Goal: Information Seeking & Learning: Learn about a topic

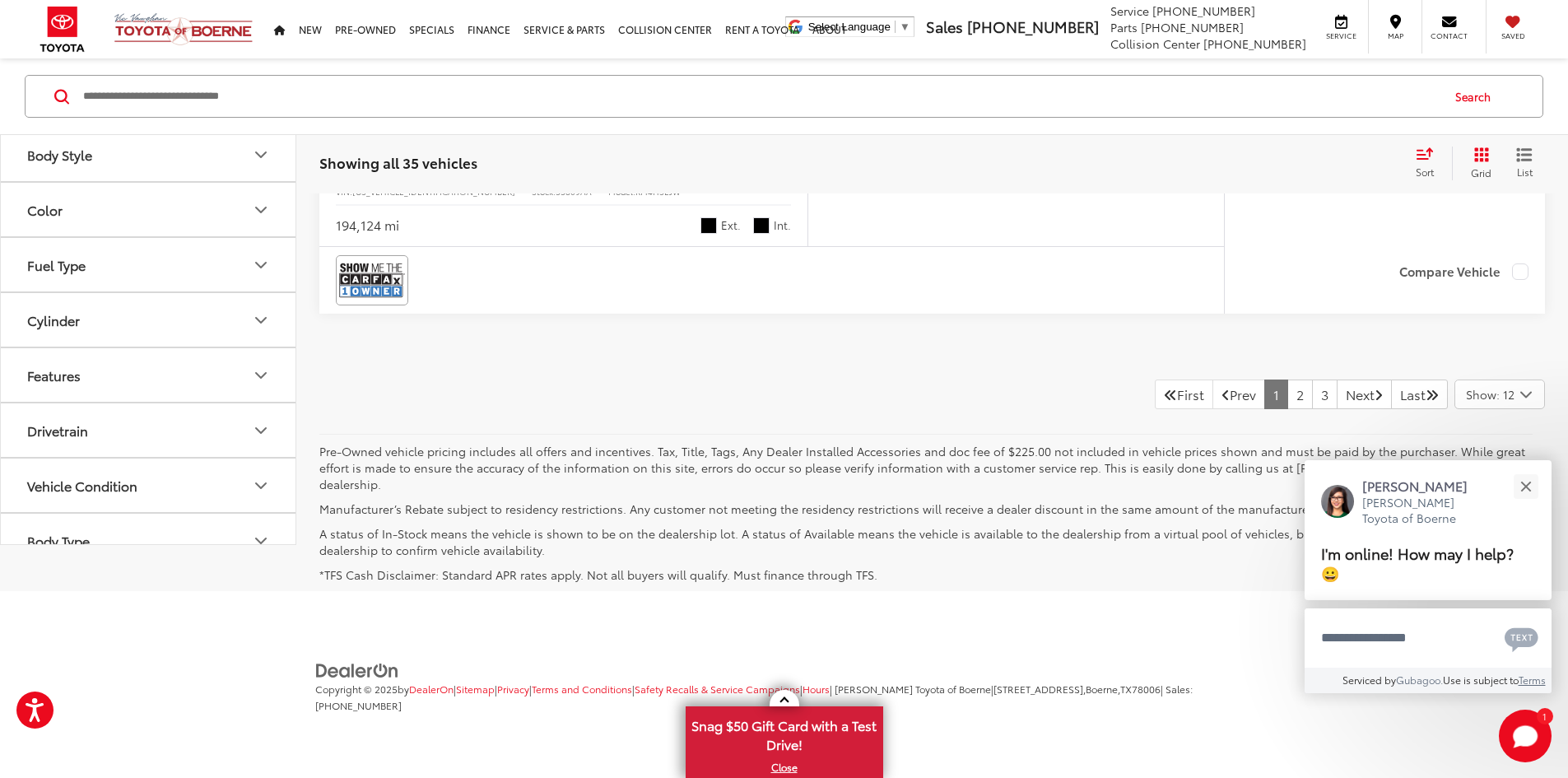
scroll to position [8718, 0]
click at [1287, 408] on link "2" at bounding box center [1300, 394] width 26 height 30
click at [1312, 410] on link "3" at bounding box center [1324, 395] width 26 height 30
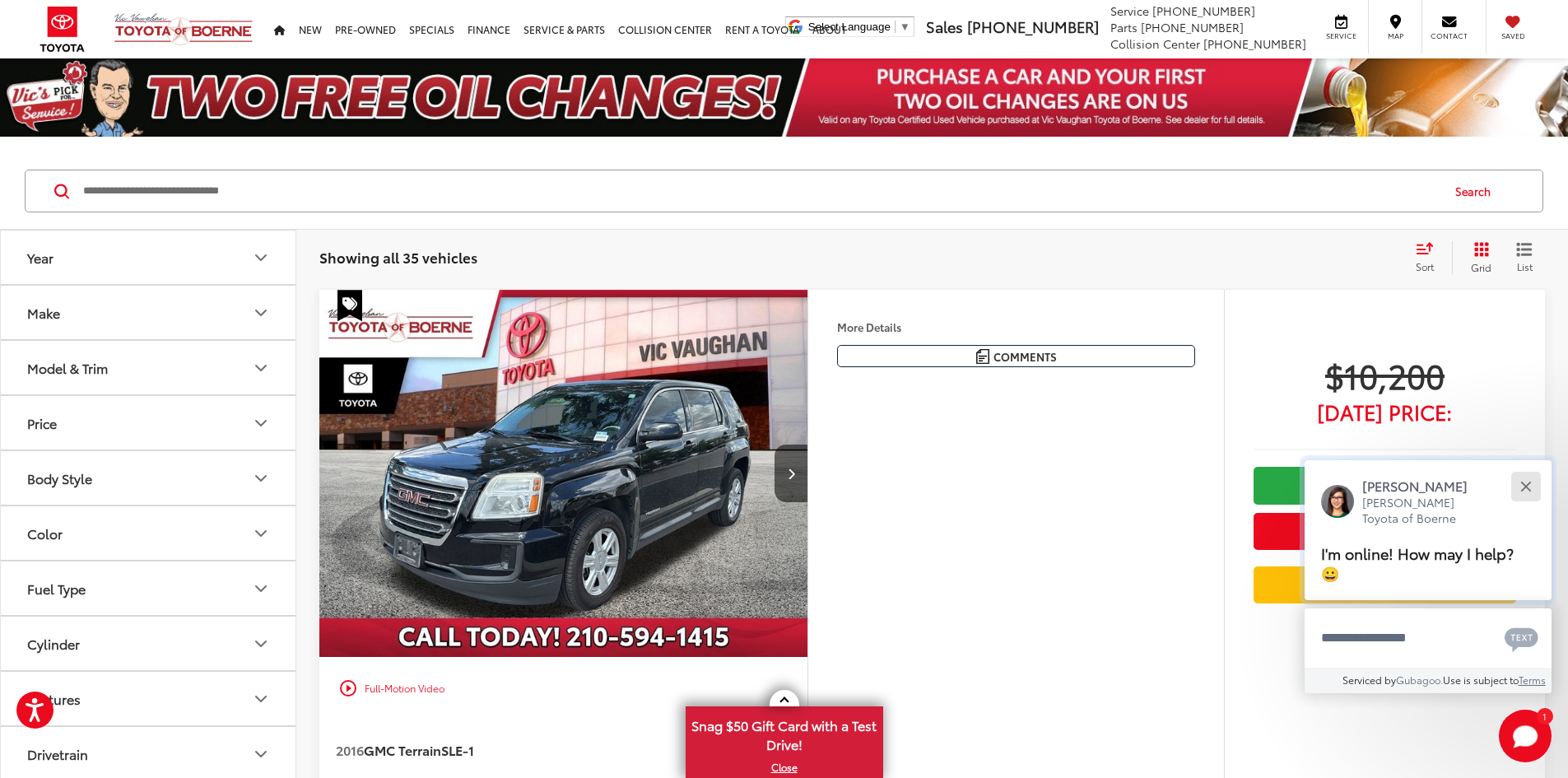
scroll to position [95, 0]
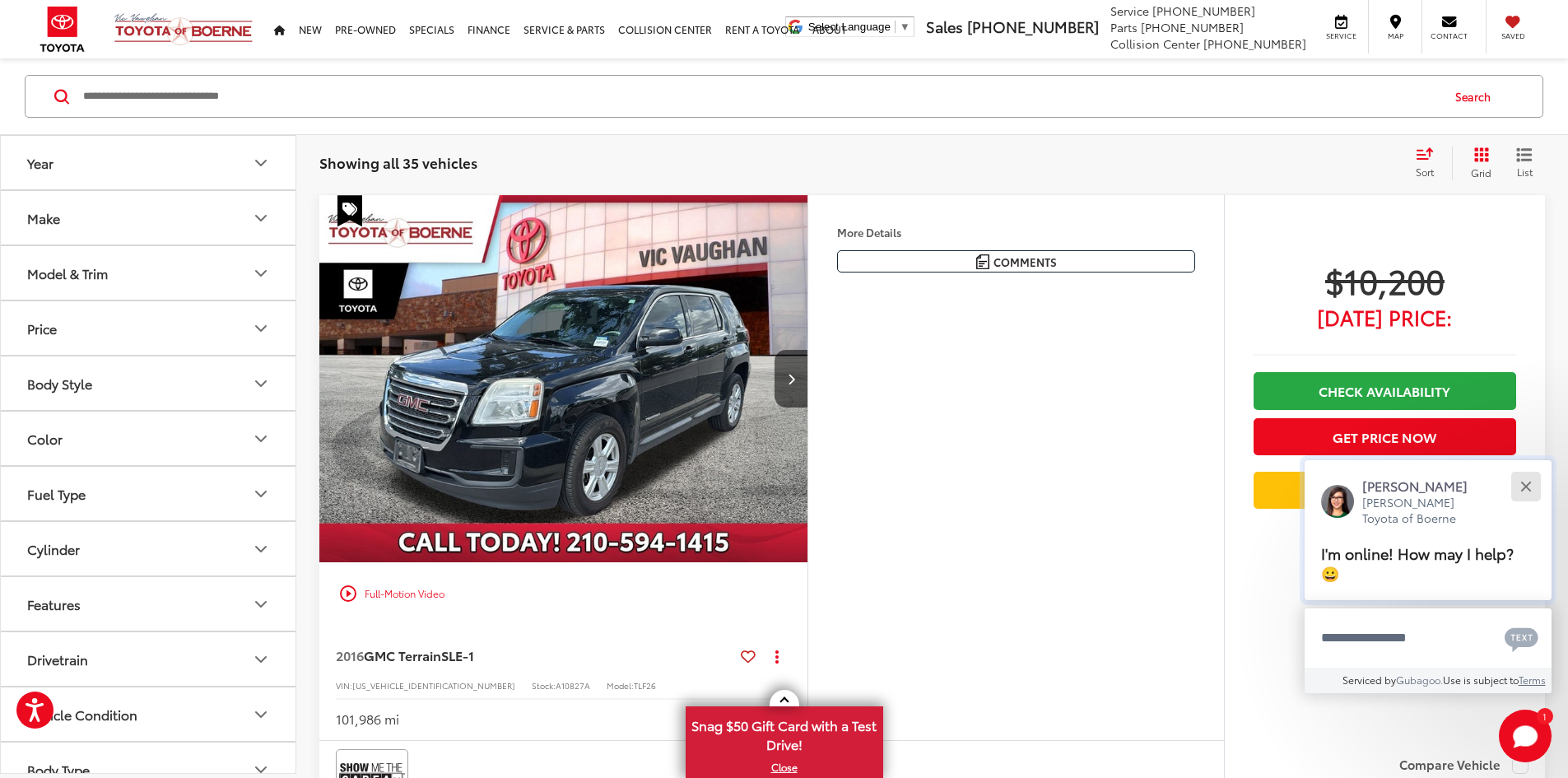
click at [1532, 480] on button "Close" at bounding box center [1526, 486] width 36 height 35
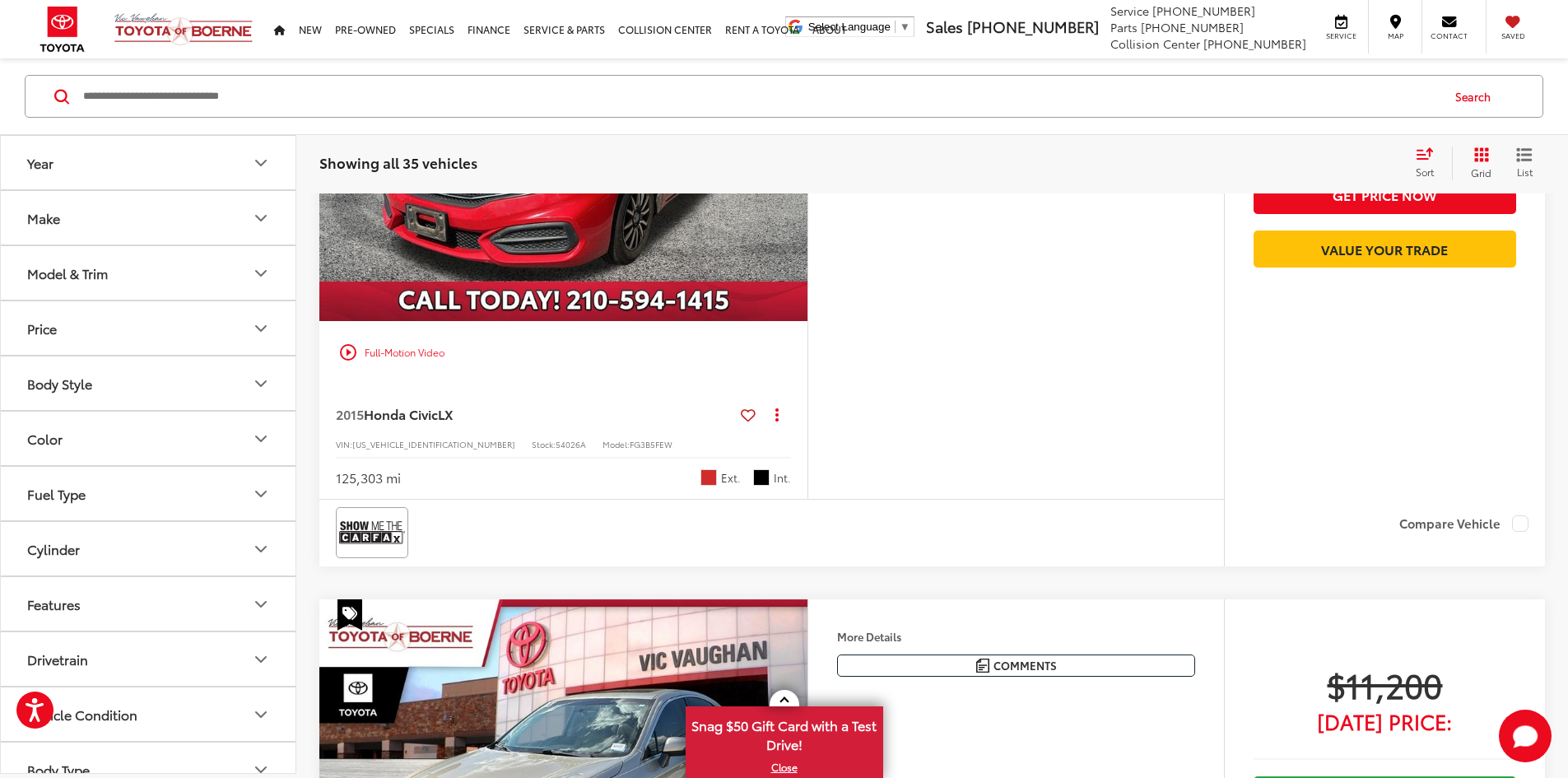
scroll to position [835, 0]
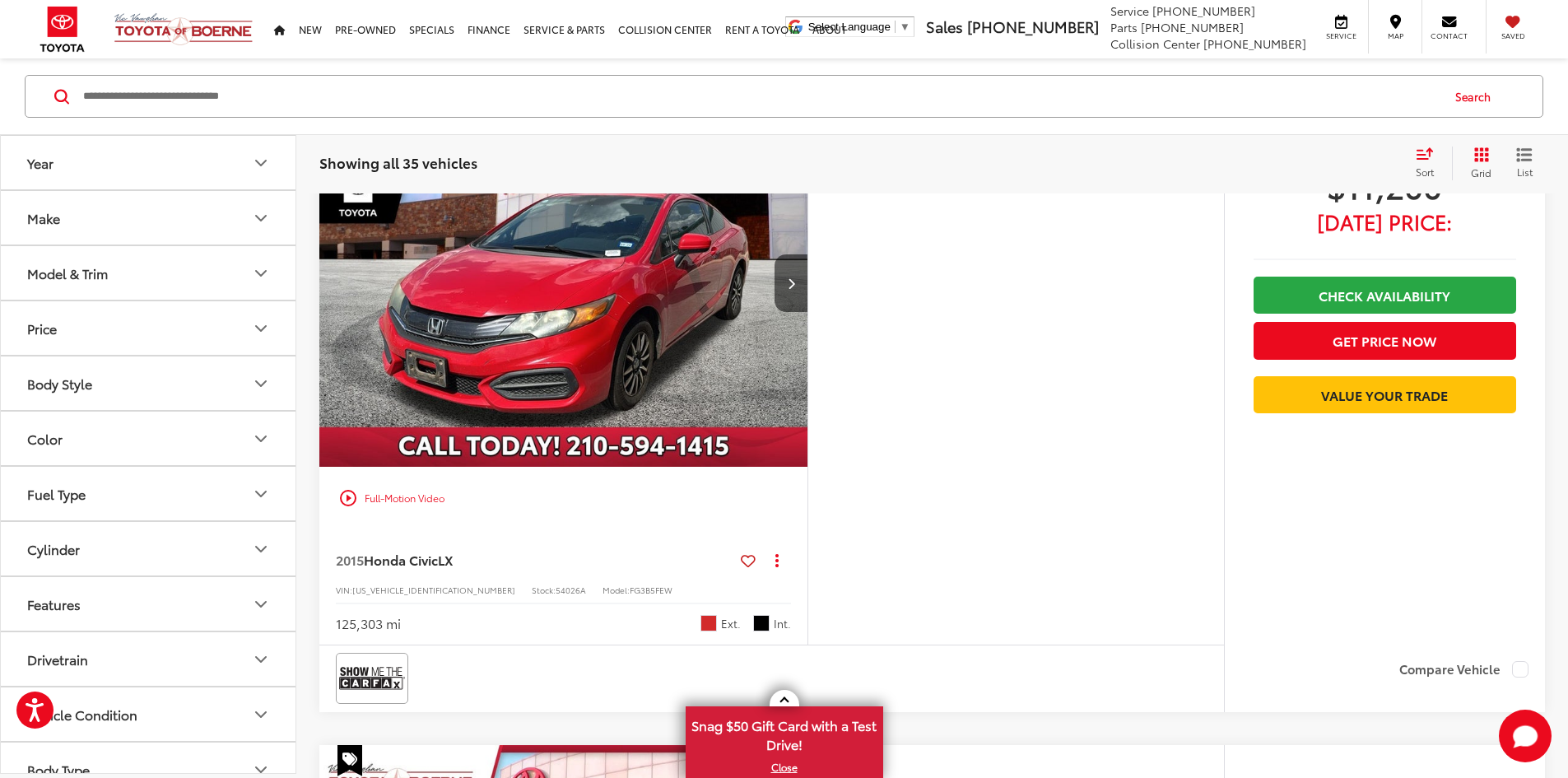
click at [610, 467] on img "2015 Honda Civic LX 0" at bounding box center [563, 283] width 490 height 368
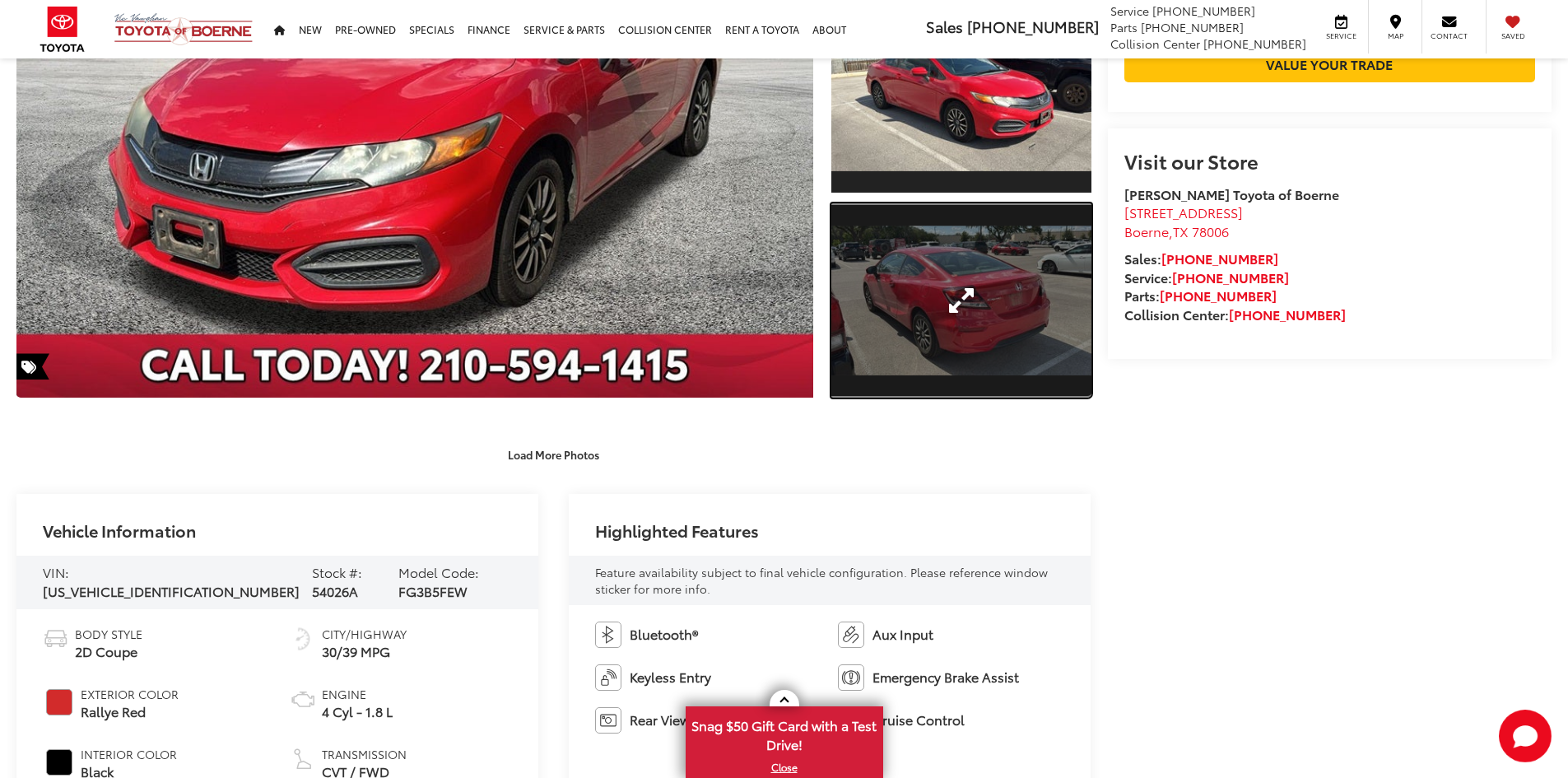
click at [923, 281] on link "Expand Photo 3" at bounding box center [962, 301] width 260 height 195
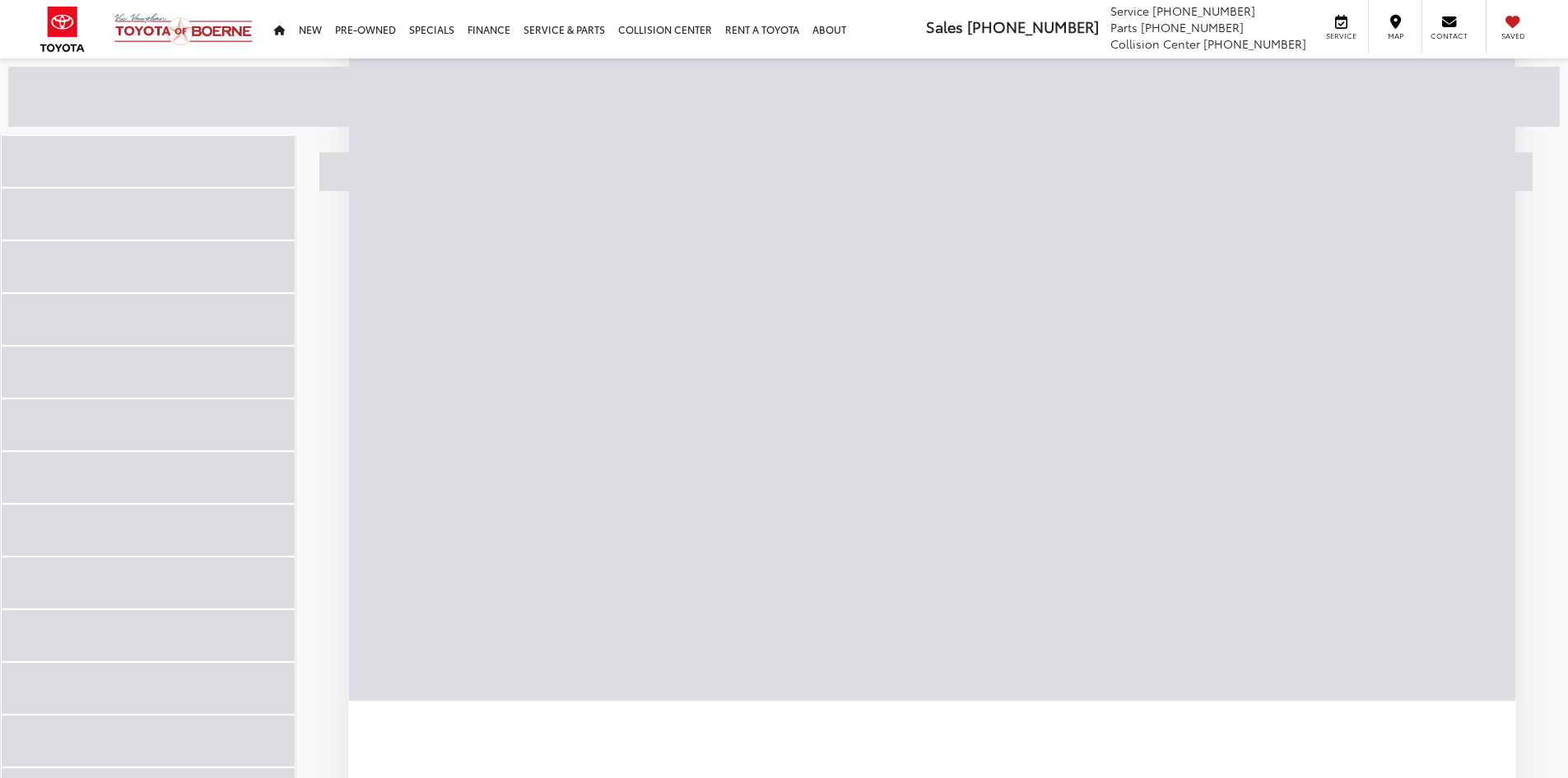
scroll to position [271, 0]
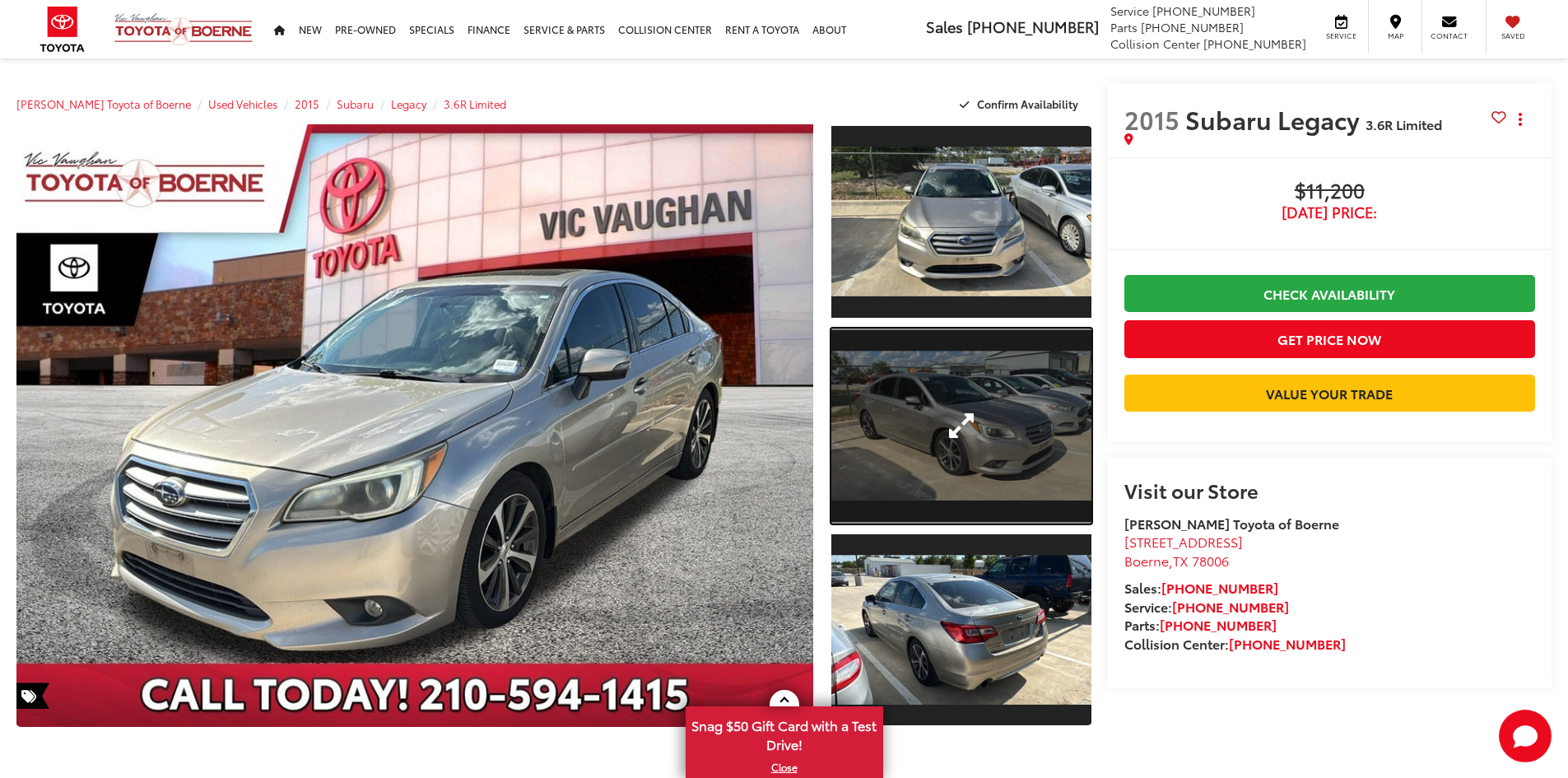
click at [920, 352] on link "Expand Photo 2" at bounding box center [962, 426] width 260 height 195
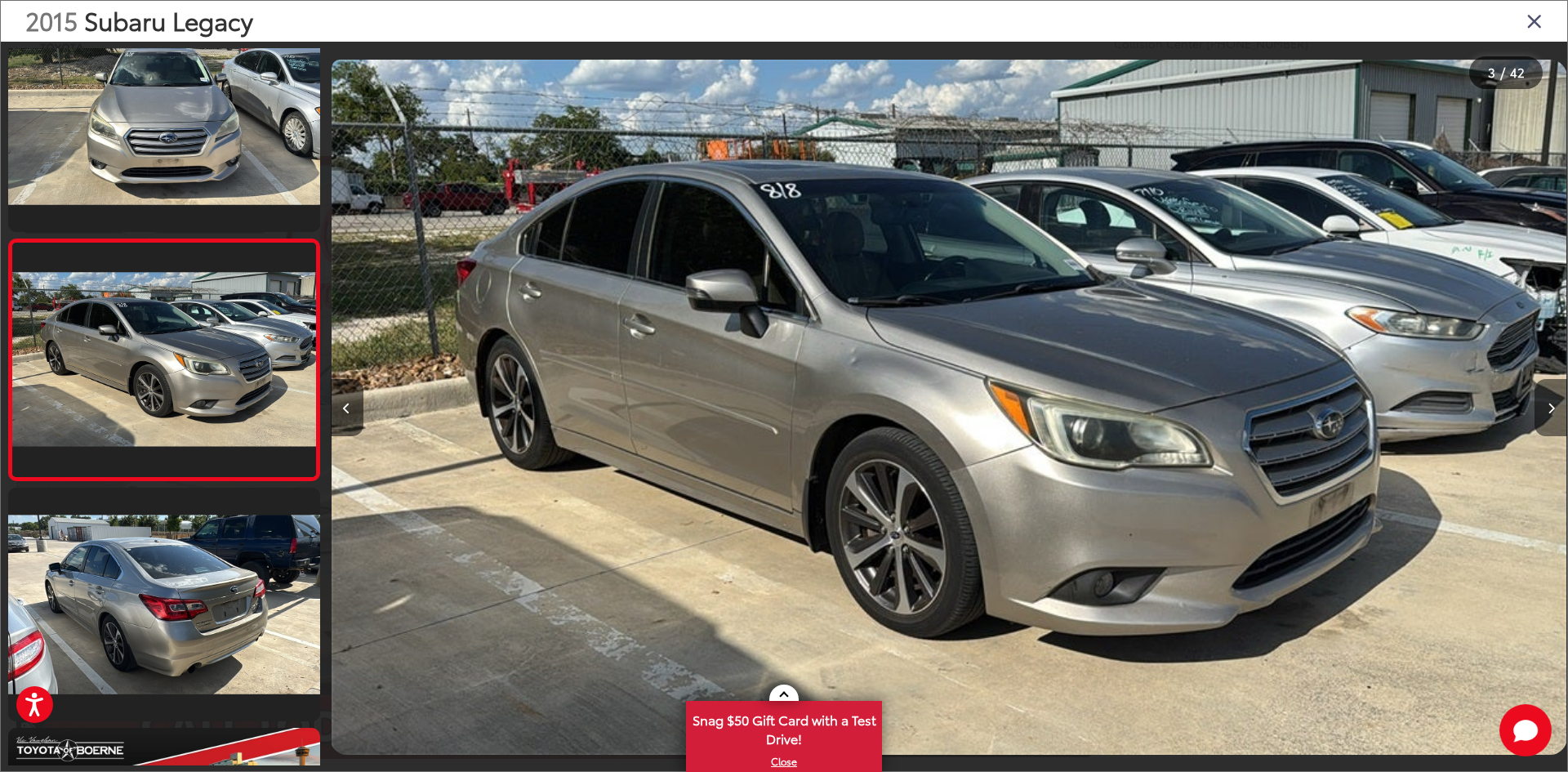
click at [1545, 399] on button "Next image" at bounding box center [1550, 407] width 32 height 57
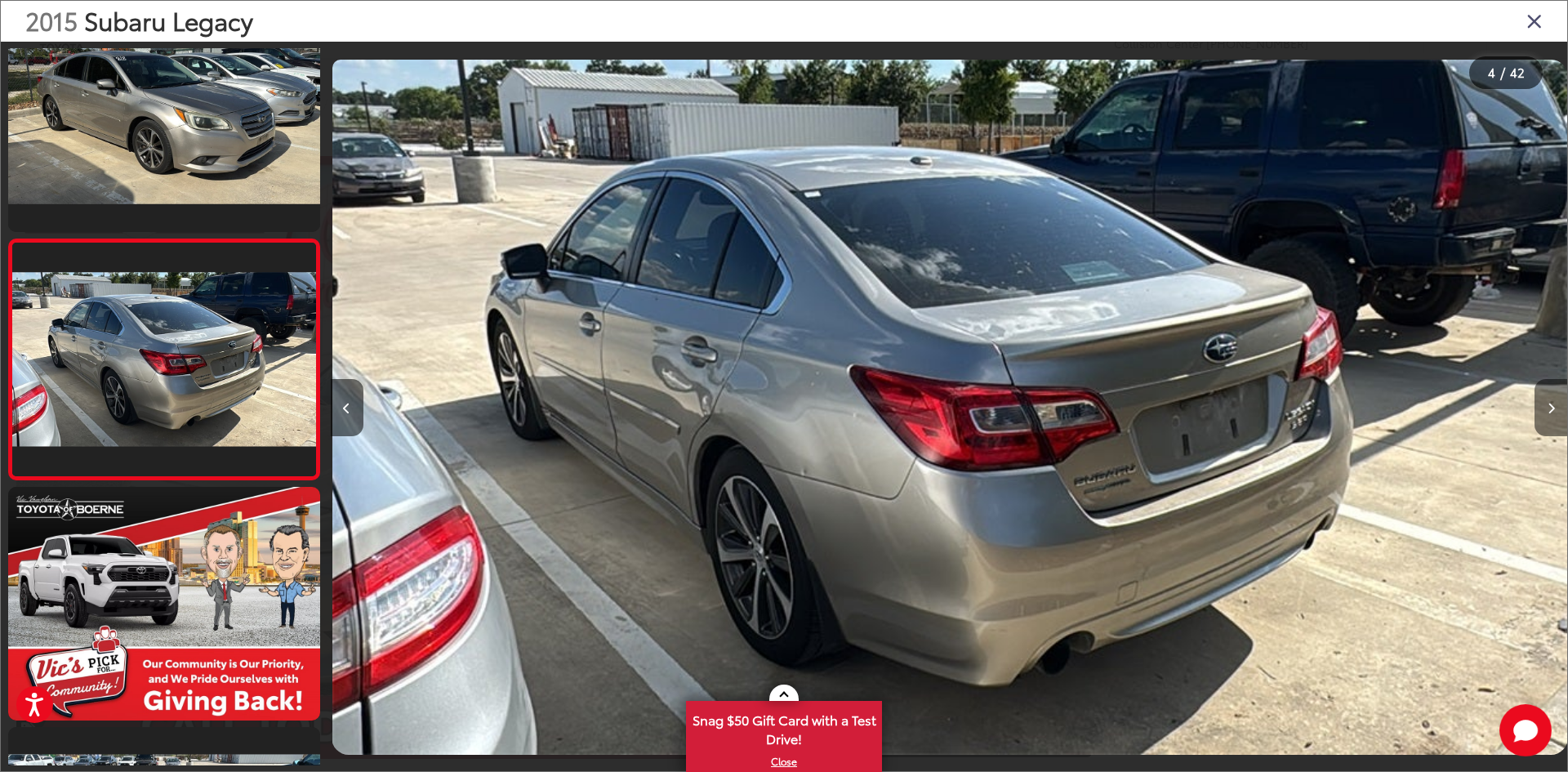
scroll to position [0, 3711]
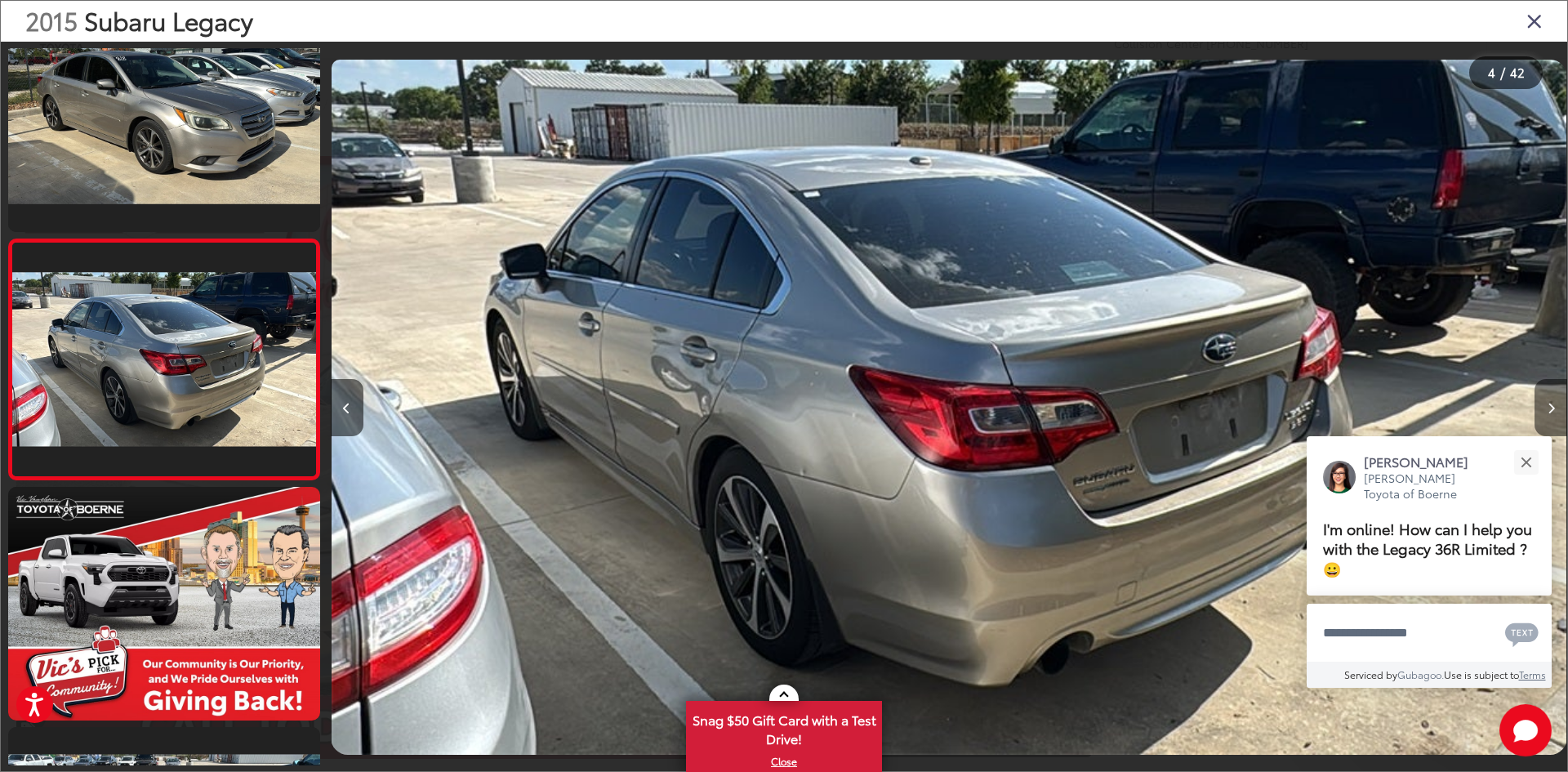
click at [1545, 399] on button "Next image" at bounding box center [1550, 407] width 32 height 57
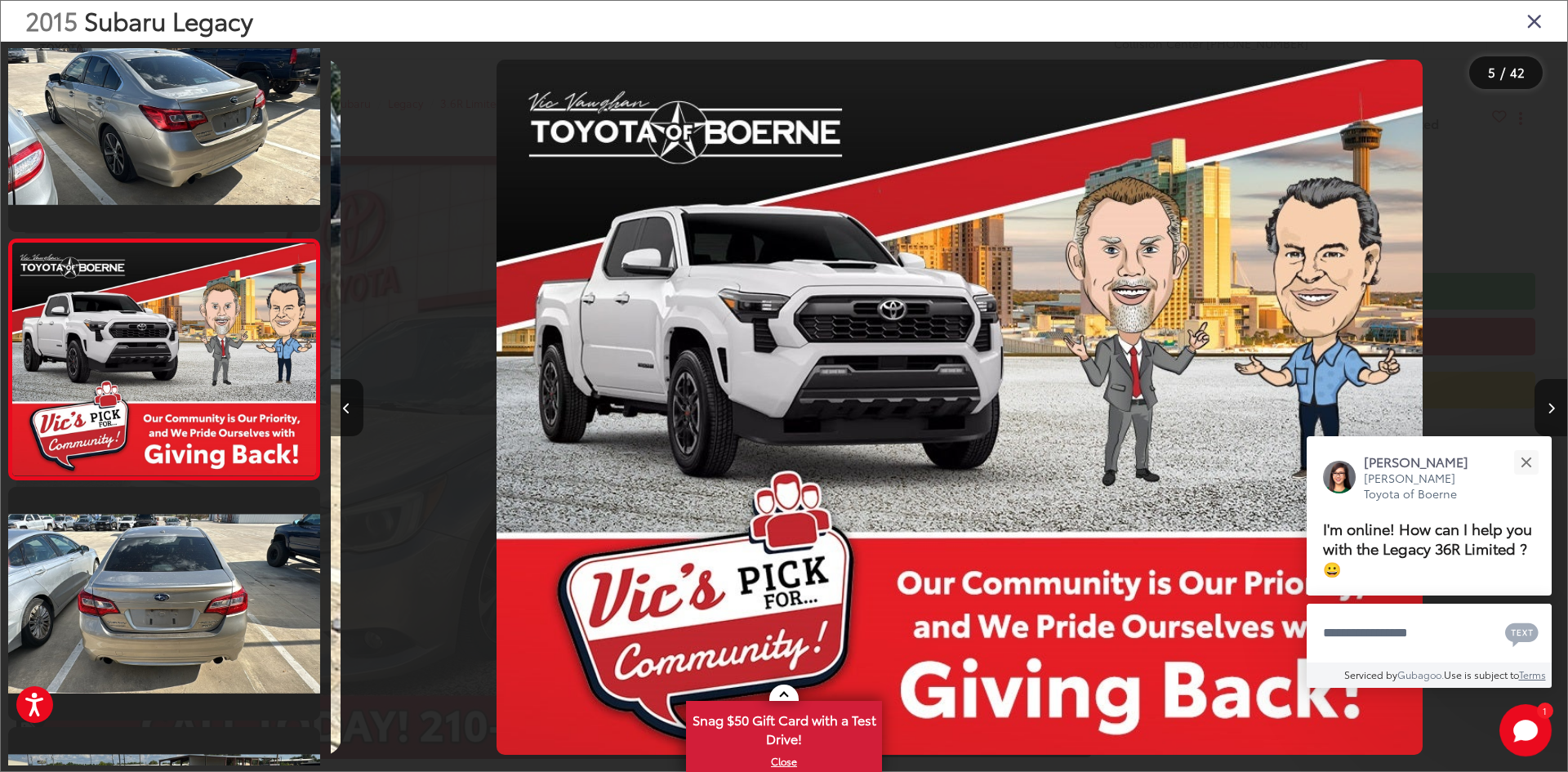
scroll to position [0, 4949]
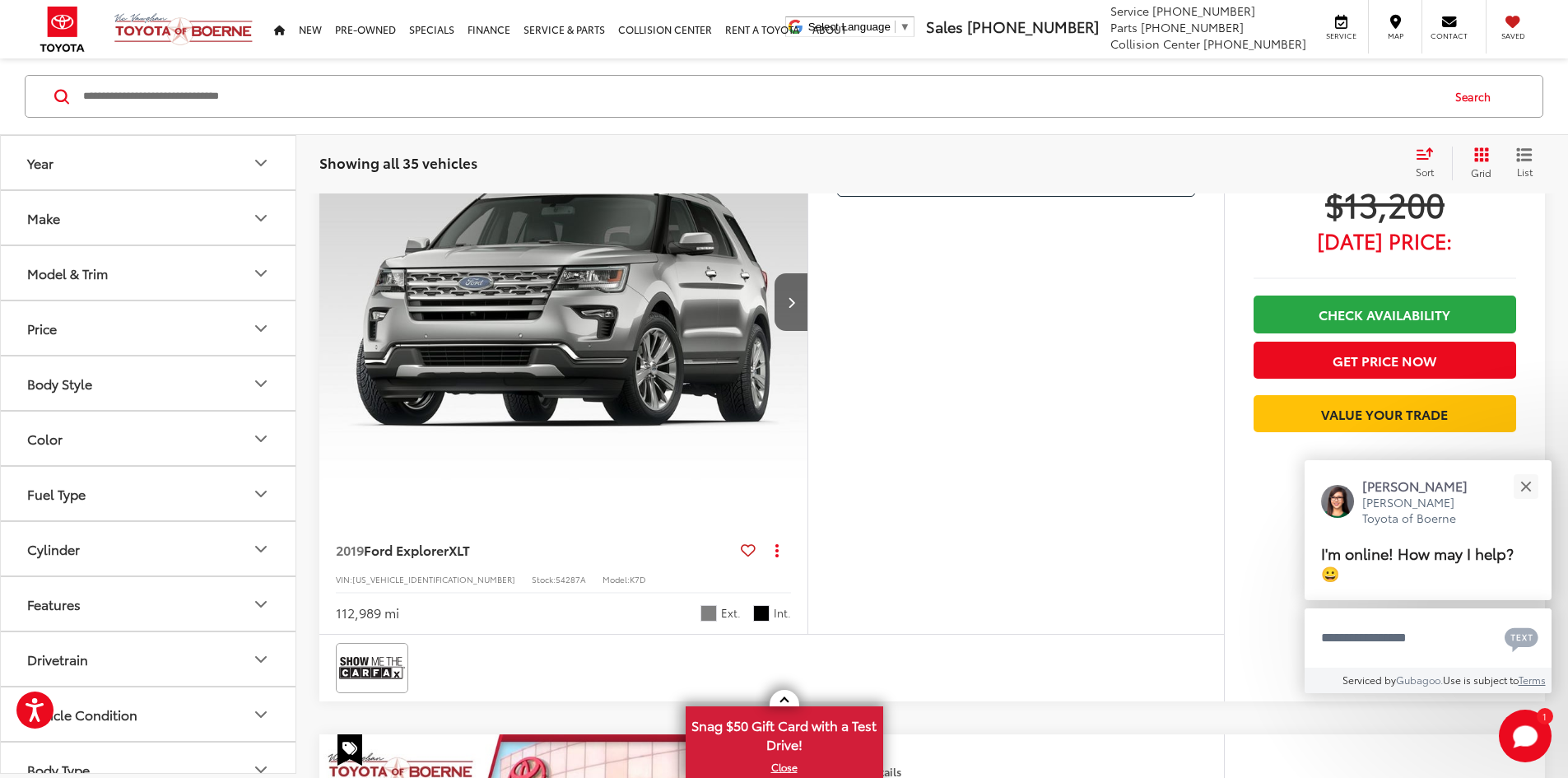
scroll to position [4598, 0]
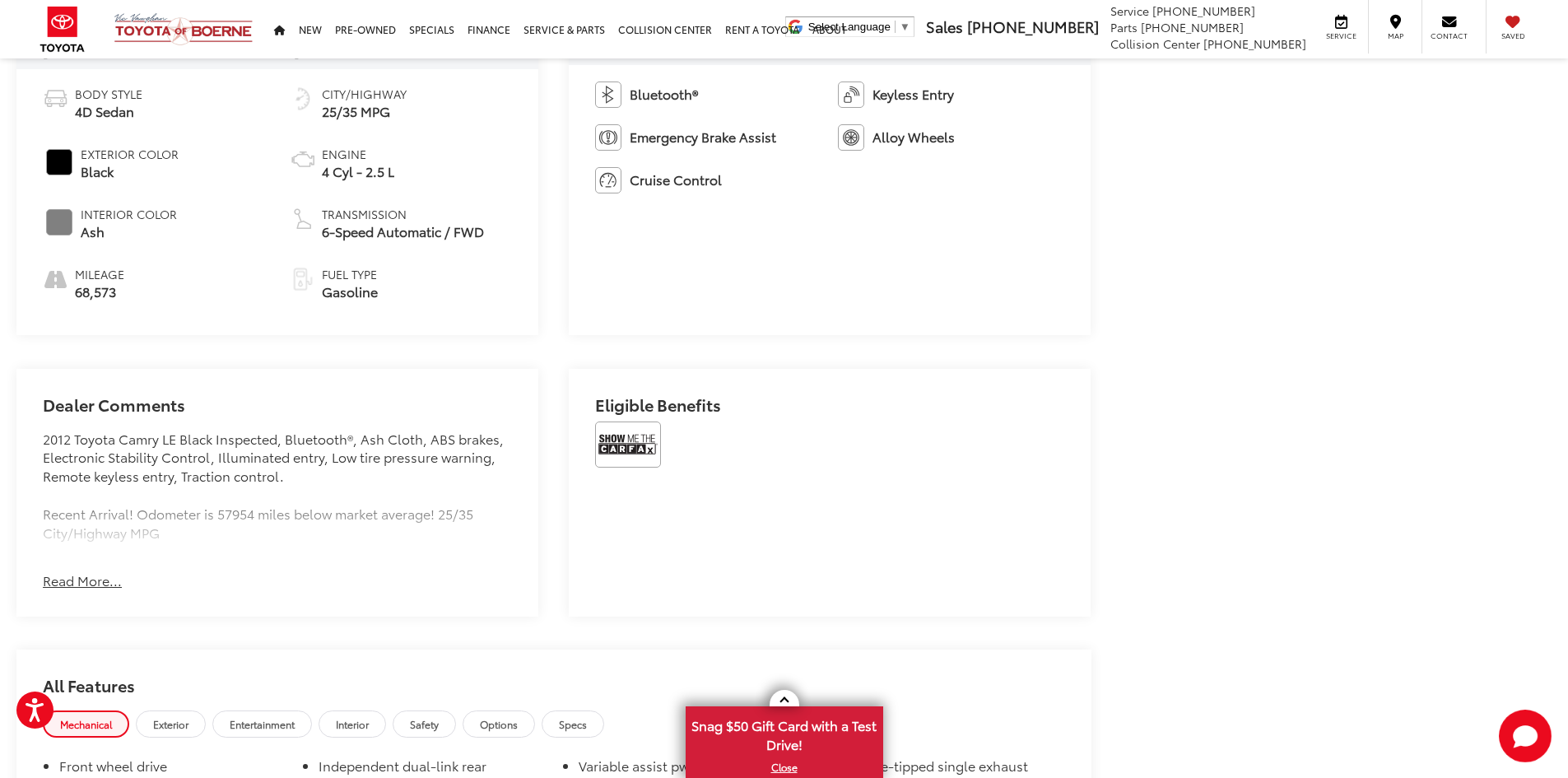
scroll to position [818, 0]
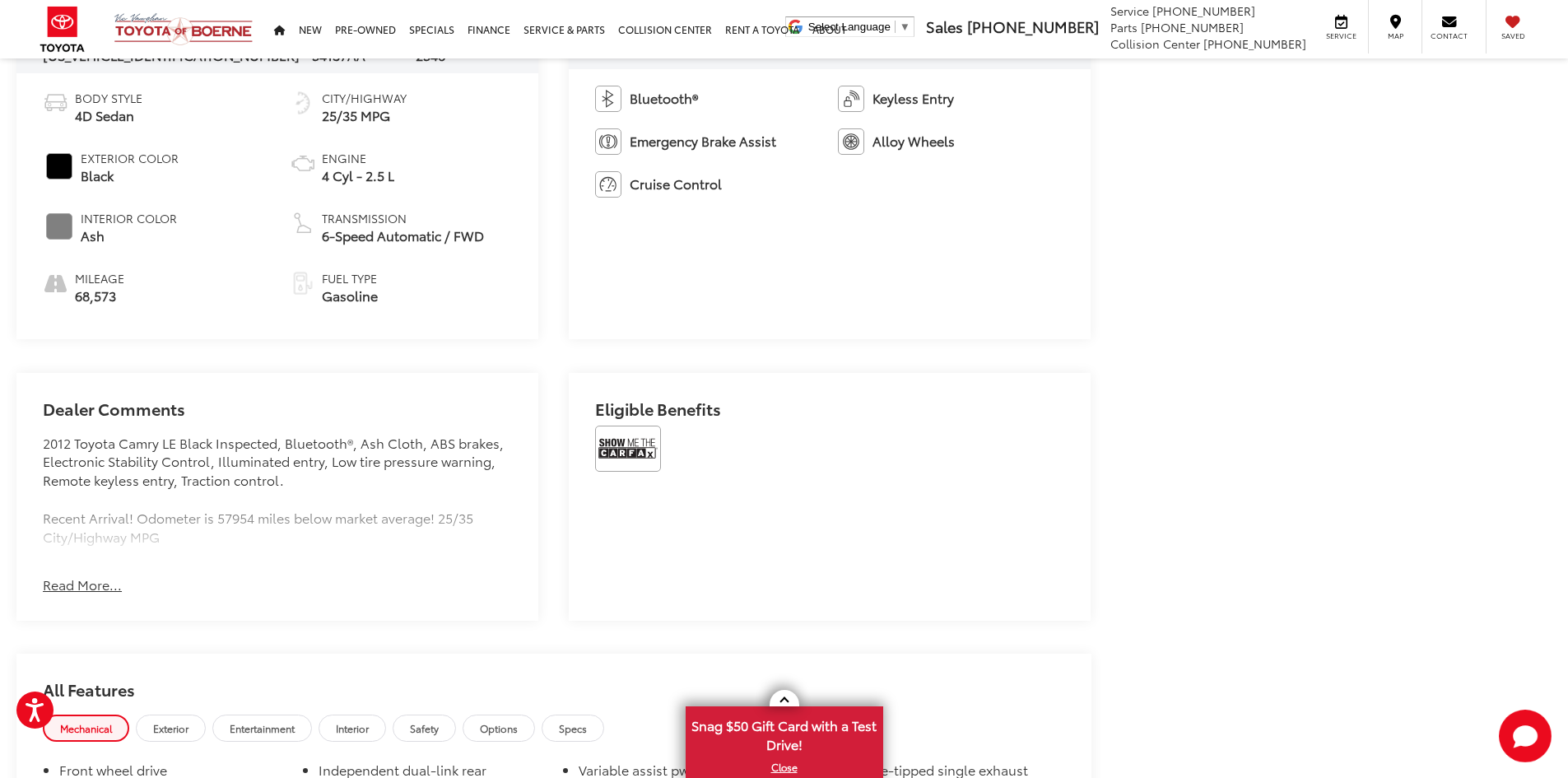
click at [86, 576] on button "Read More..." at bounding box center [82, 584] width 79 height 19
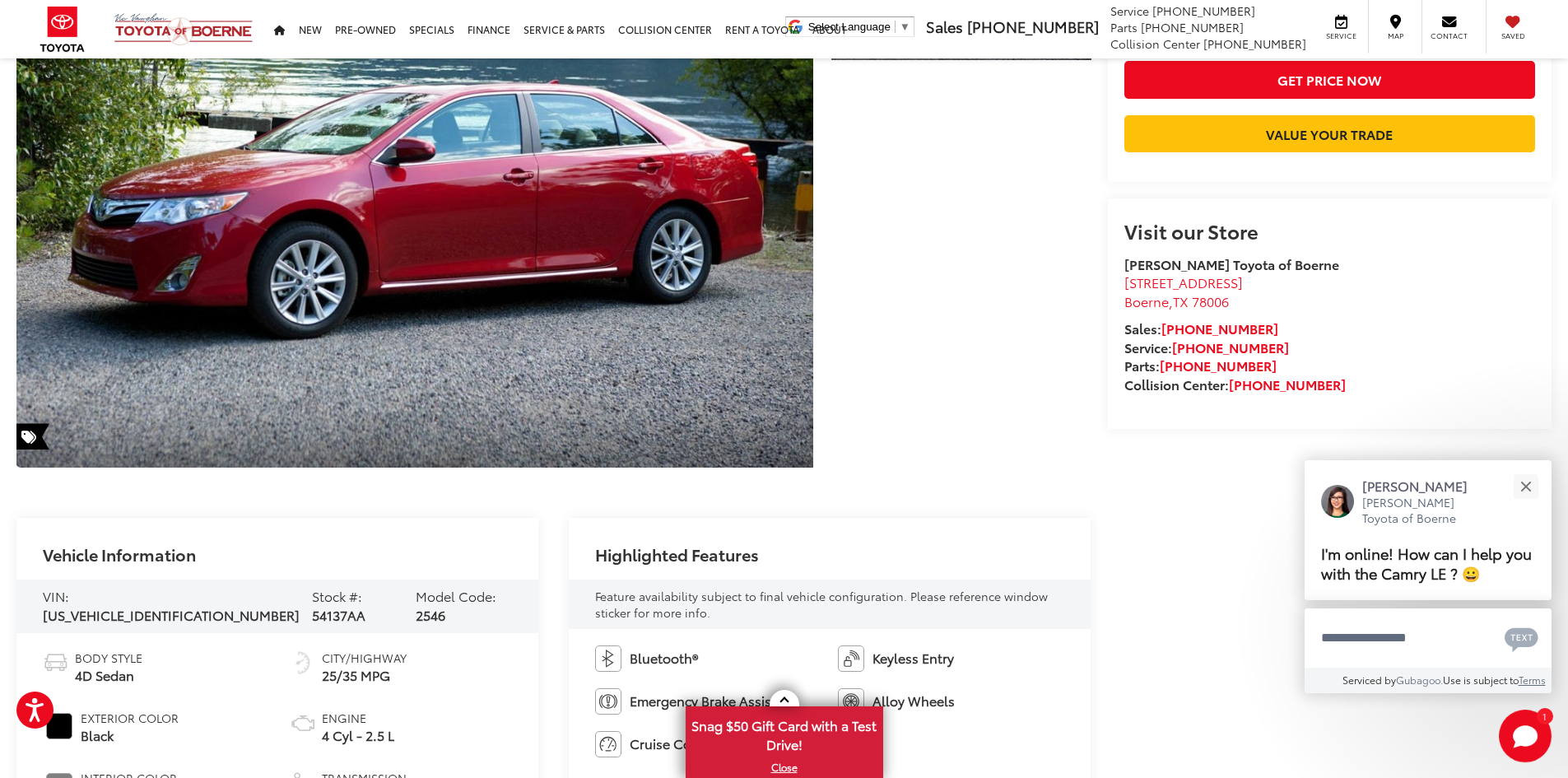
scroll to position [411, 0]
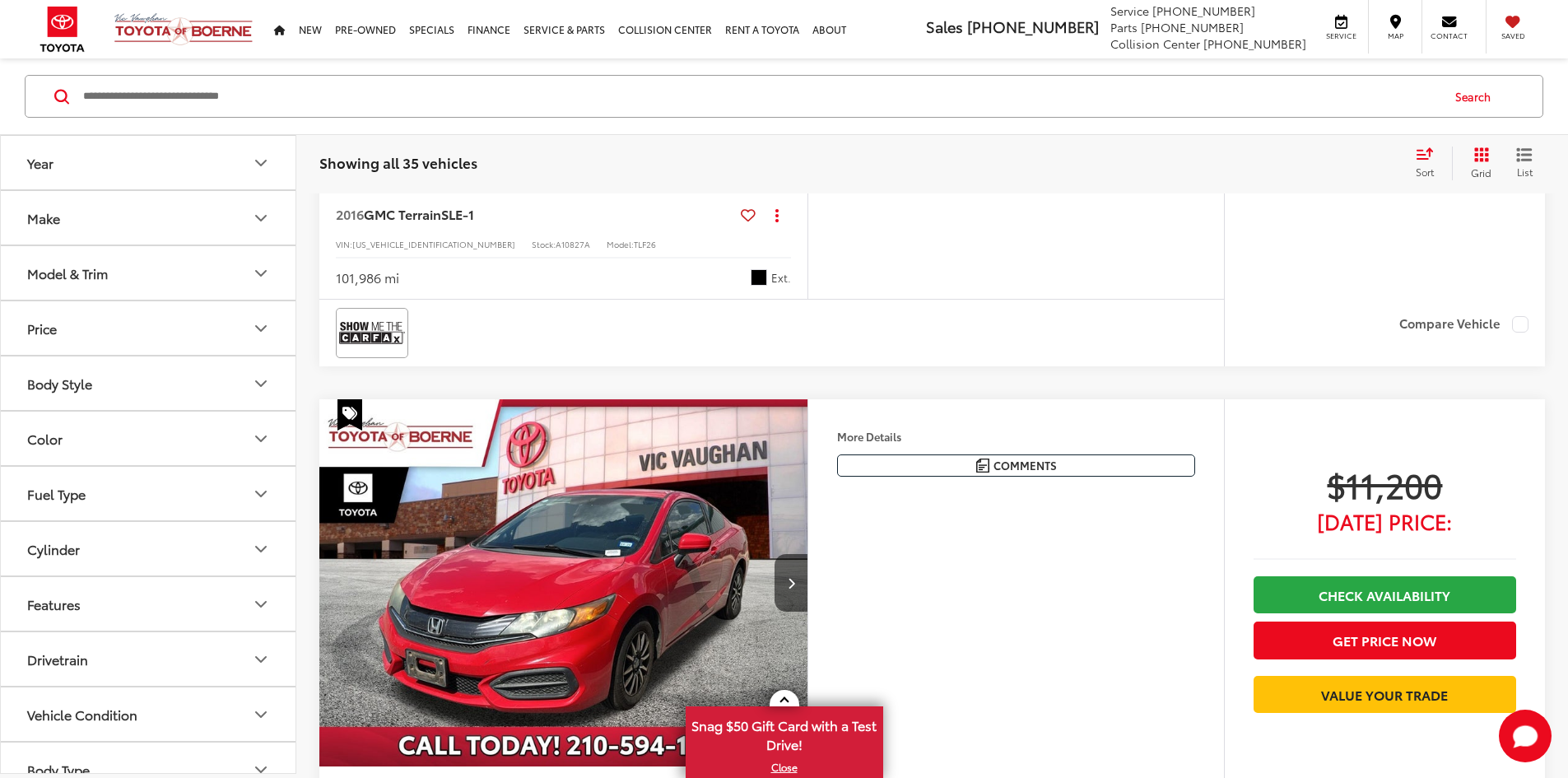
scroll to position [997, 0]
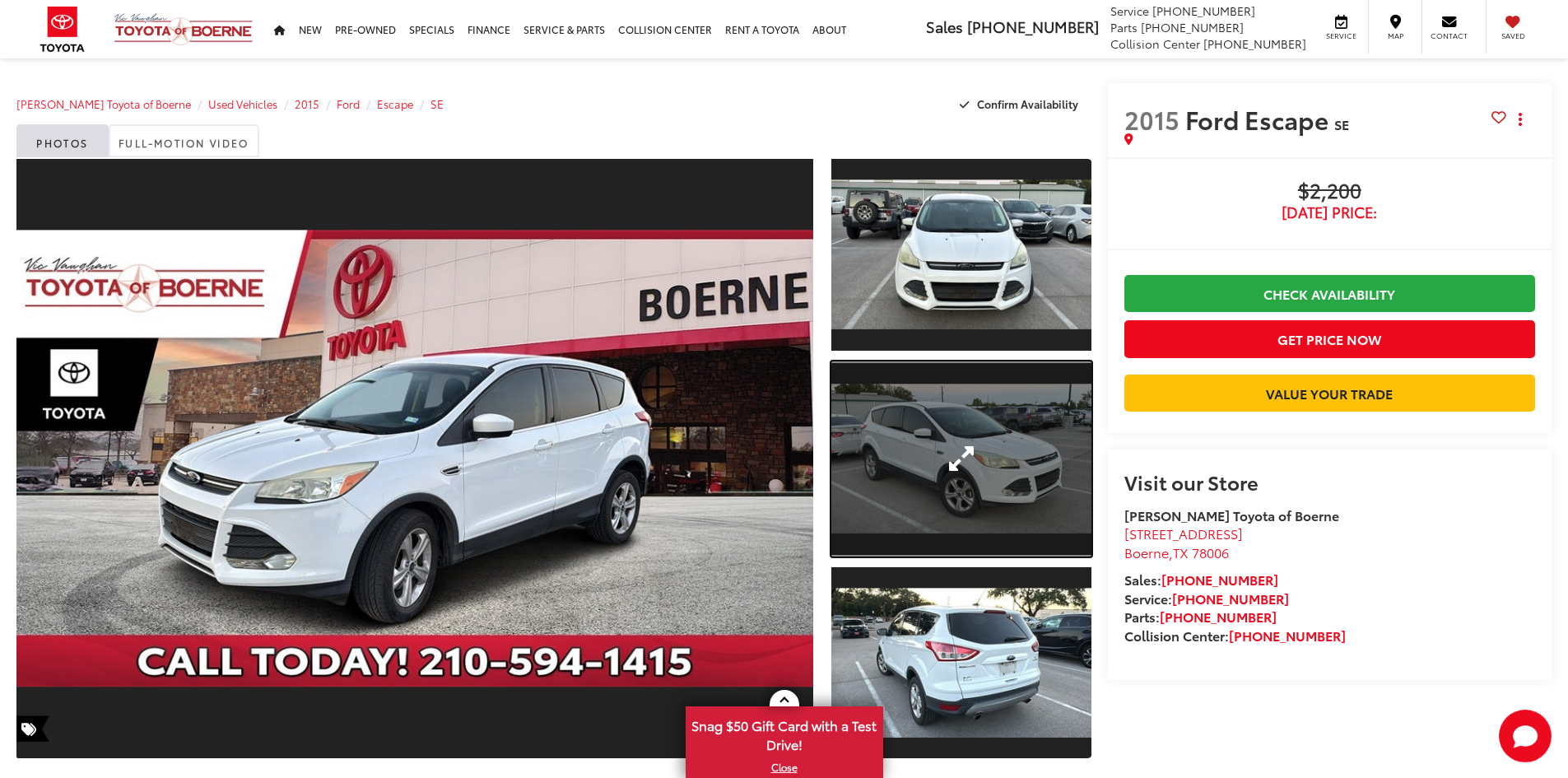
click at [962, 485] on link "Expand Photo 2" at bounding box center [962, 459] width 260 height 195
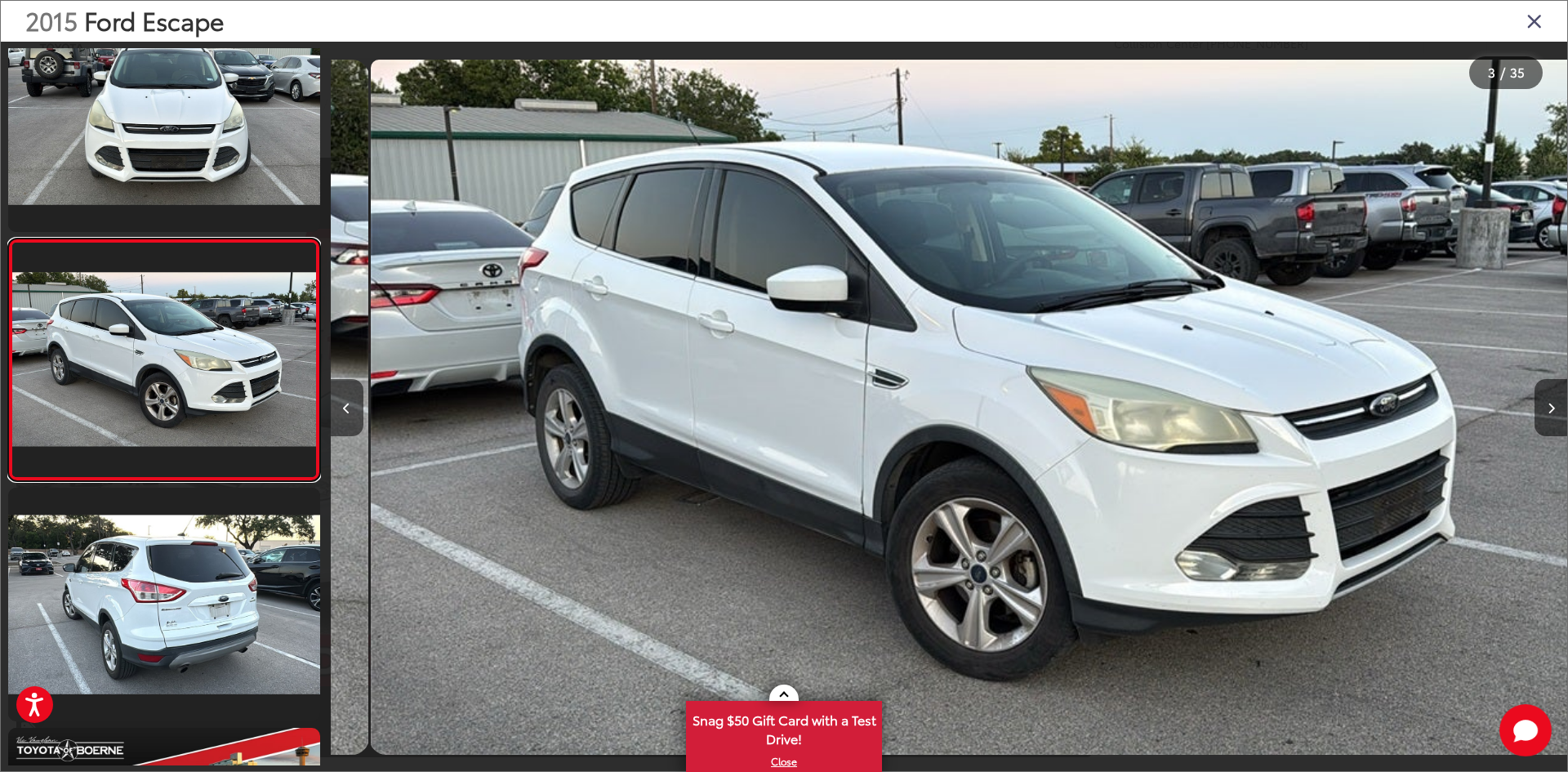
scroll to position [0, 2474]
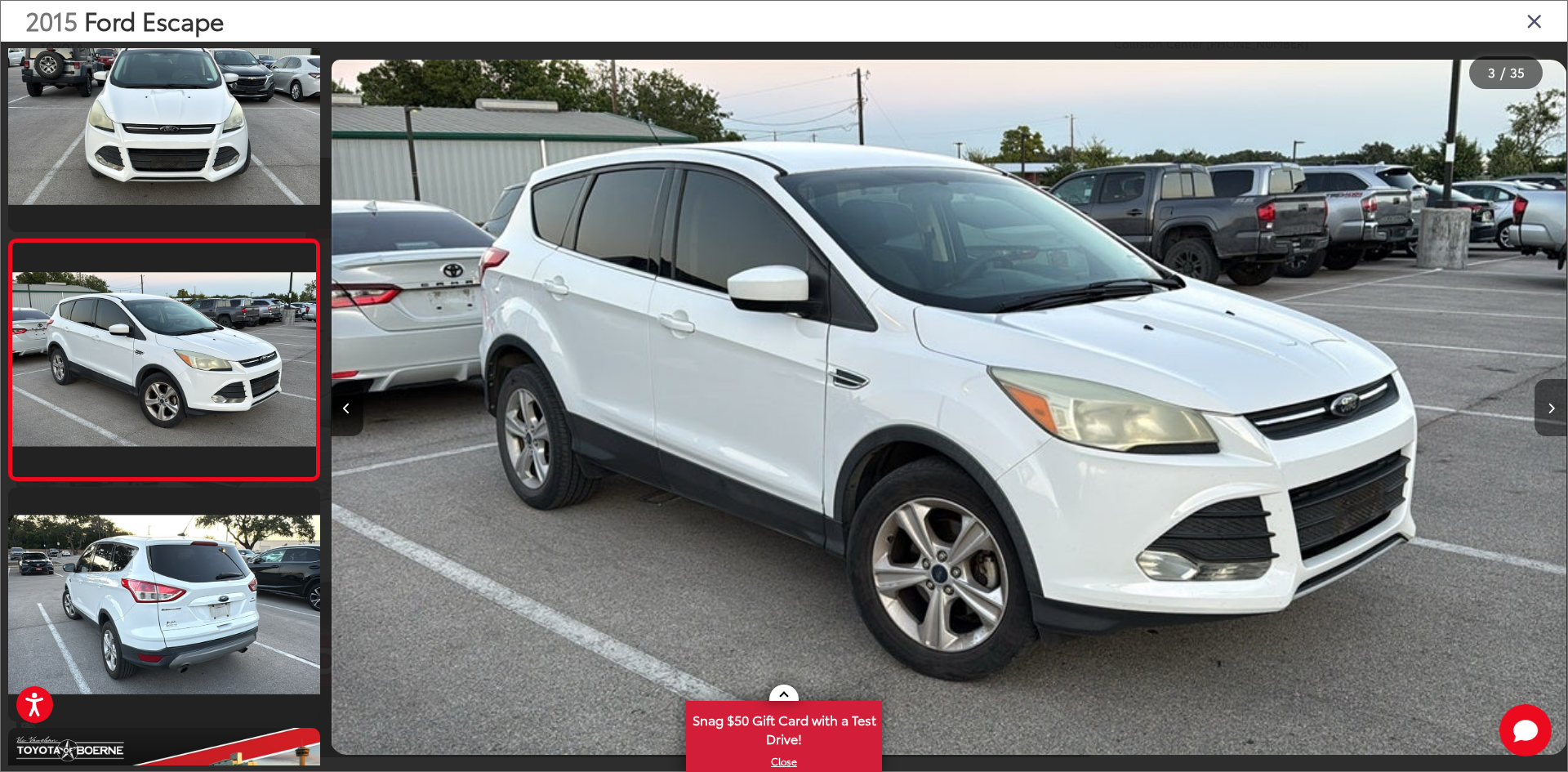
click at [1555, 409] on button "Next image" at bounding box center [1550, 407] width 32 height 57
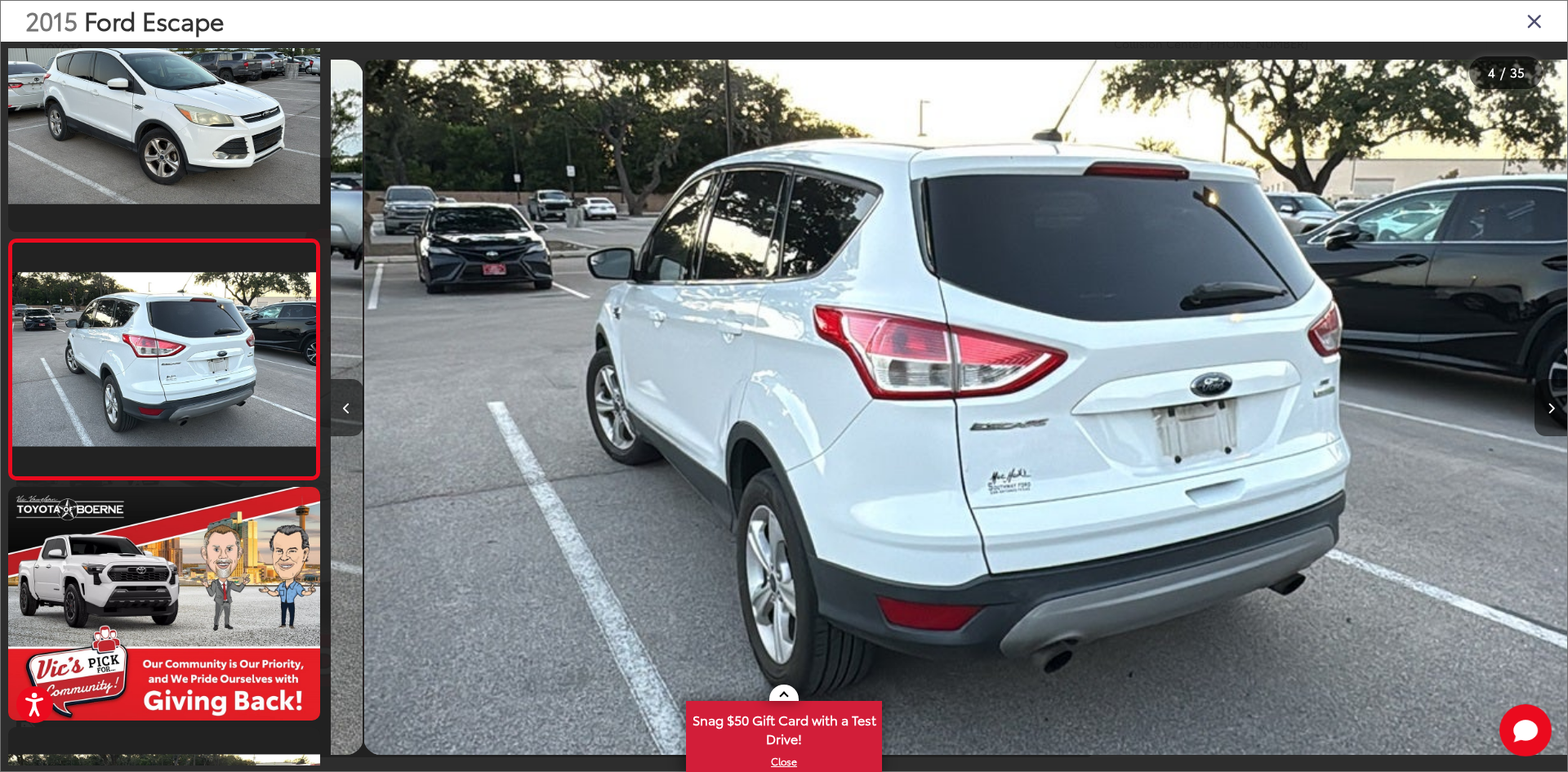
scroll to position [0, 3711]
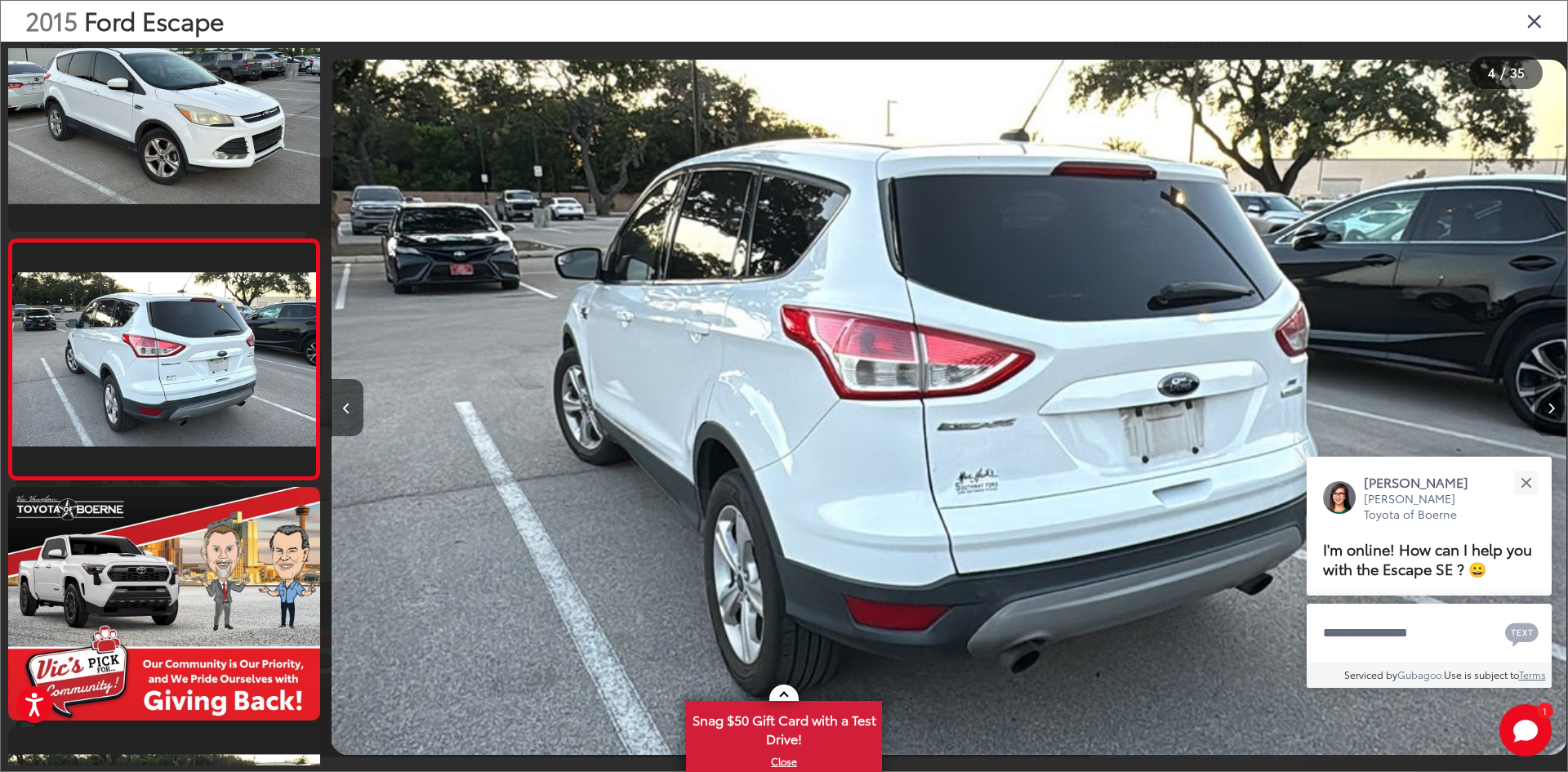
click at [1555, 409] on button "Next image" at bounding box center [1550, 407] width 32 height 57
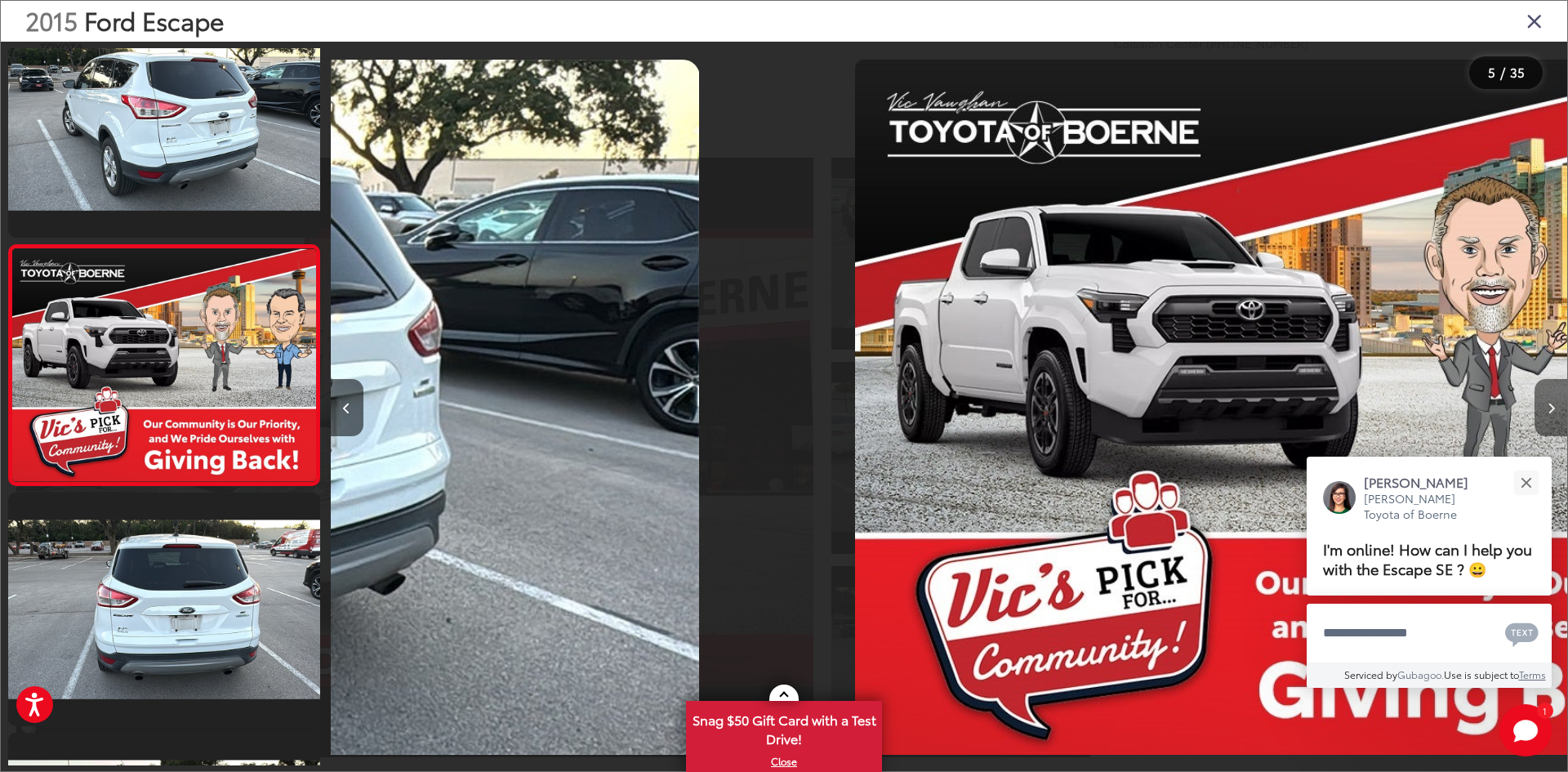
scroll to position [772, 0]
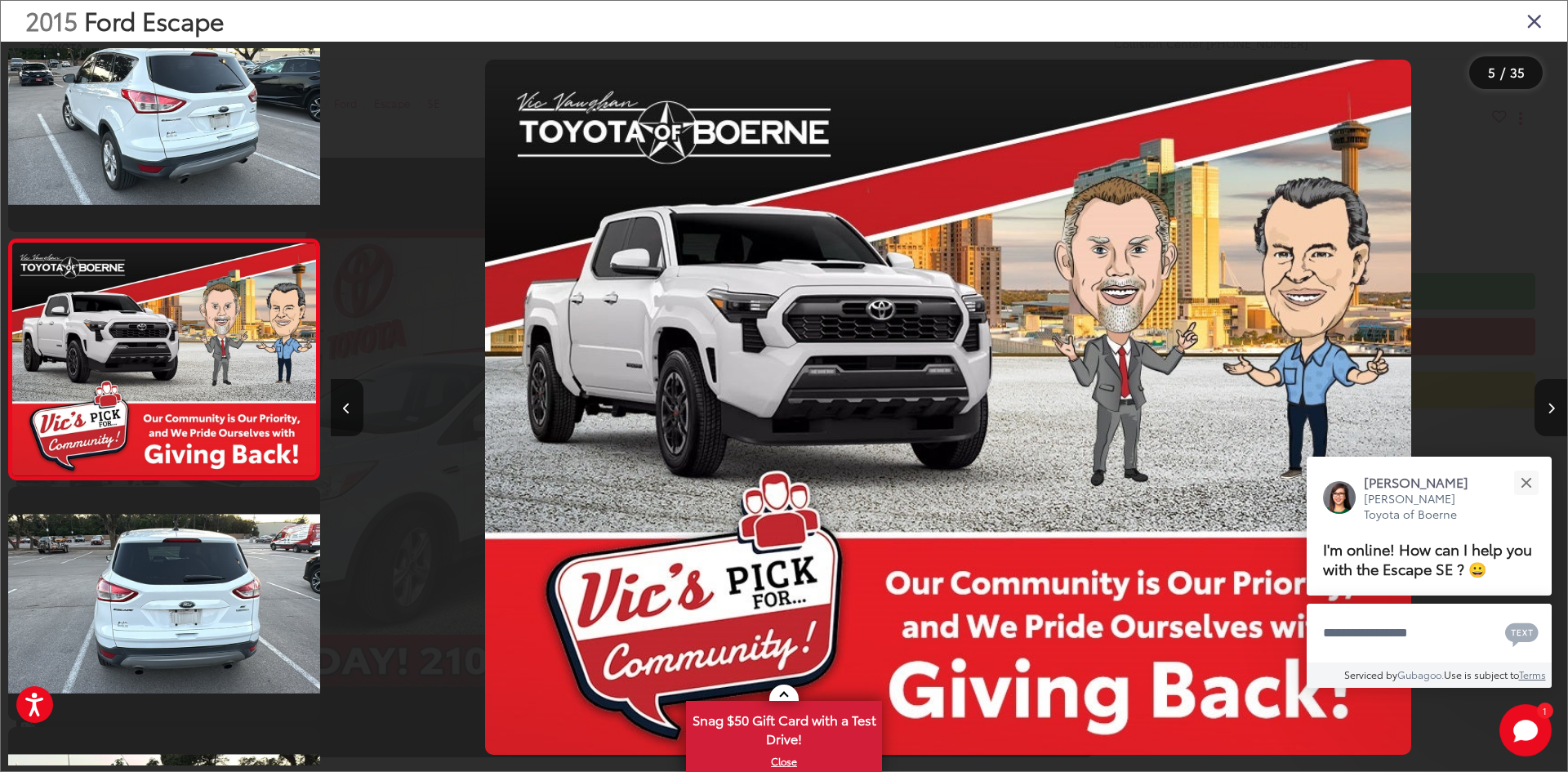
click at [1555, 409] on button "Next image" at bounding box center [1550, 407] width 32 height 57
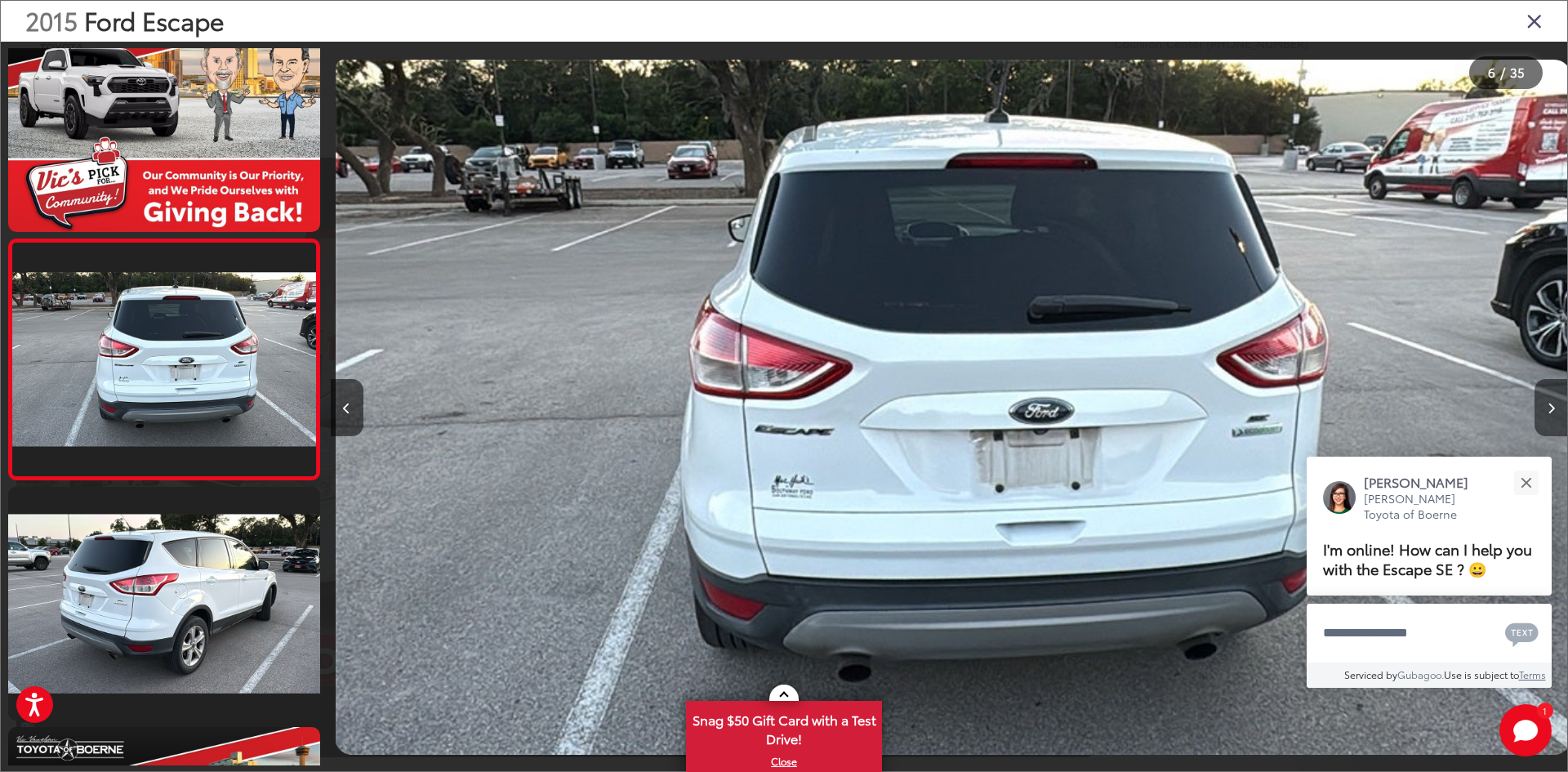
scroll to position [0, 6185]
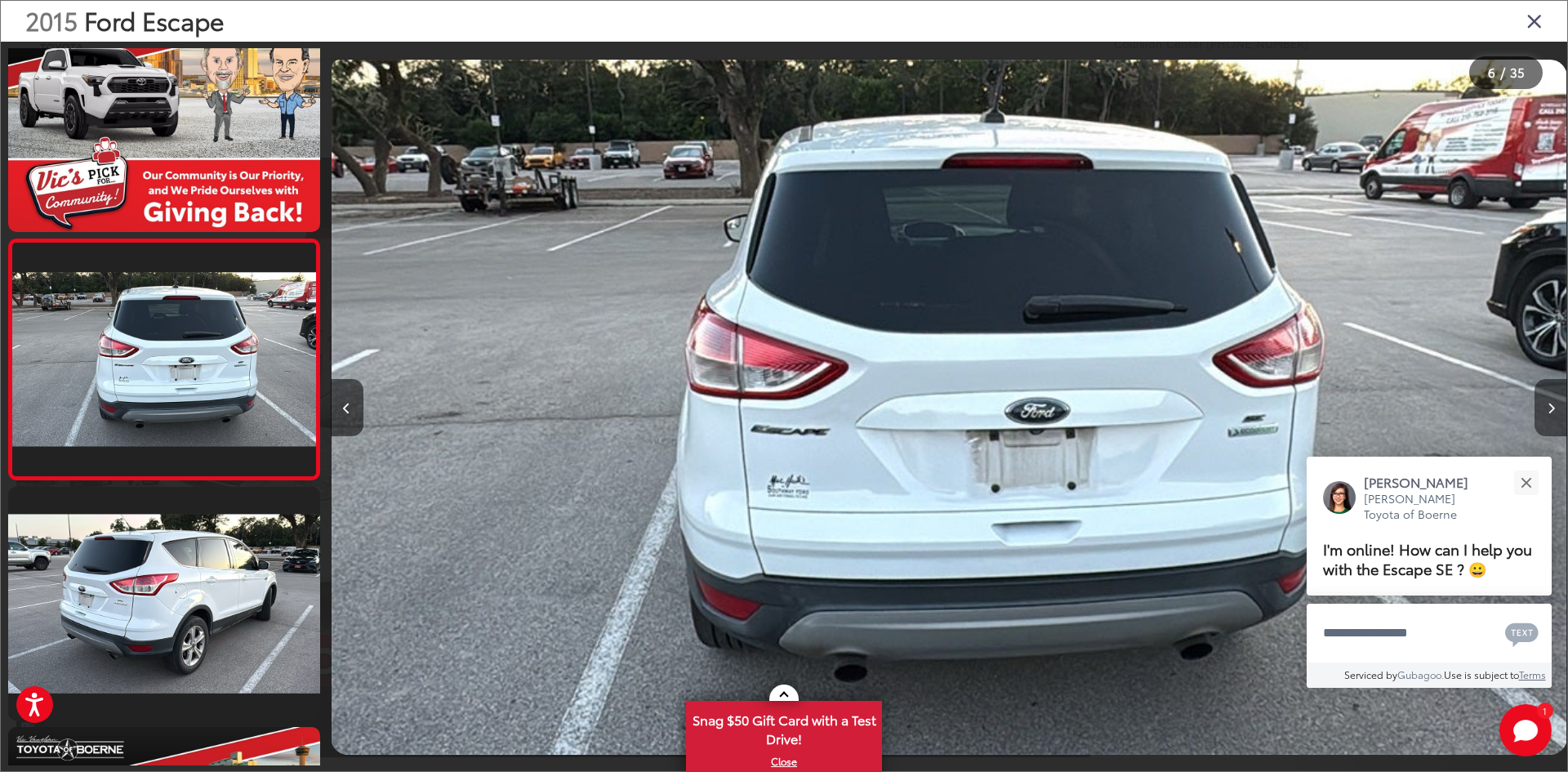
click at [1555, 409] on button "Next image" at bounding box center [1550, 407] width 32 height 57
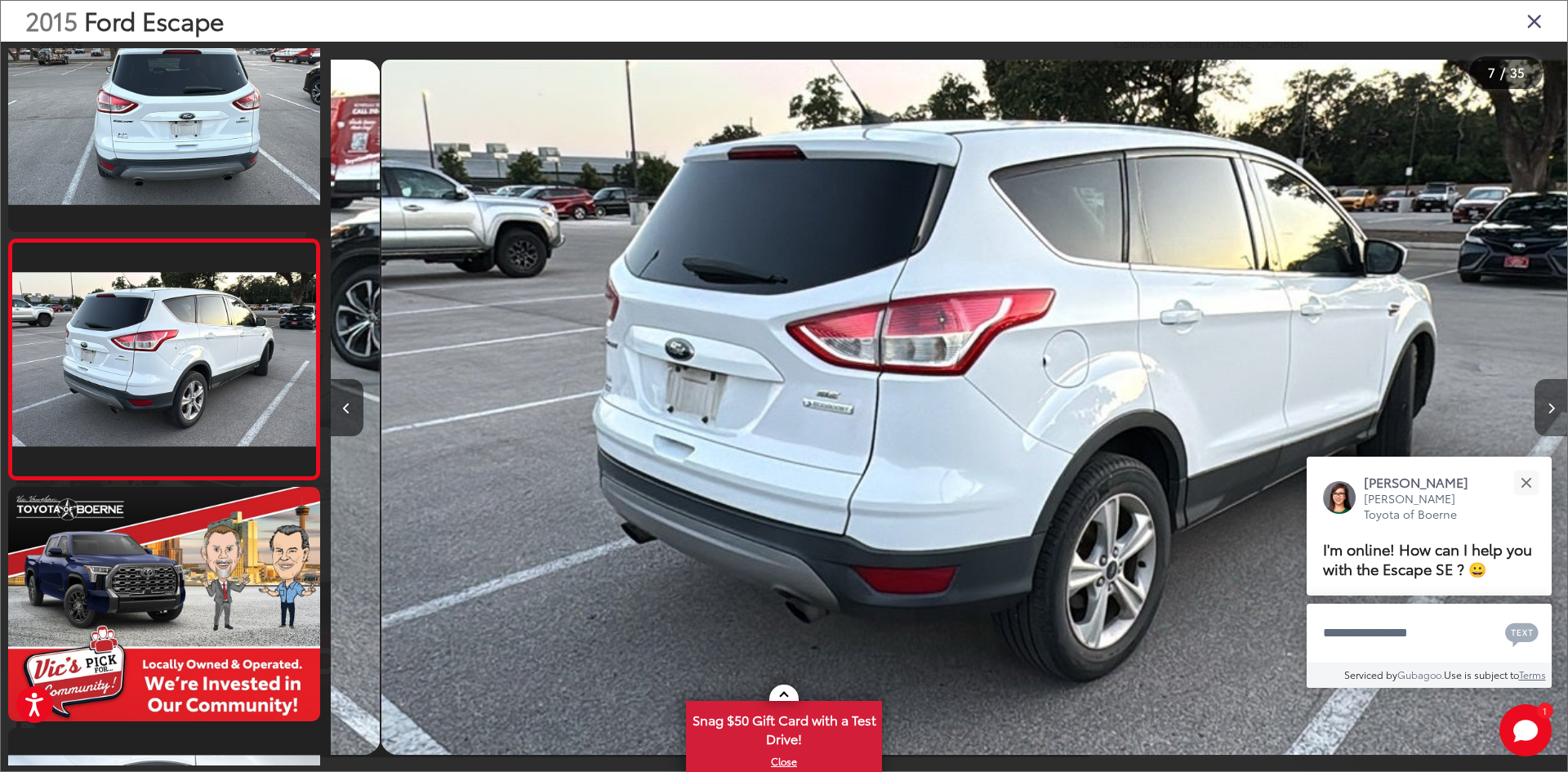
scroll to position [0, 7422]
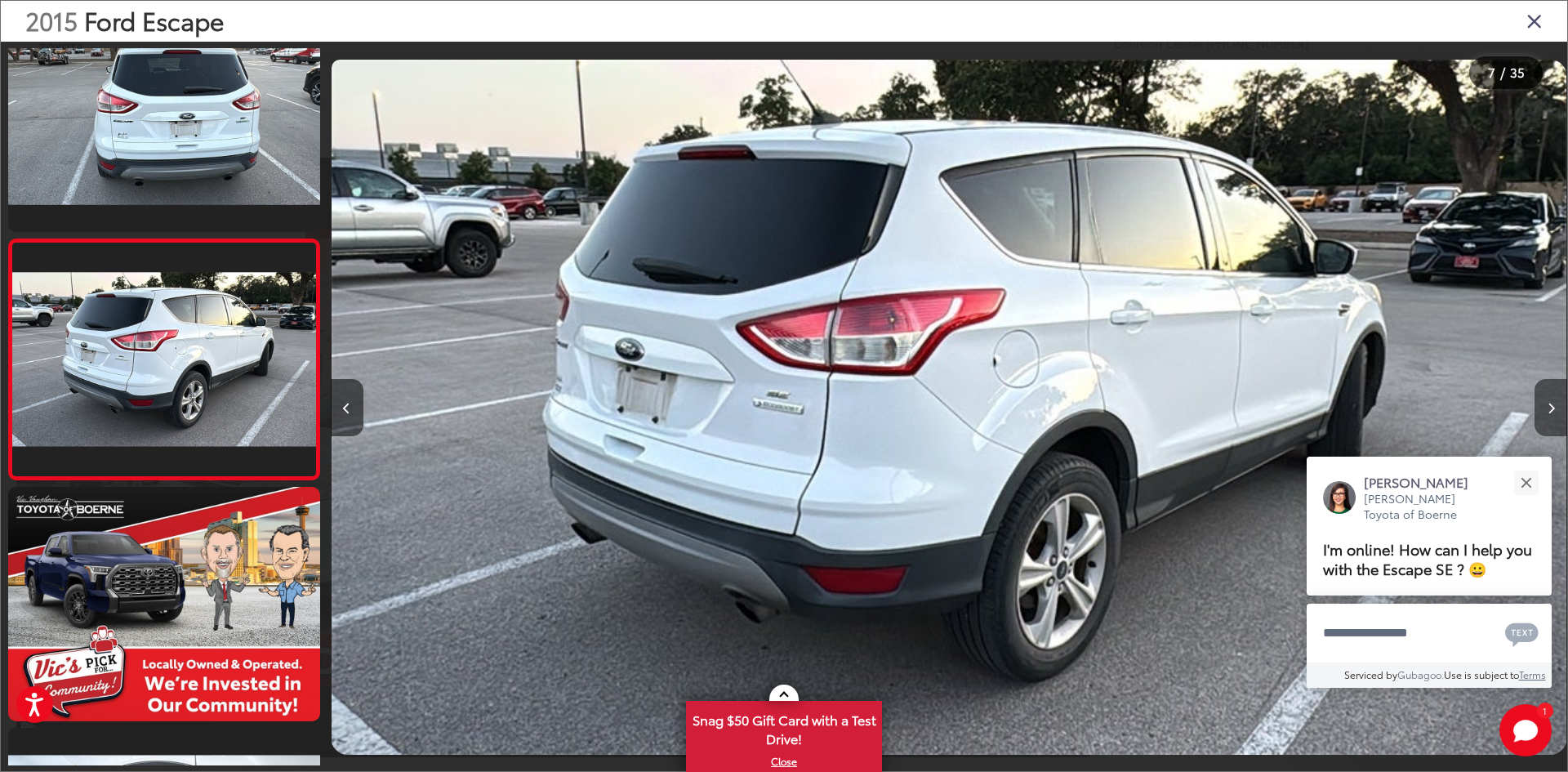
click at [1555, 409] on button "Next image" at bounding box center [1550, 407] width 32 height 57
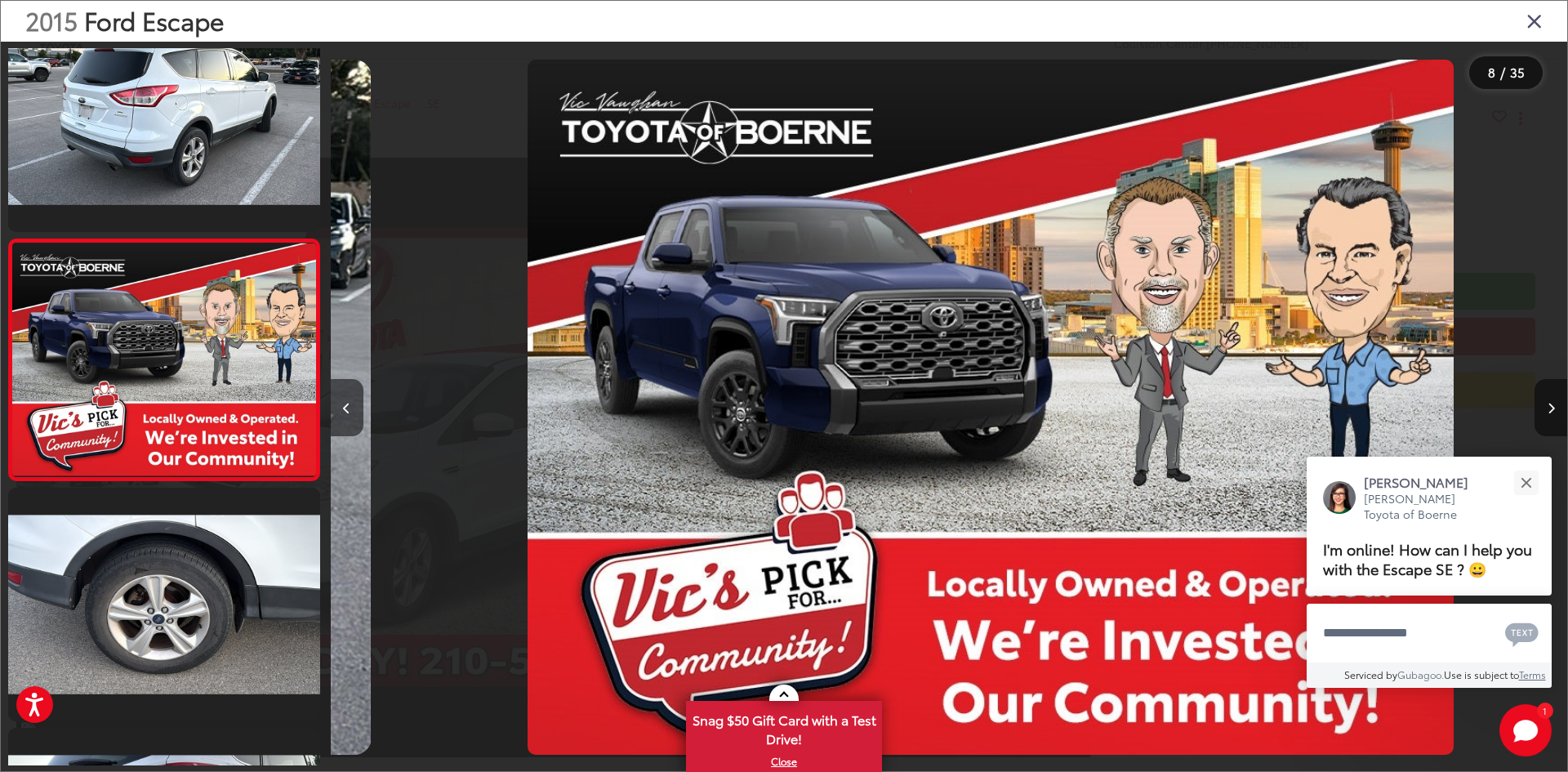
scroll to position [0, 8659]
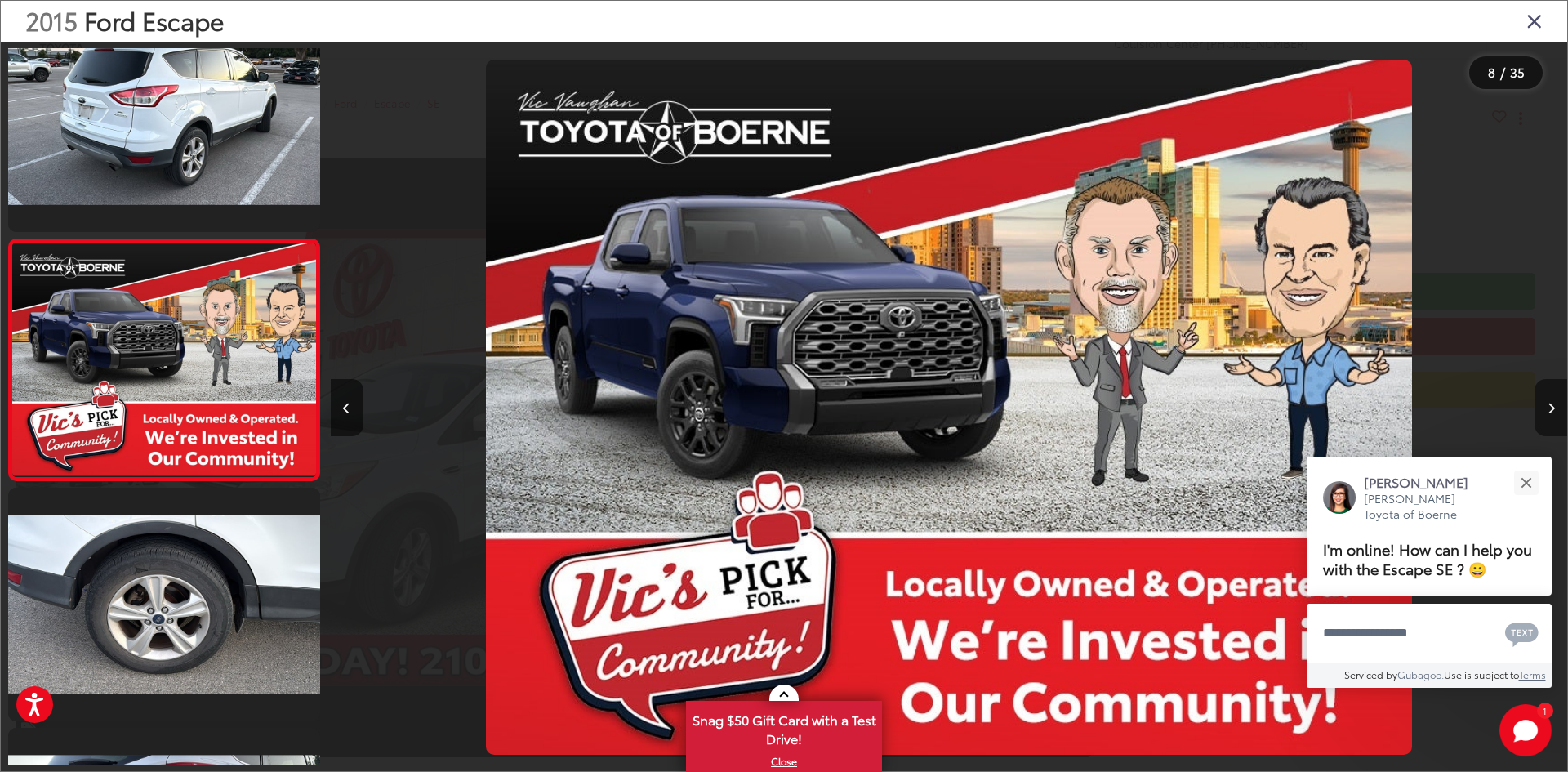
click at [1555, 409] on button "Next image" at bounding box center [1550, 407] width 32 height 57
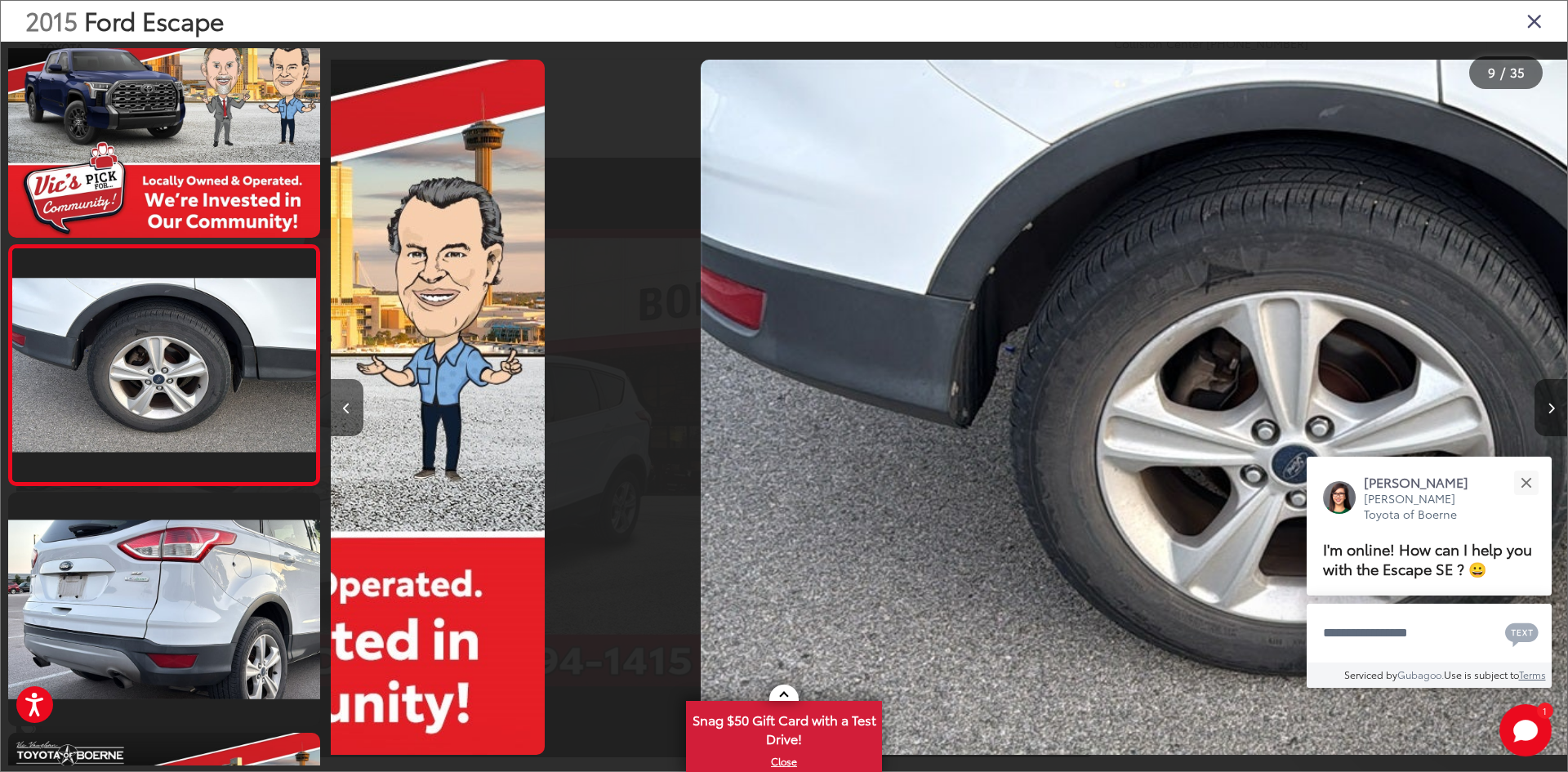
scroll to position [1733, 0]
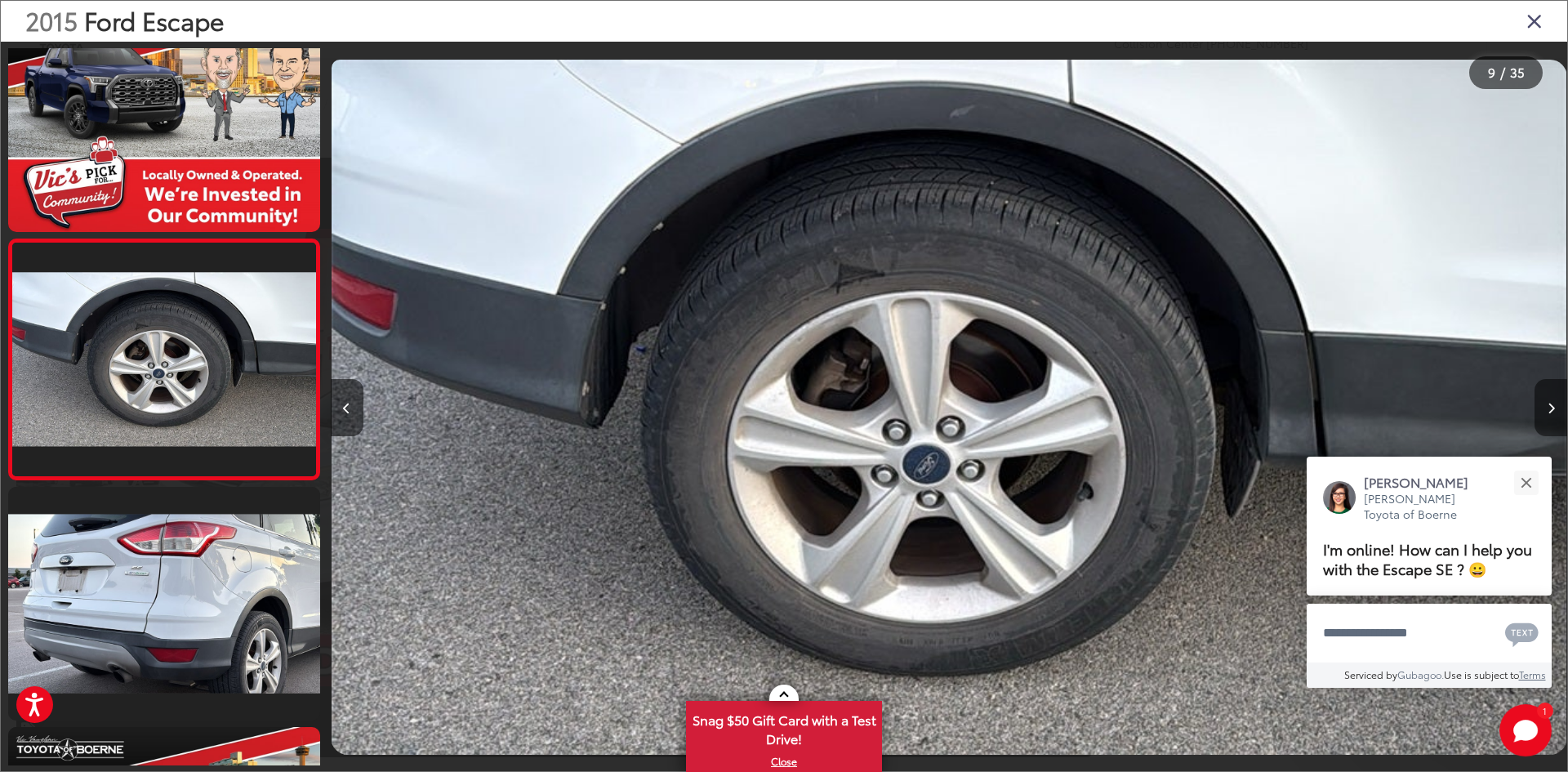
click at [1555, 409] on button "Next image" at bounding box center [1550, 407] width 32 height 57
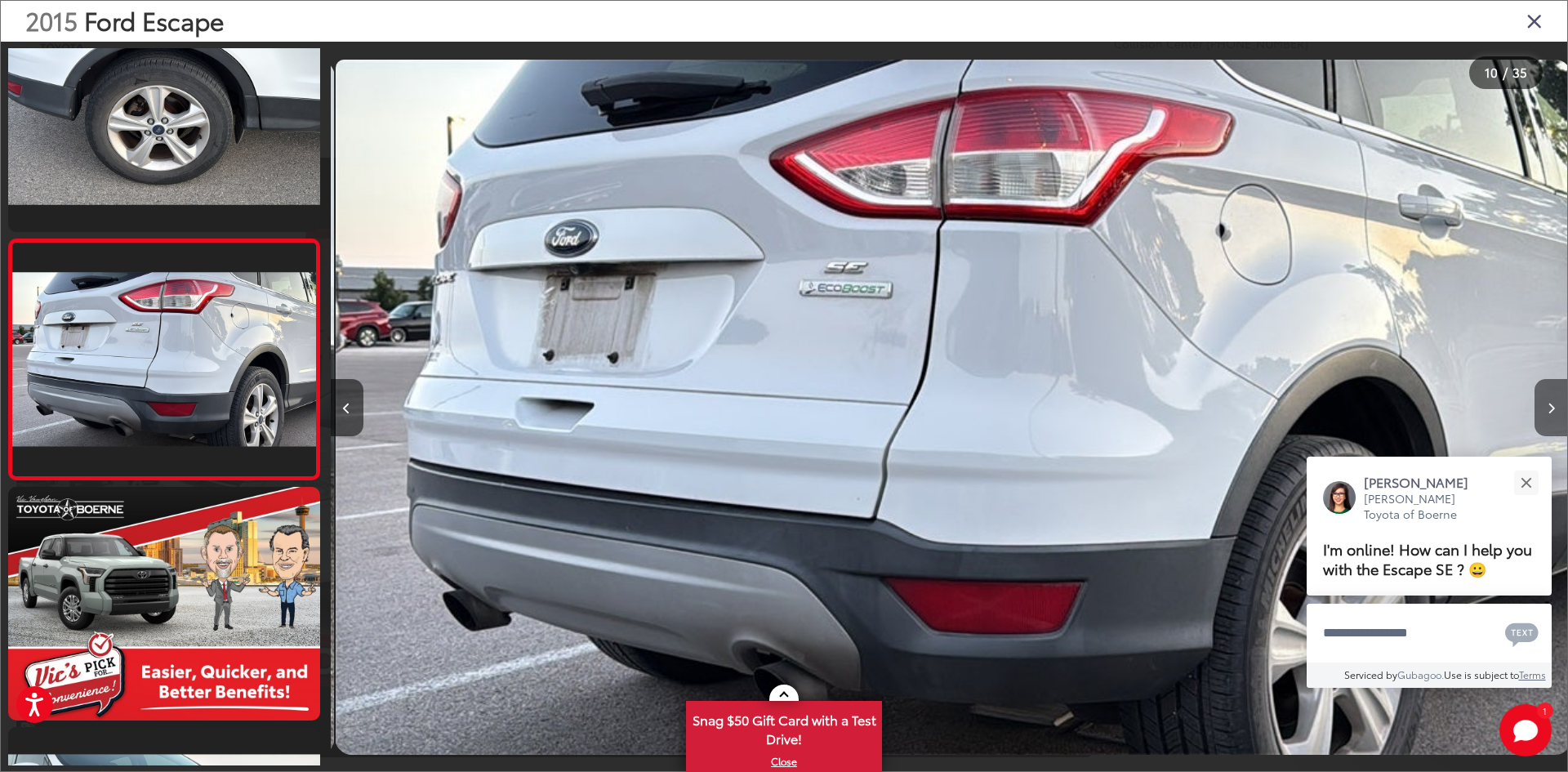
scroll to position [0, 11134]
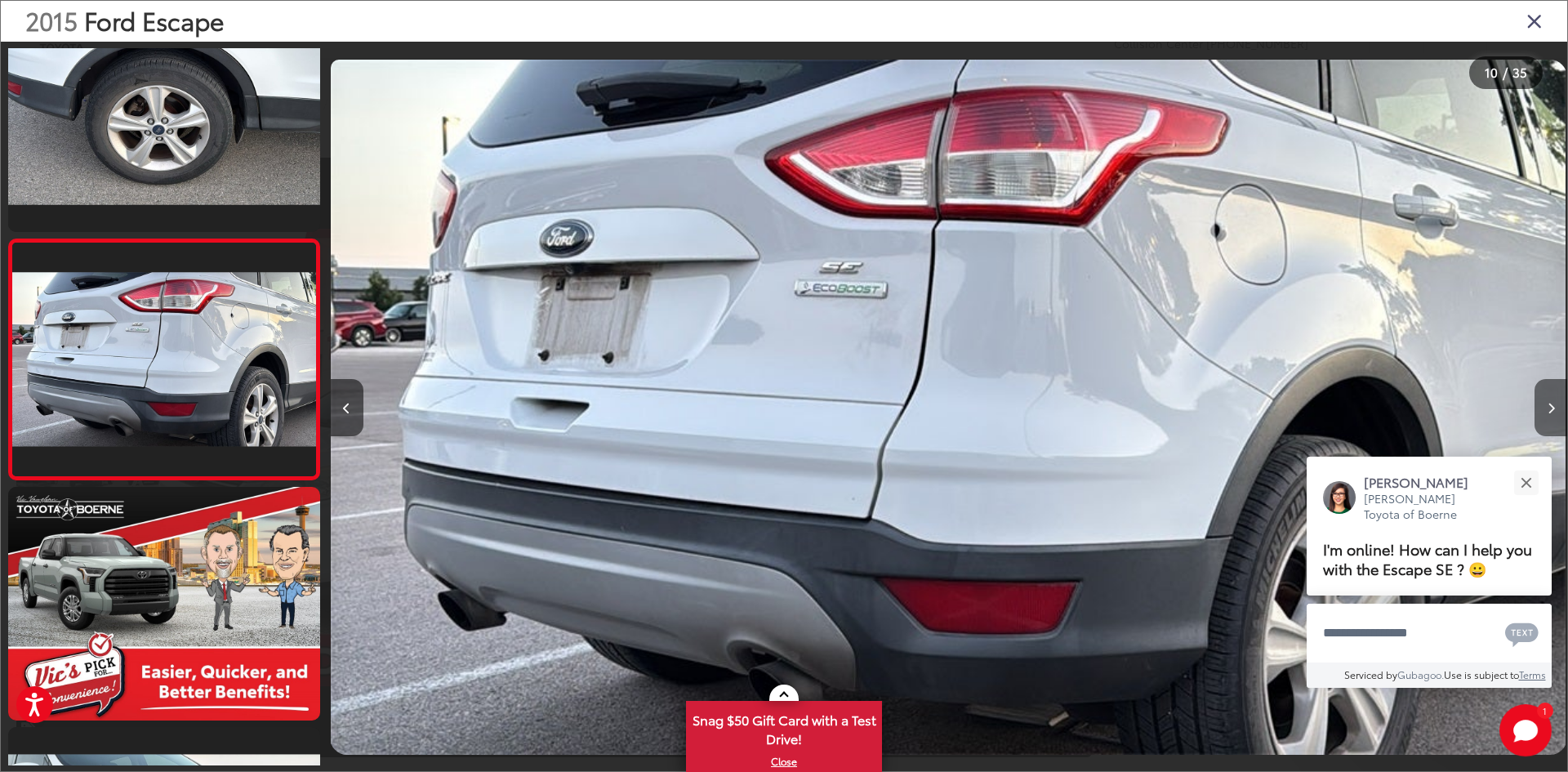
click at [1555, 409] on button "Next image" at bounding box center [1550, 407] width 32 height 57
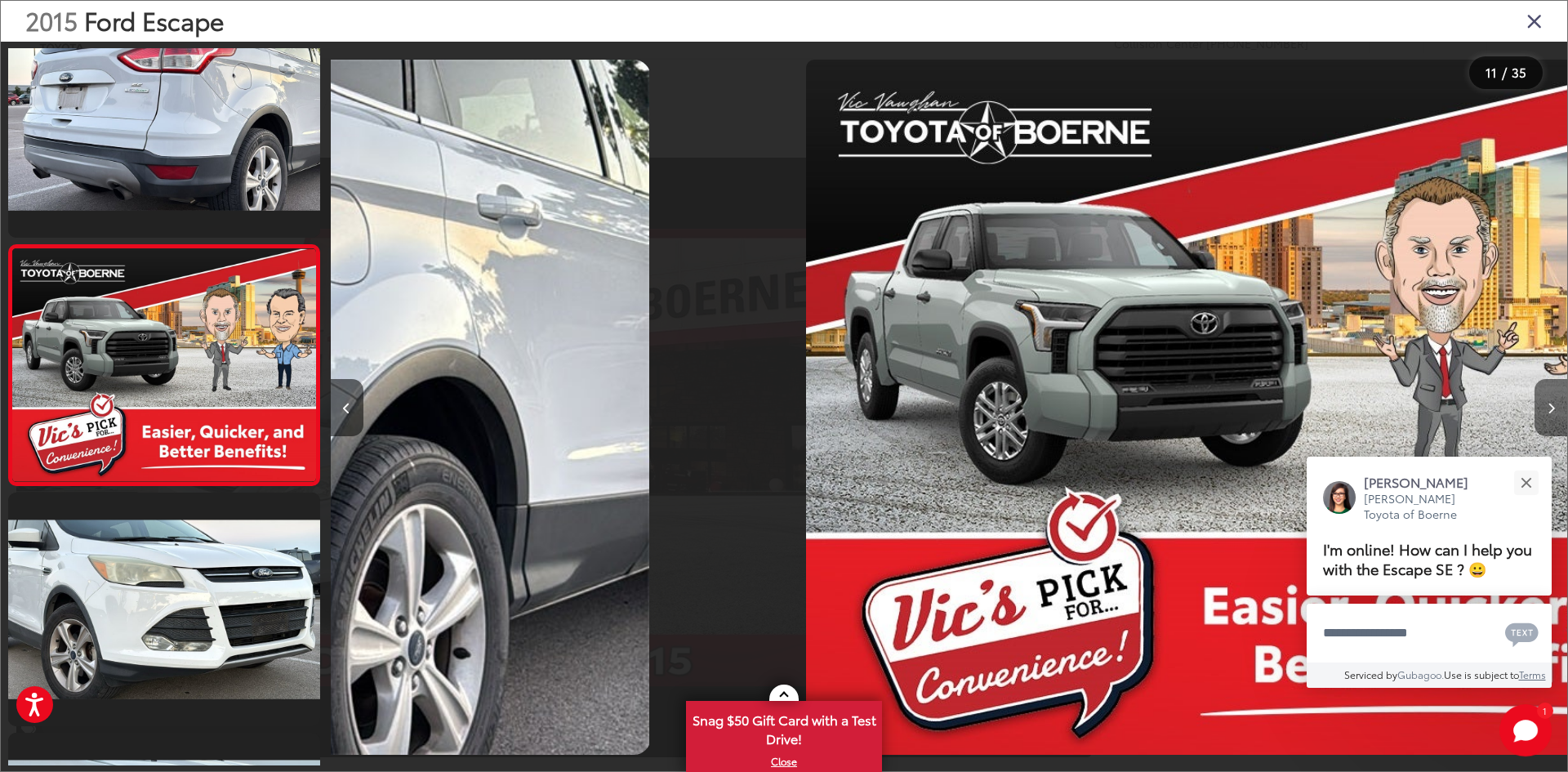
scroll to position [0, 0]
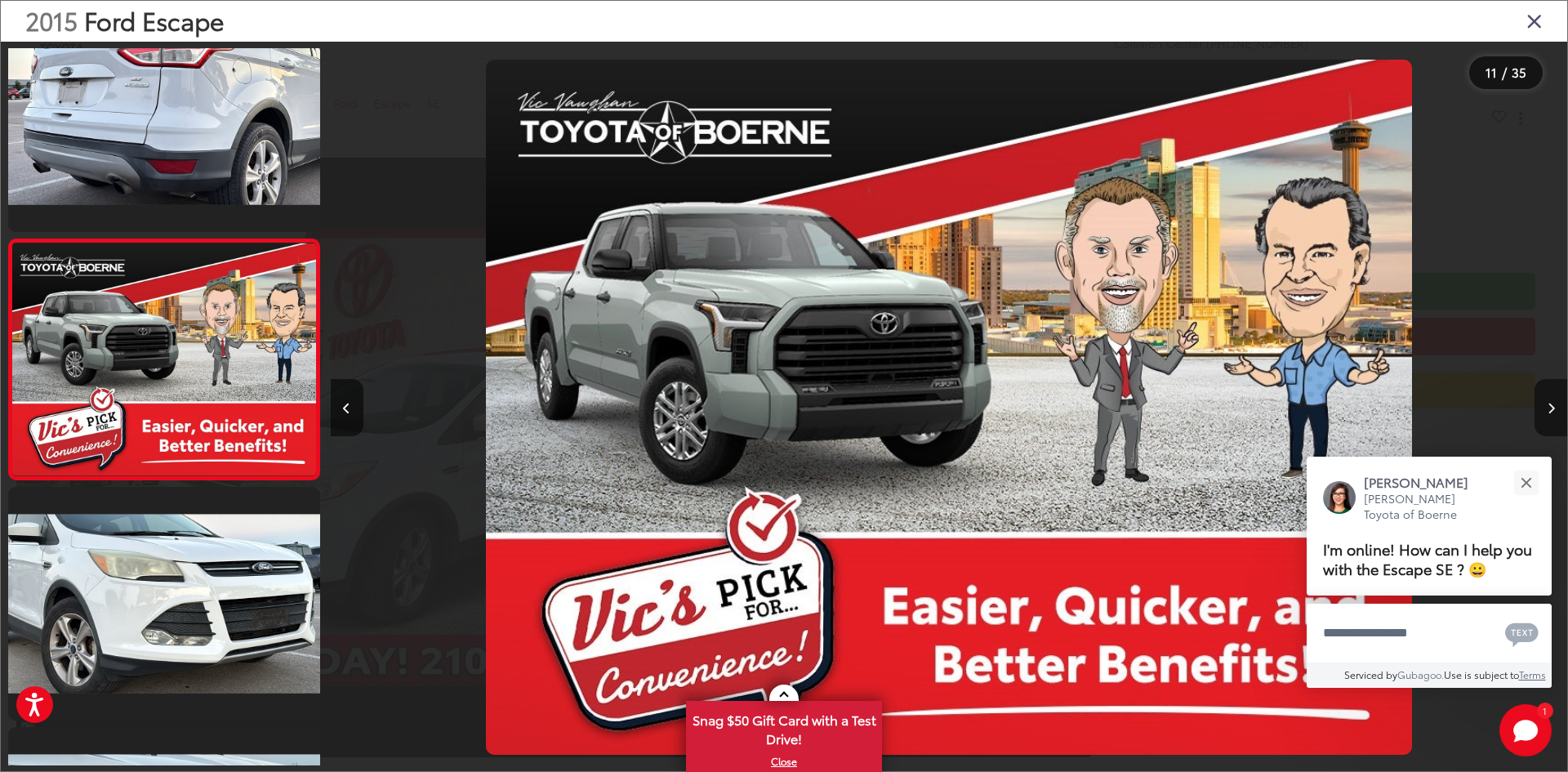
click at [1555, 409] on button "Next image" at bounding box center [1550, 407] width 32 height 57
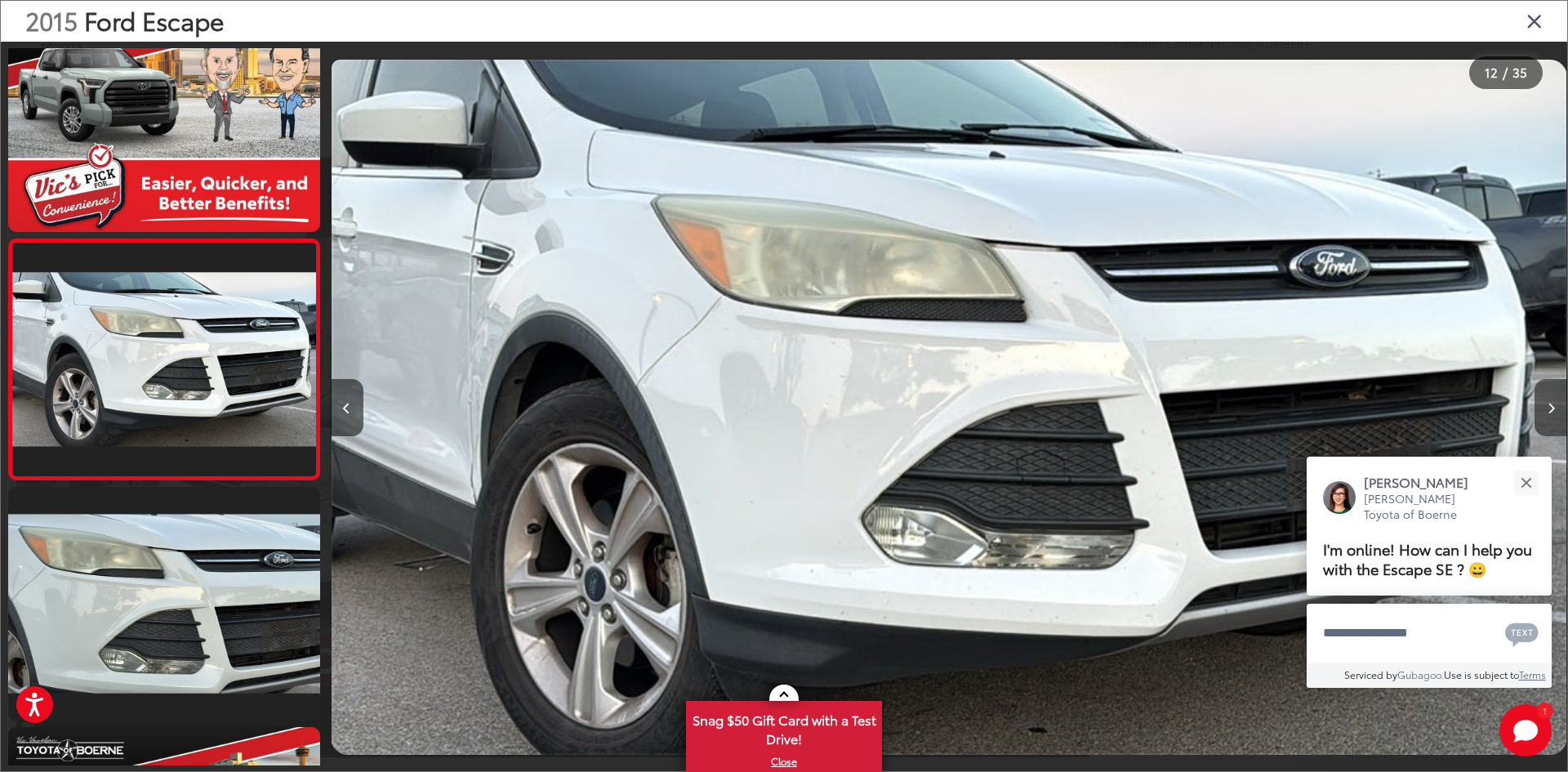
click at [1555, 409] on button "Next image" at bounding box center [1550, 407] width 32 height 57
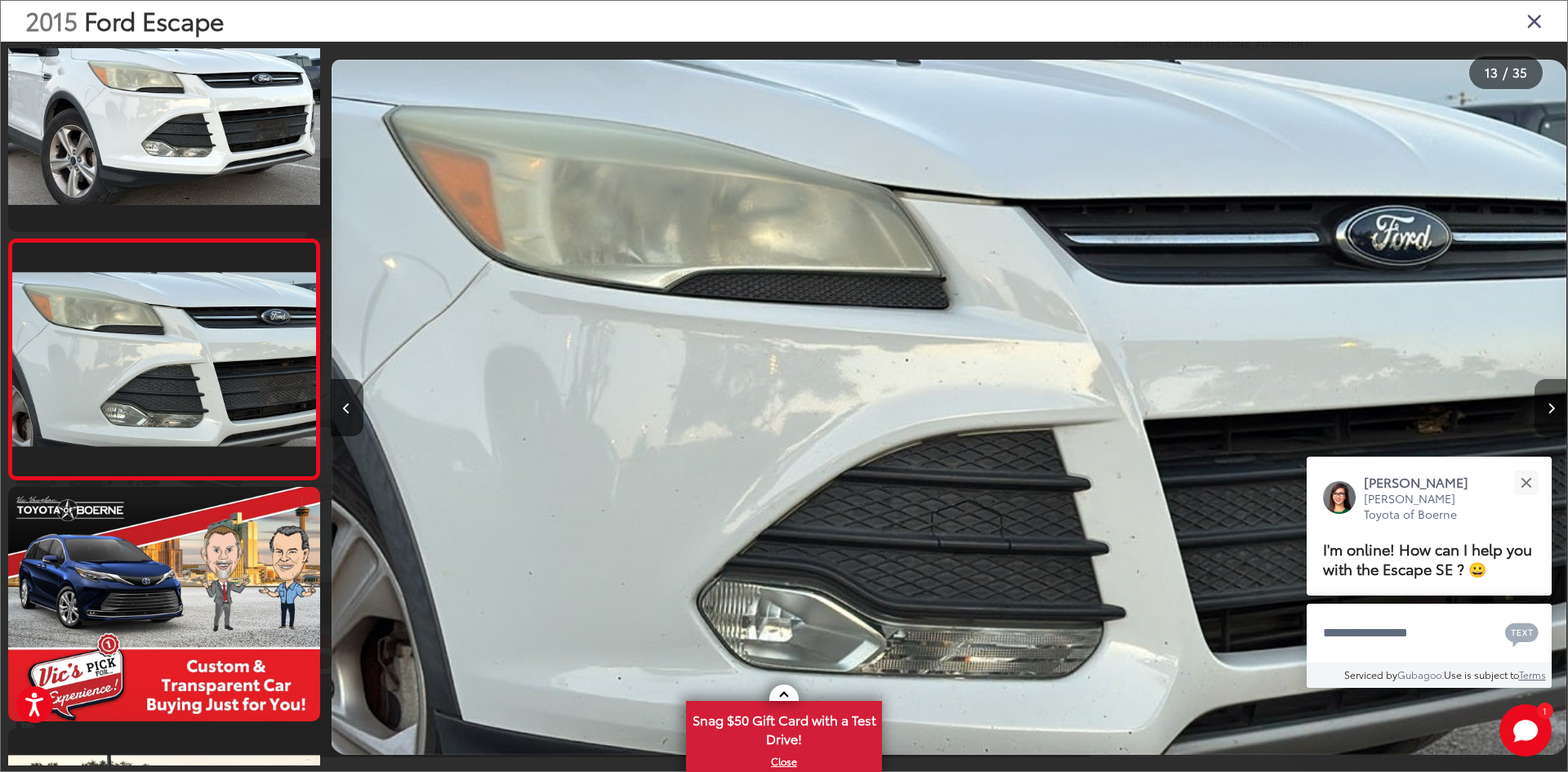
click at [1555, 409] on button "Next image" at bounding box center [1550, 407] width 32 height 57
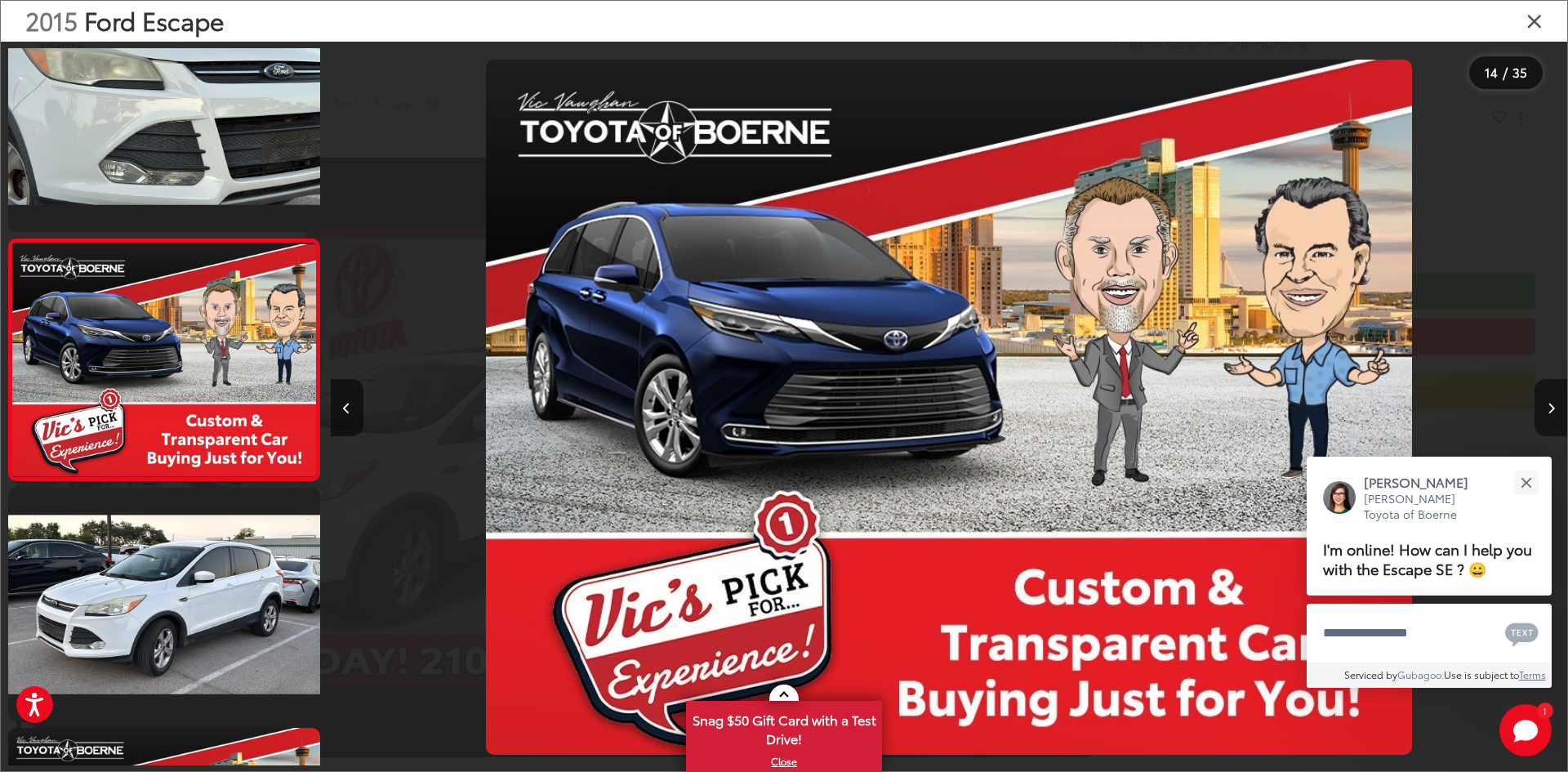
click at [1555, 409] on button "Next image" at bounding box center [1550, 407] width 32 height 57
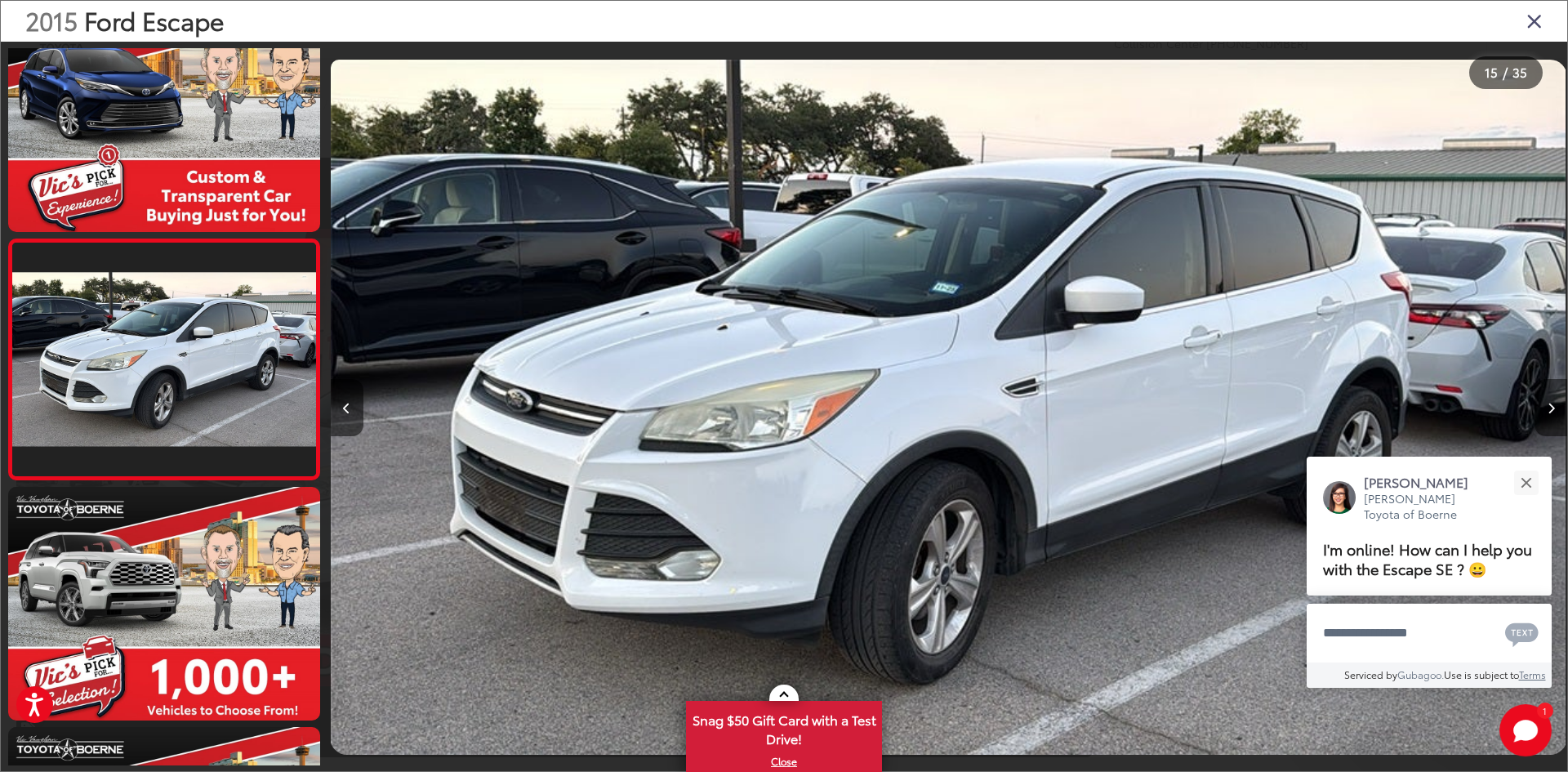
click at [1555, 409] on button "Next image" at bounding box center [1550, 407] width 32 height 57
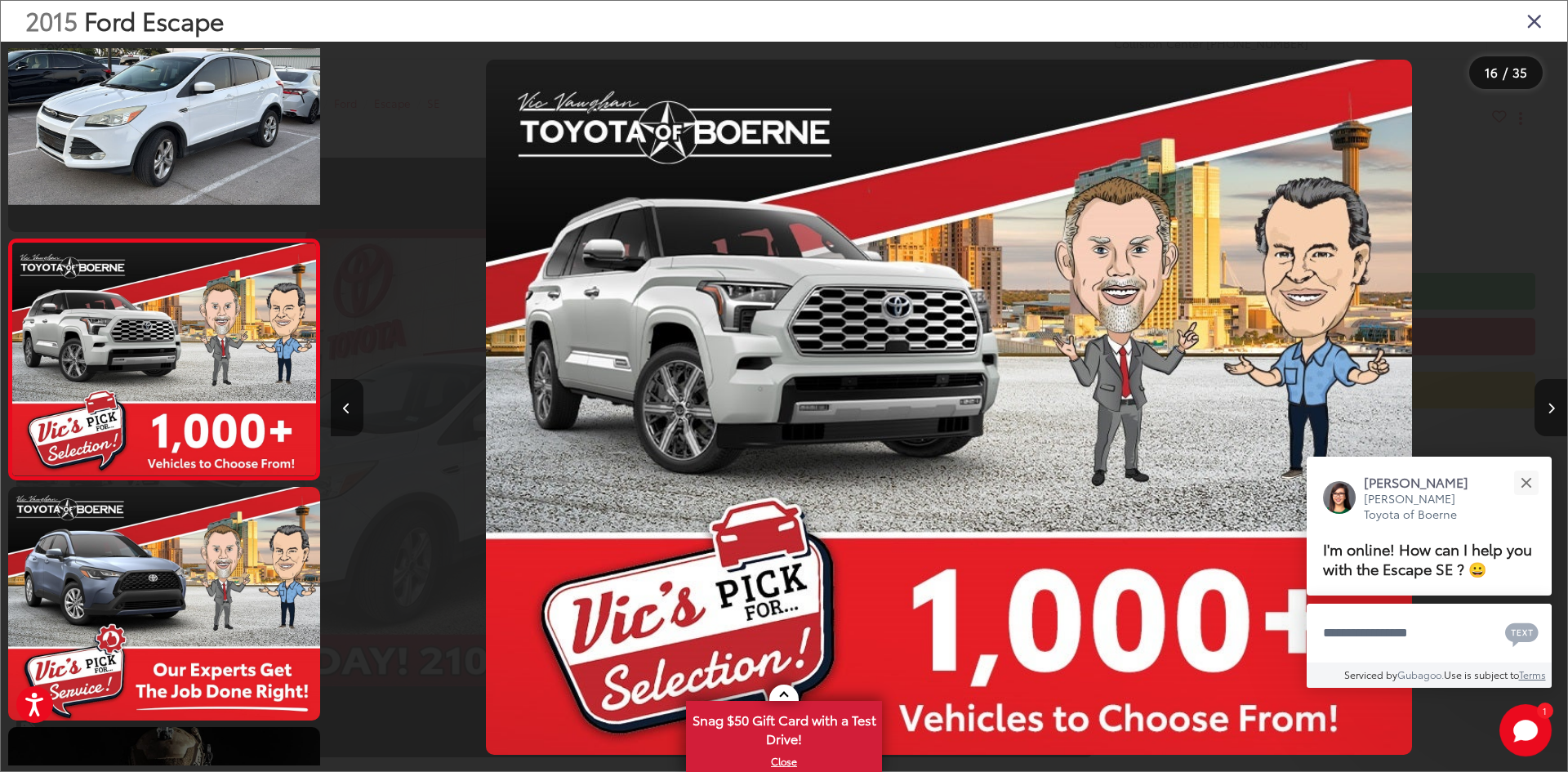
click at [1555, 409] on button "Next image" at bounding box center [1550, 407] width 32 height 57
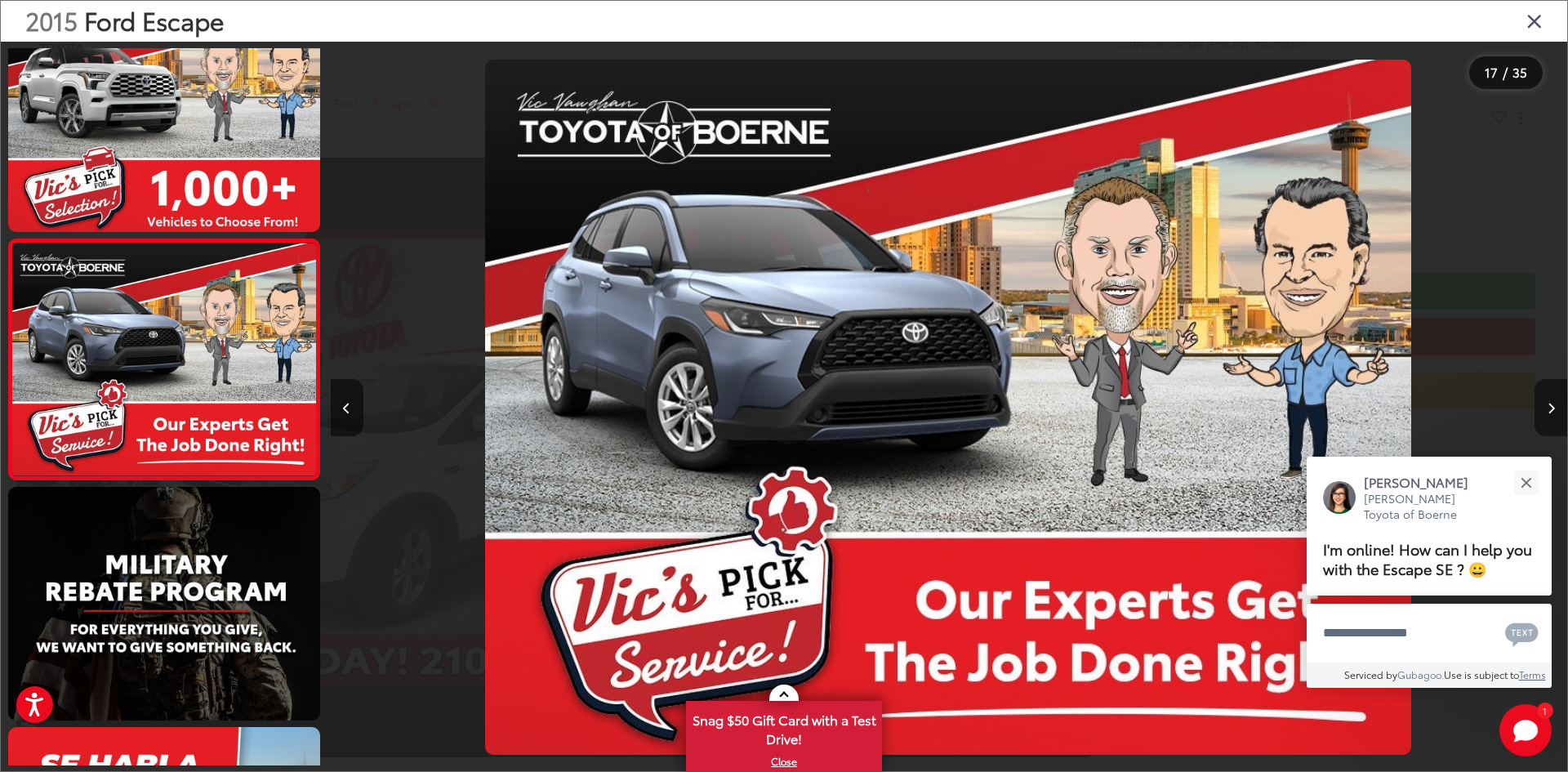
click at [1555, 409] on button "Next image" at bounding box center [1550, 407] width 32 height 57
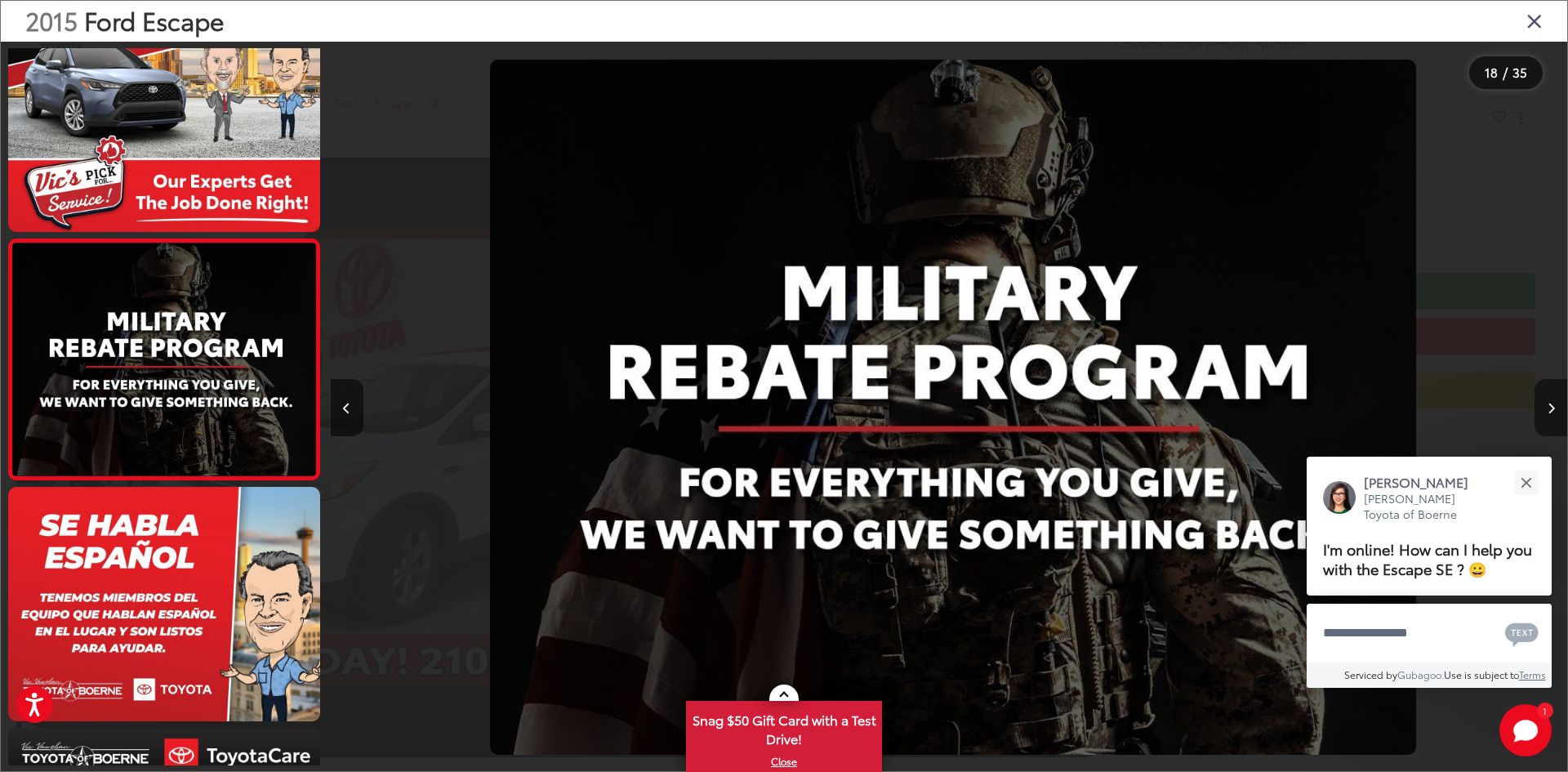
click at [1555, 409] on button "Next image" at bounding box center [1550, 407] width 32 height 57
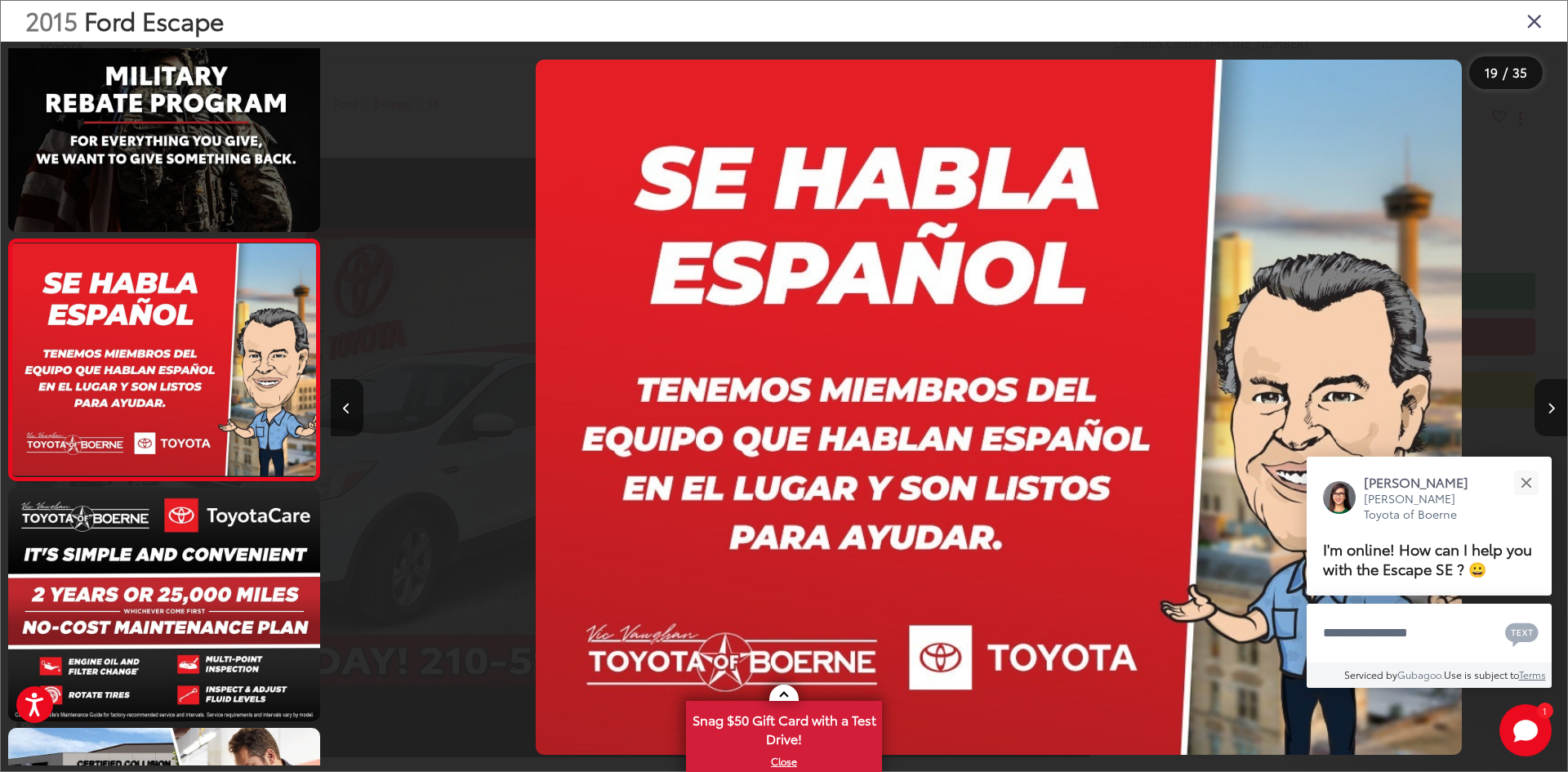
click at [1555, 409] on button "Next image" at bounding box center [1550, 407] width 32 height 57
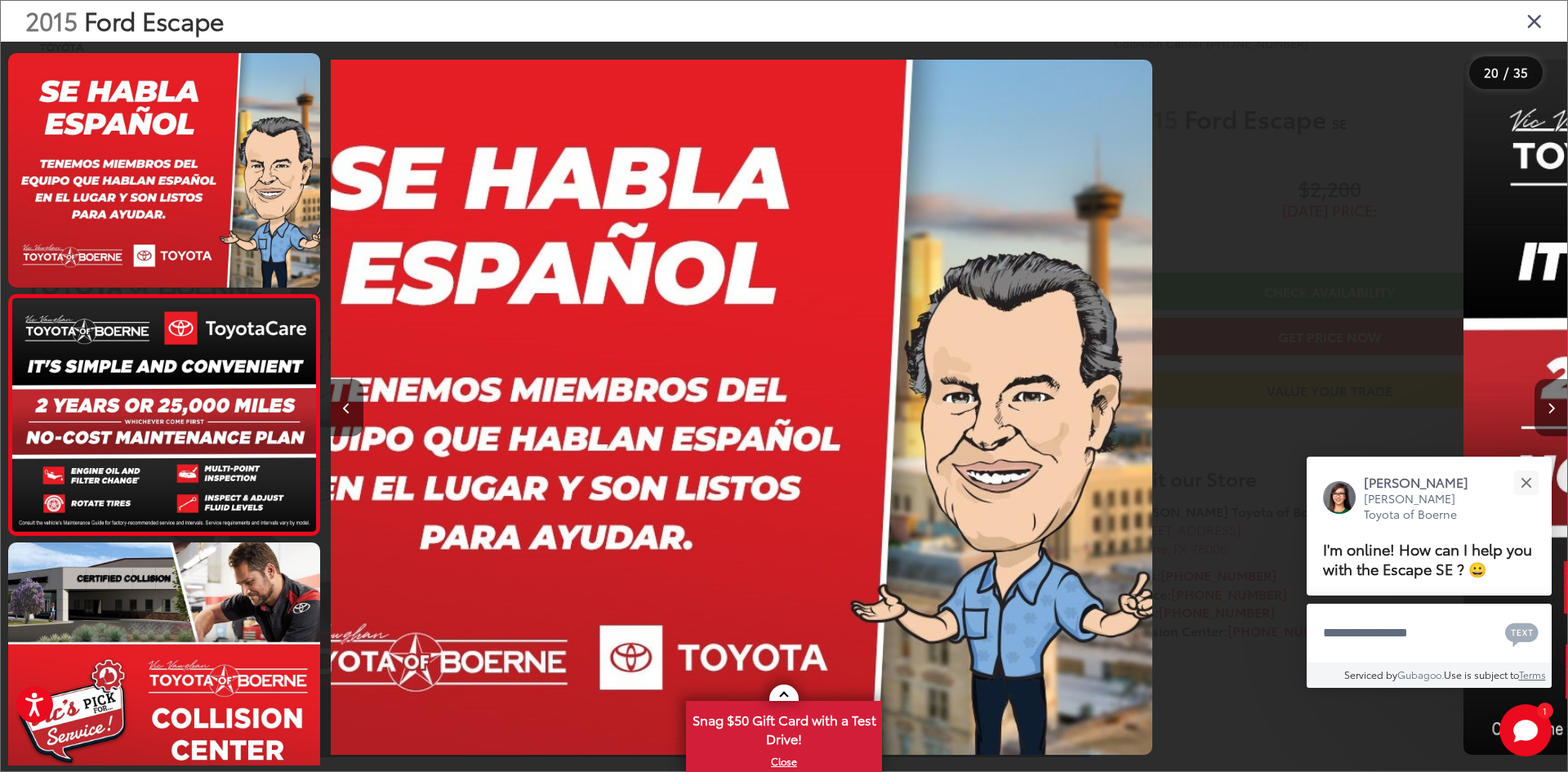
click at [1555, 409] on button "Next image" at bounding box center [1550, 407] width 32 height 57
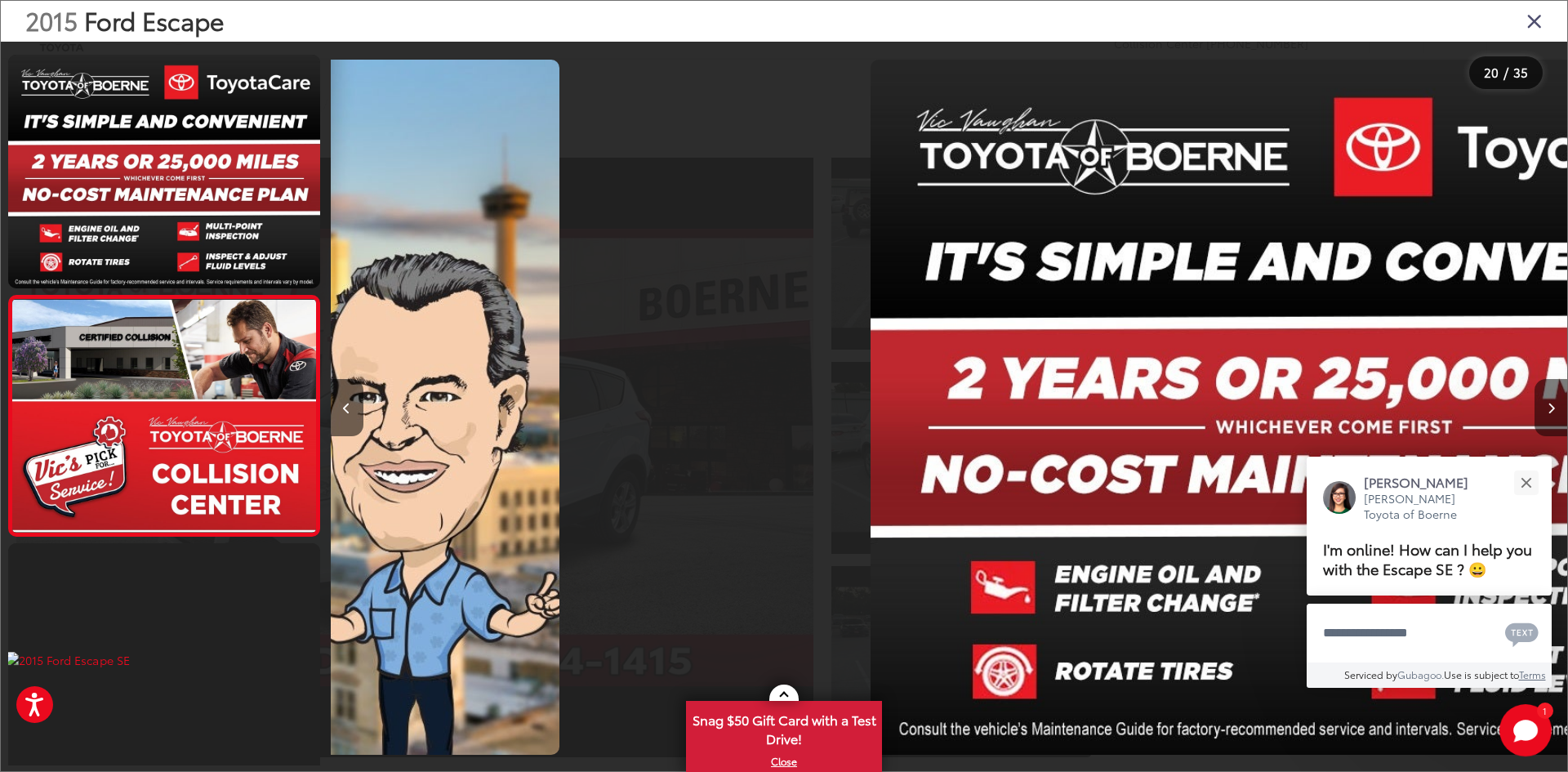
click at [1555, 409] on button "Next image" at bounding box center [1550, 407] width 32 height 57
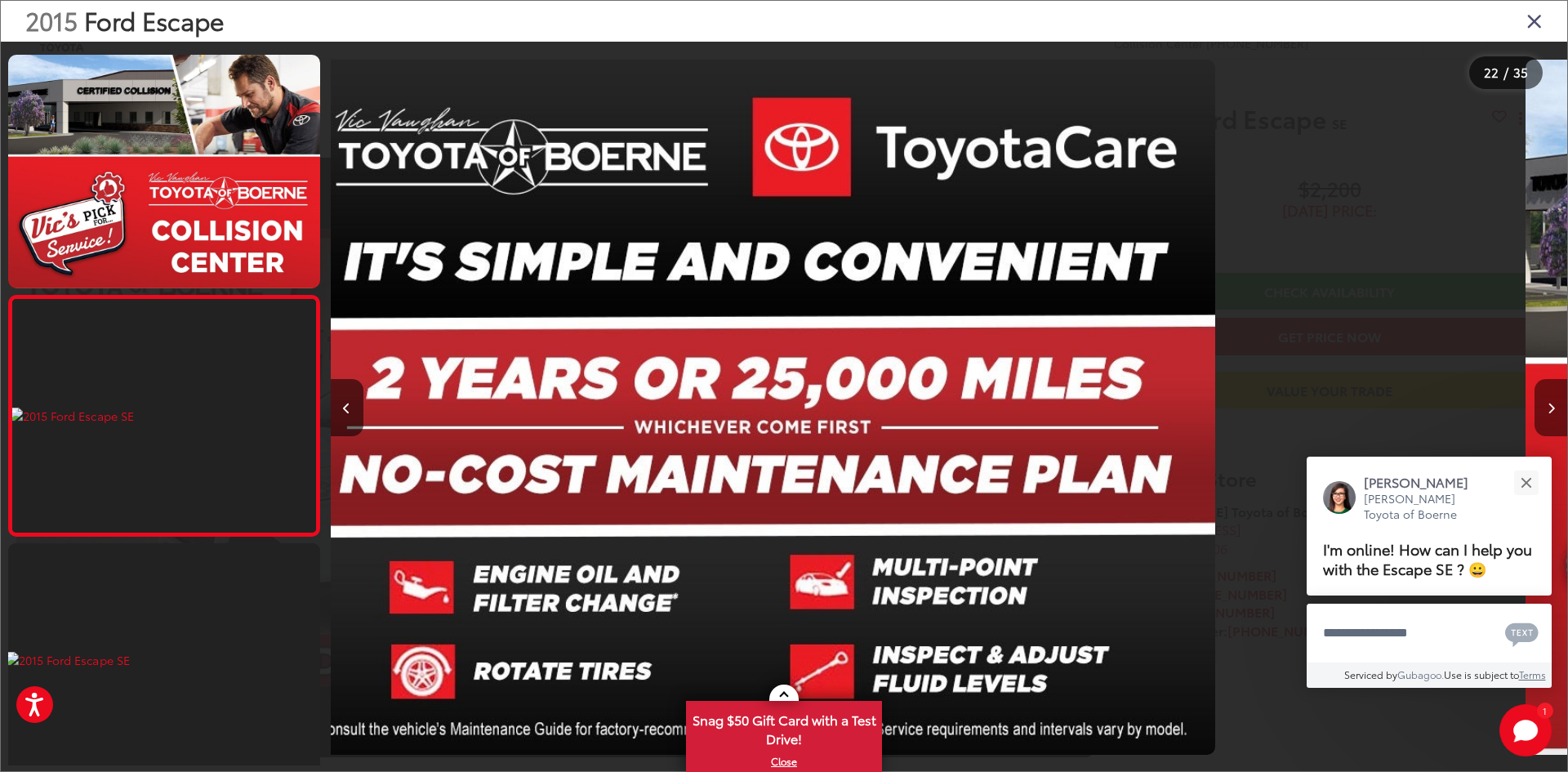
click at [1555, 409] on button "Next image" at bounding box center [1550, 407] width 32 height 57
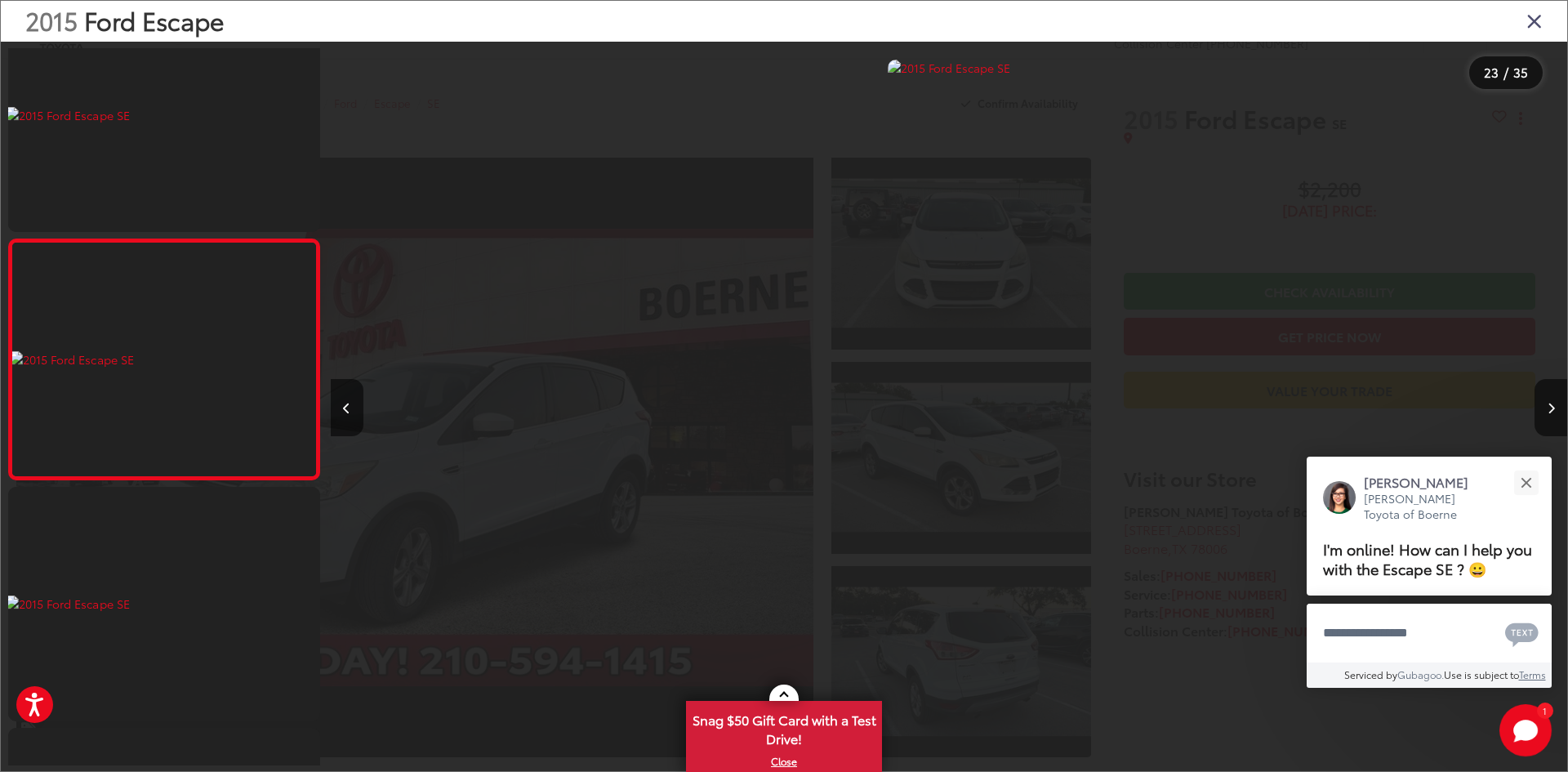
click at [1543, 27] on icon "Close gallery" at bounding box center [1535, 21] width 17 height 22
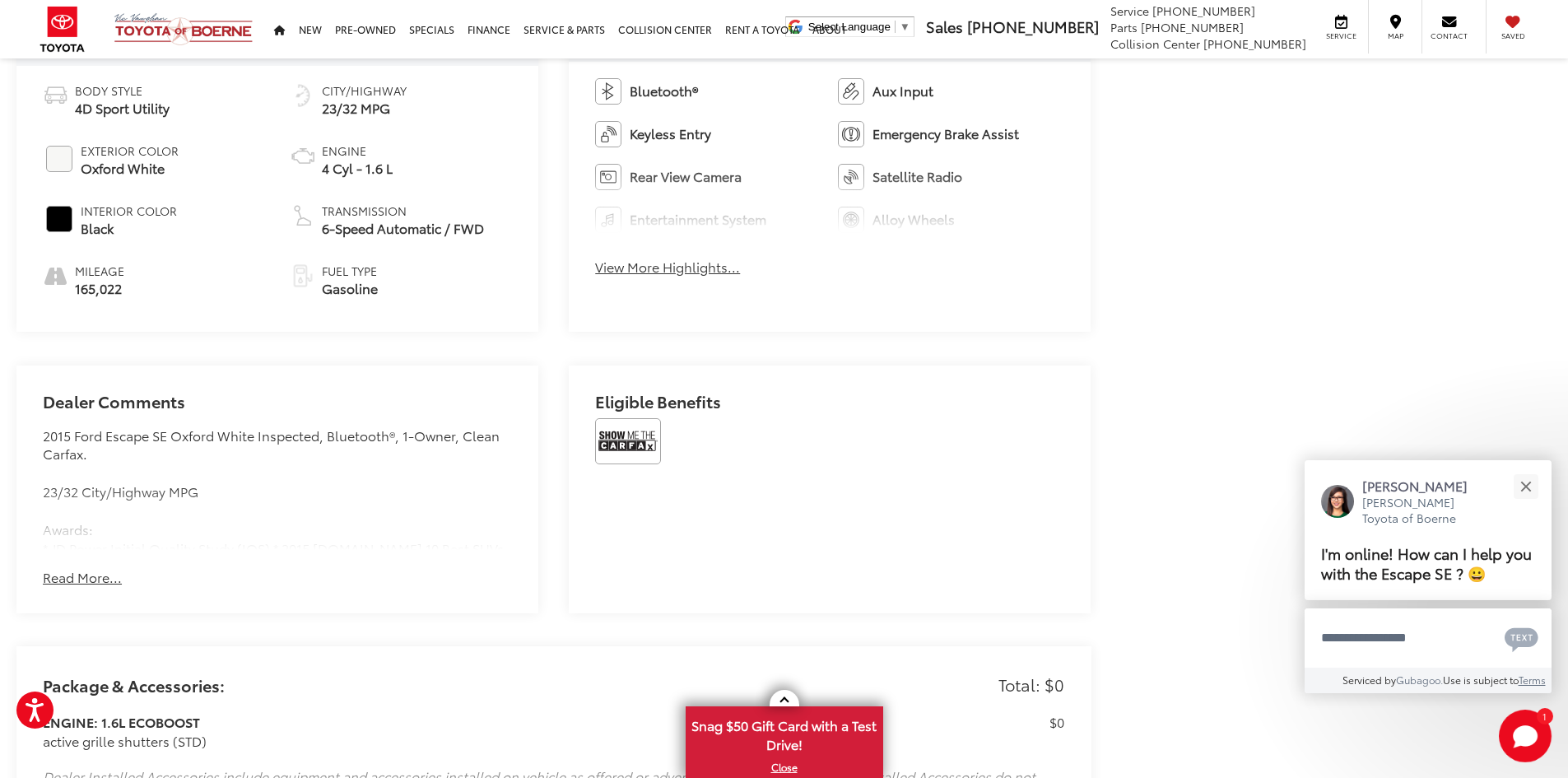
click at [77, 570] on button "Read More..." at bounding box center [82, 577] width 79 height 19
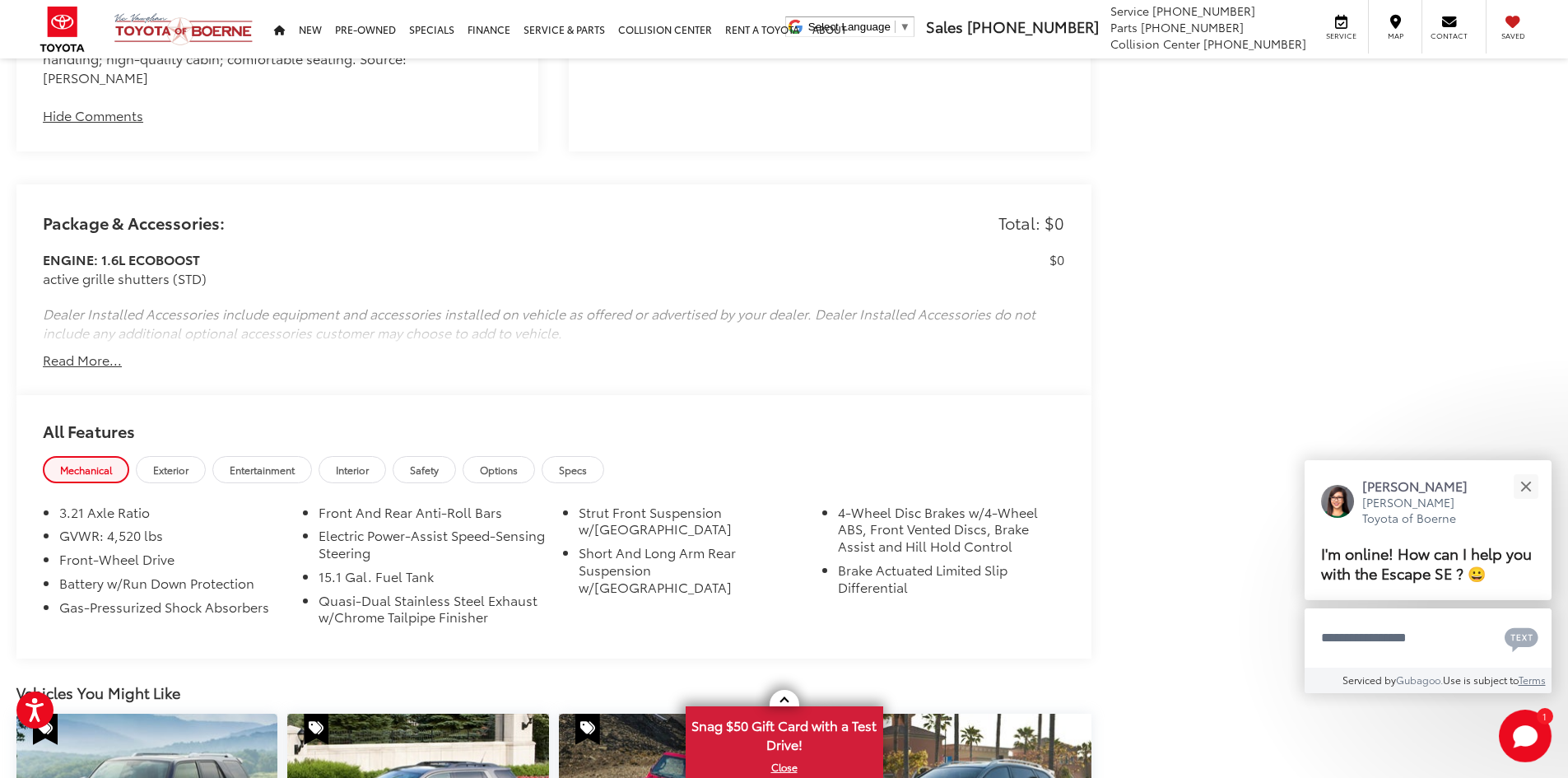
click at [113, 351] on button "Read More..." at bounding box center [82, 360] width 79 height 19
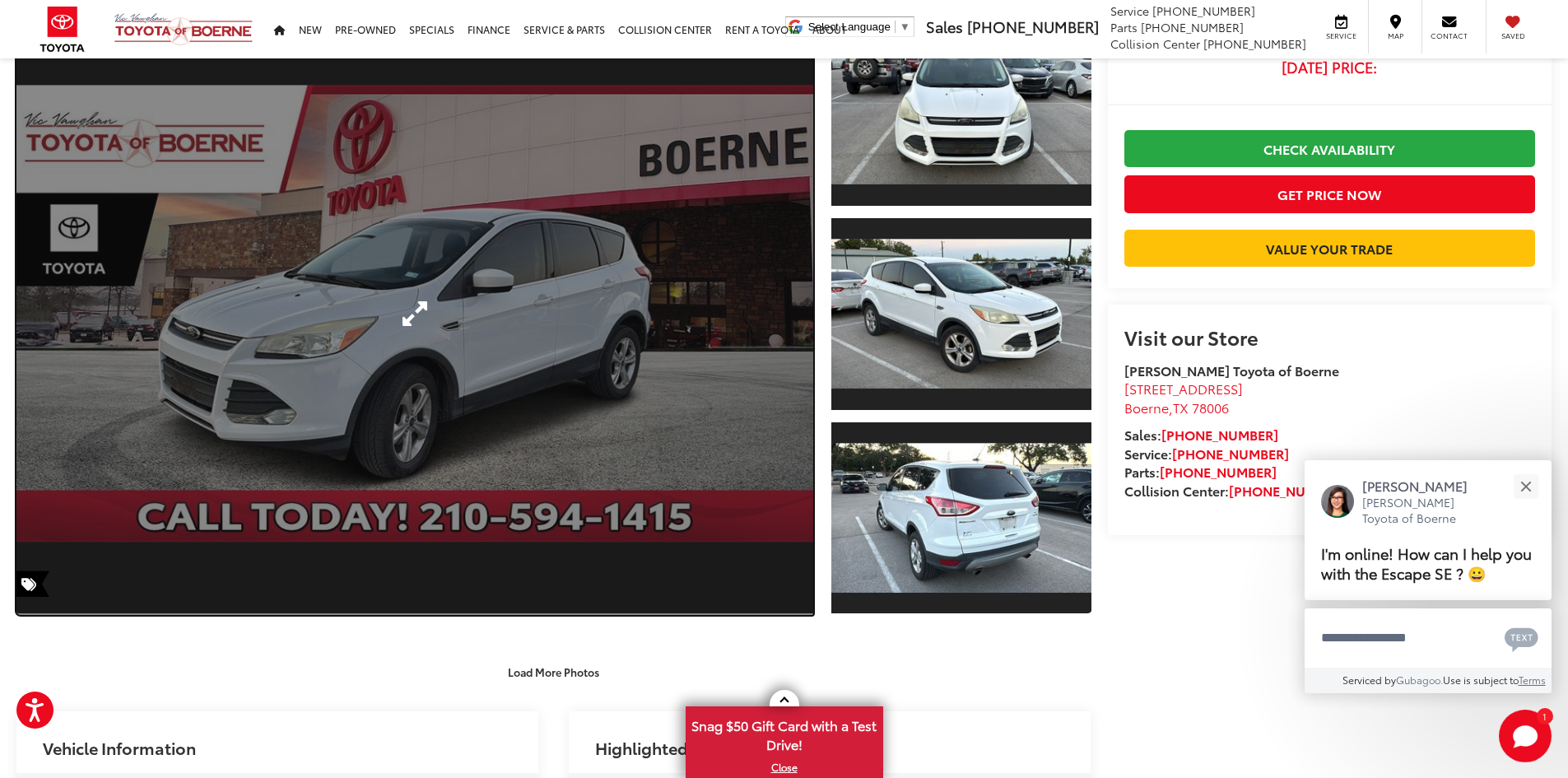
click at [438, 434] on link "Expand Photo 0" at bounding box center [415, 314] width 797 height 602
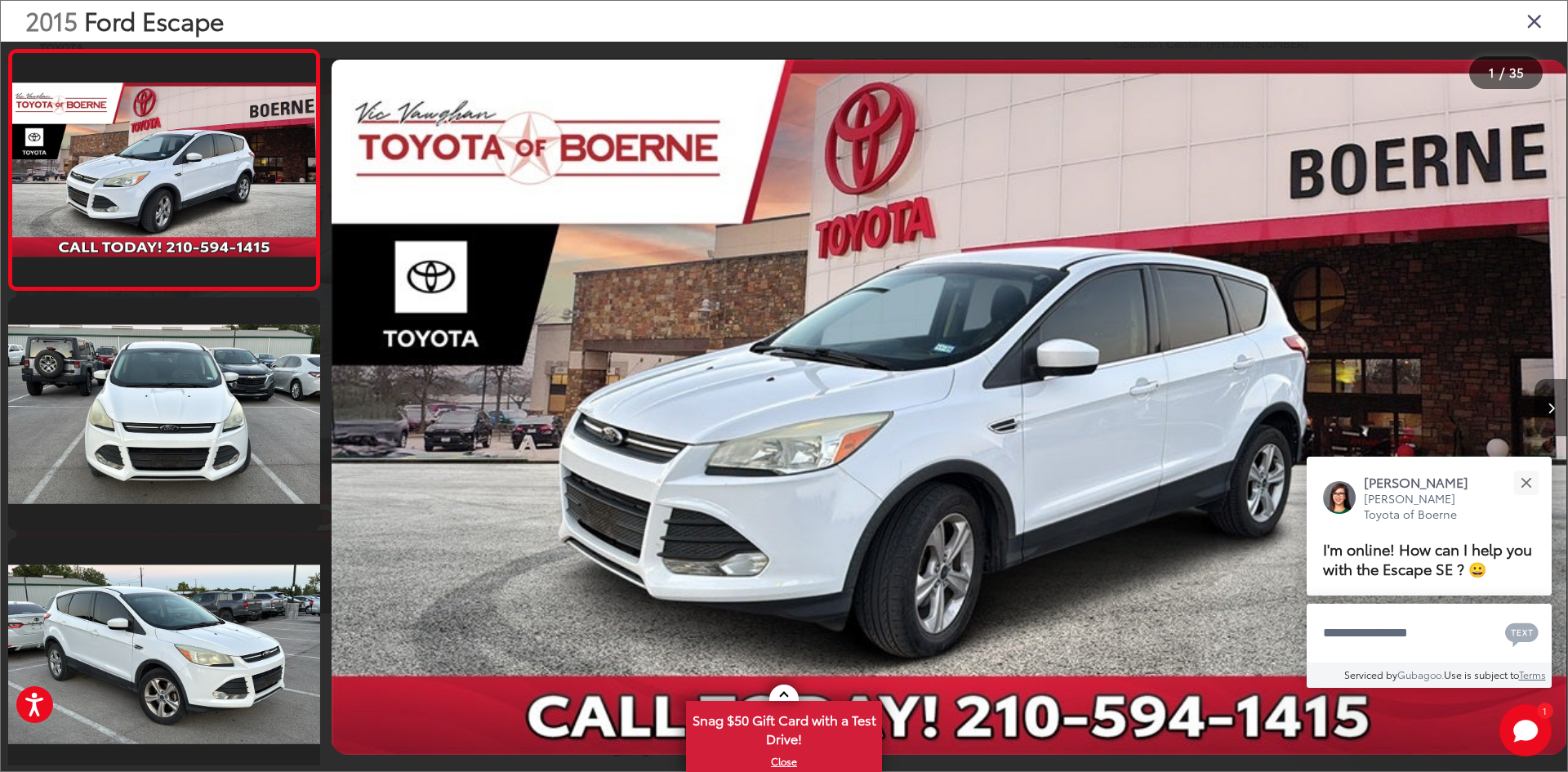
click at [1544, 409] on button "Next image" at bounding box center [1550, 407] width 32 height 57
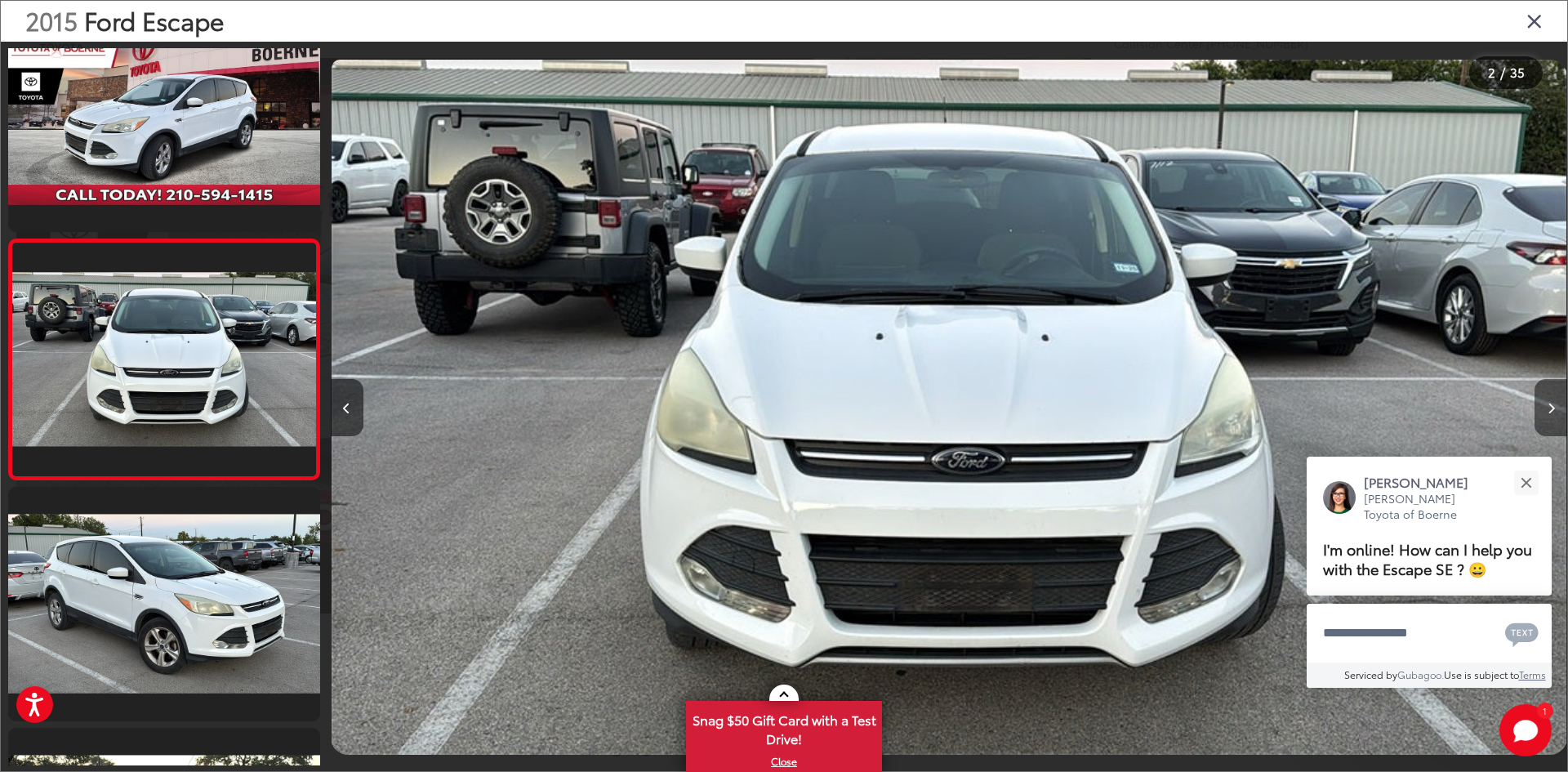
click at [1547, 408] on button "Next image" at bounding box center [1550, 407] width 32 height 57
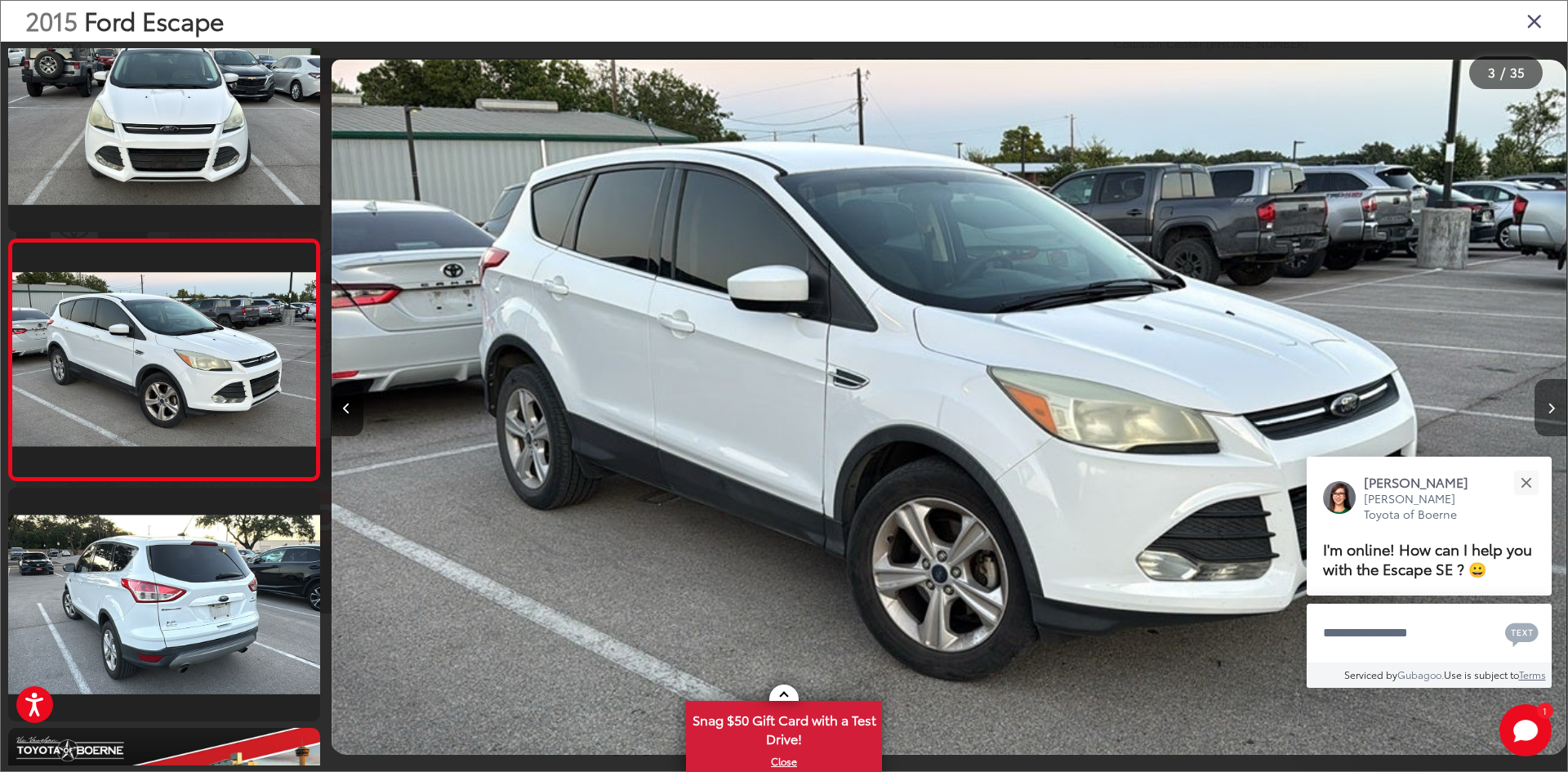
click at [1555, 409] on button "Next image" at bounding box center [1550, 407] width 32 height 57
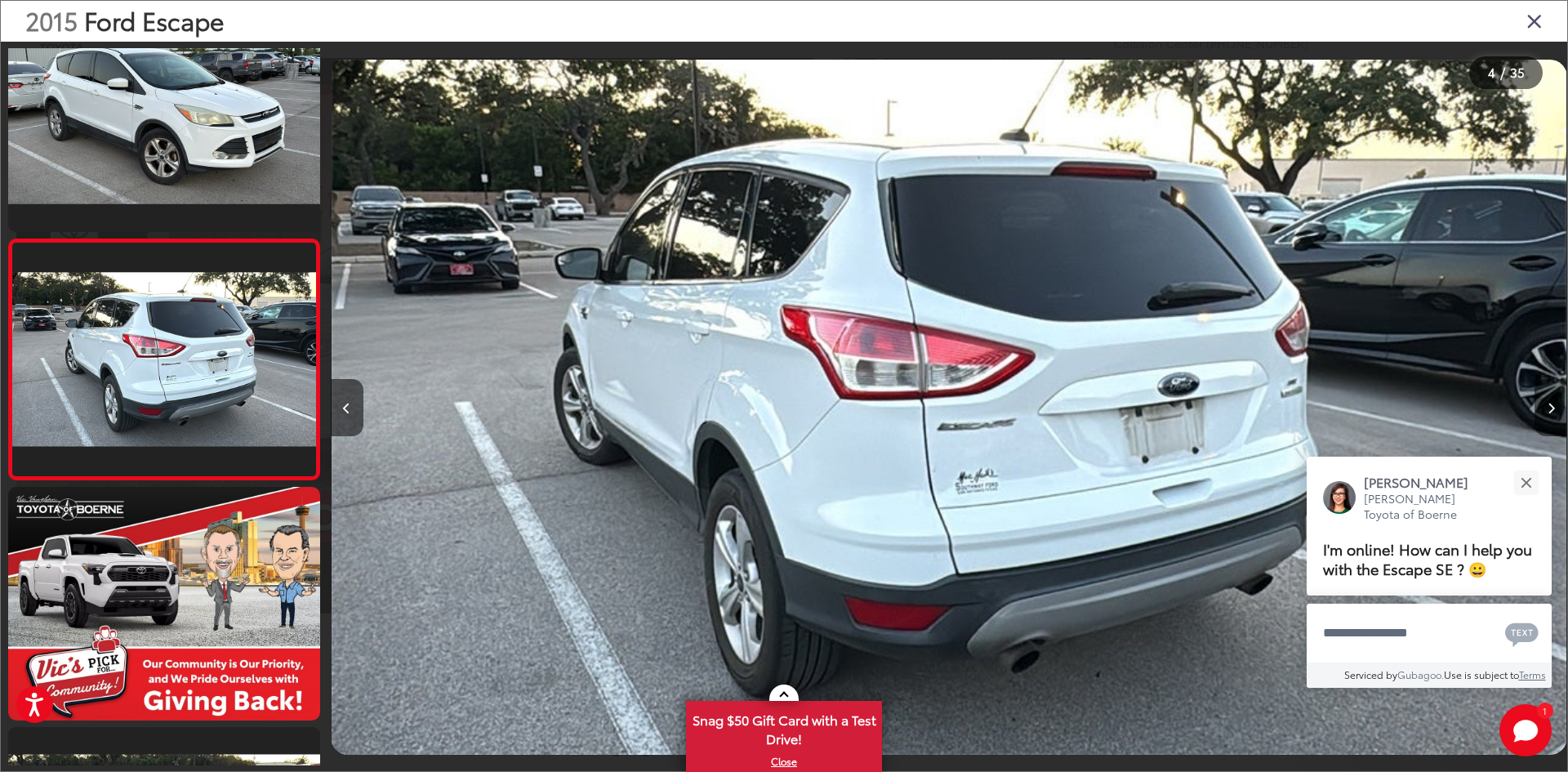
click at [1555, 409] on button "Next image" at bounding box center [1550, 407] width 32 height 57
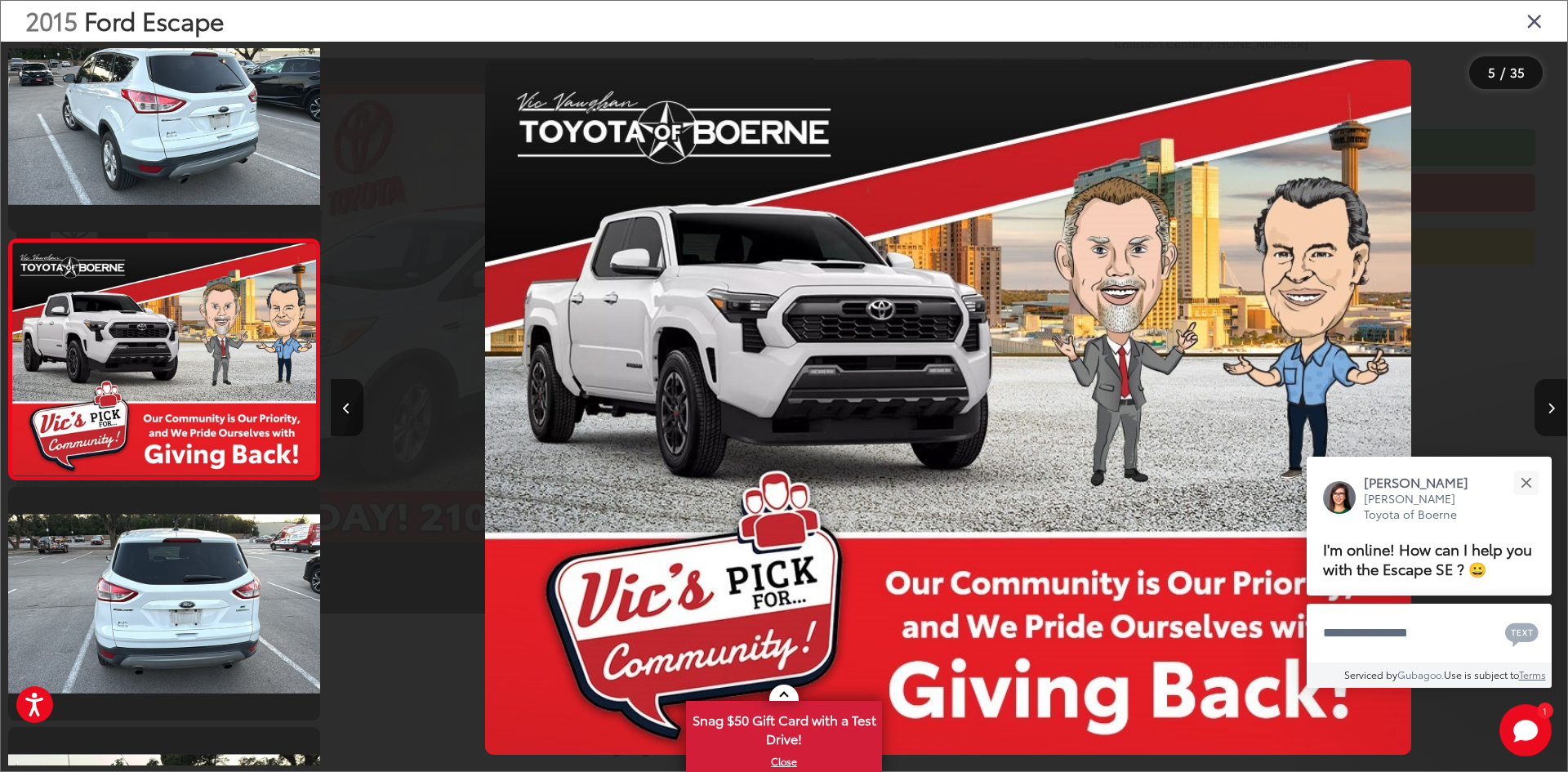
click at [1555, 409] on button "Next image" at bounding box center [1550, 407] width 32 height 57
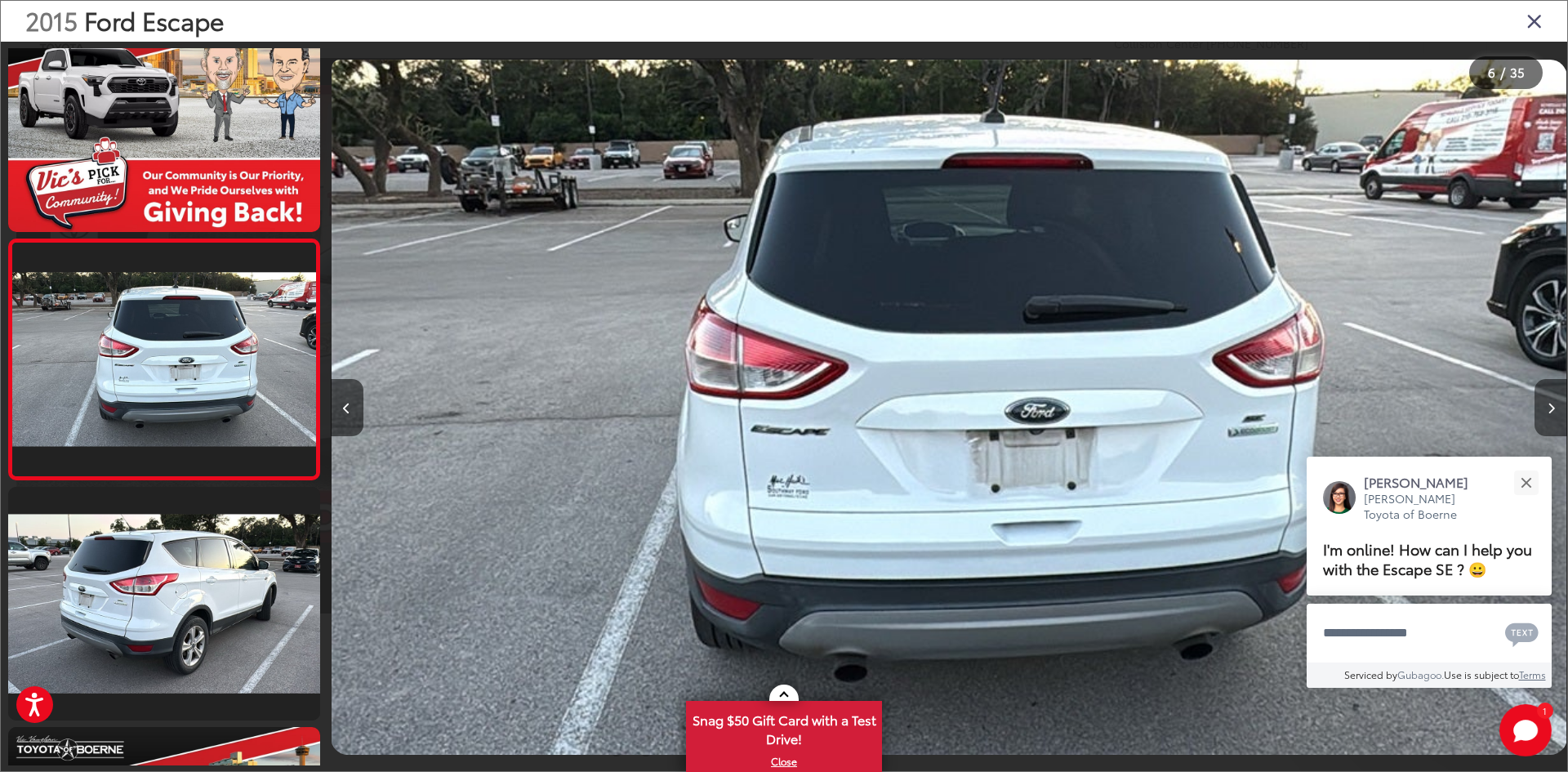
click at [1555, 409] on button "Next image" at bounding box center [1550, 407] width 32 height 57
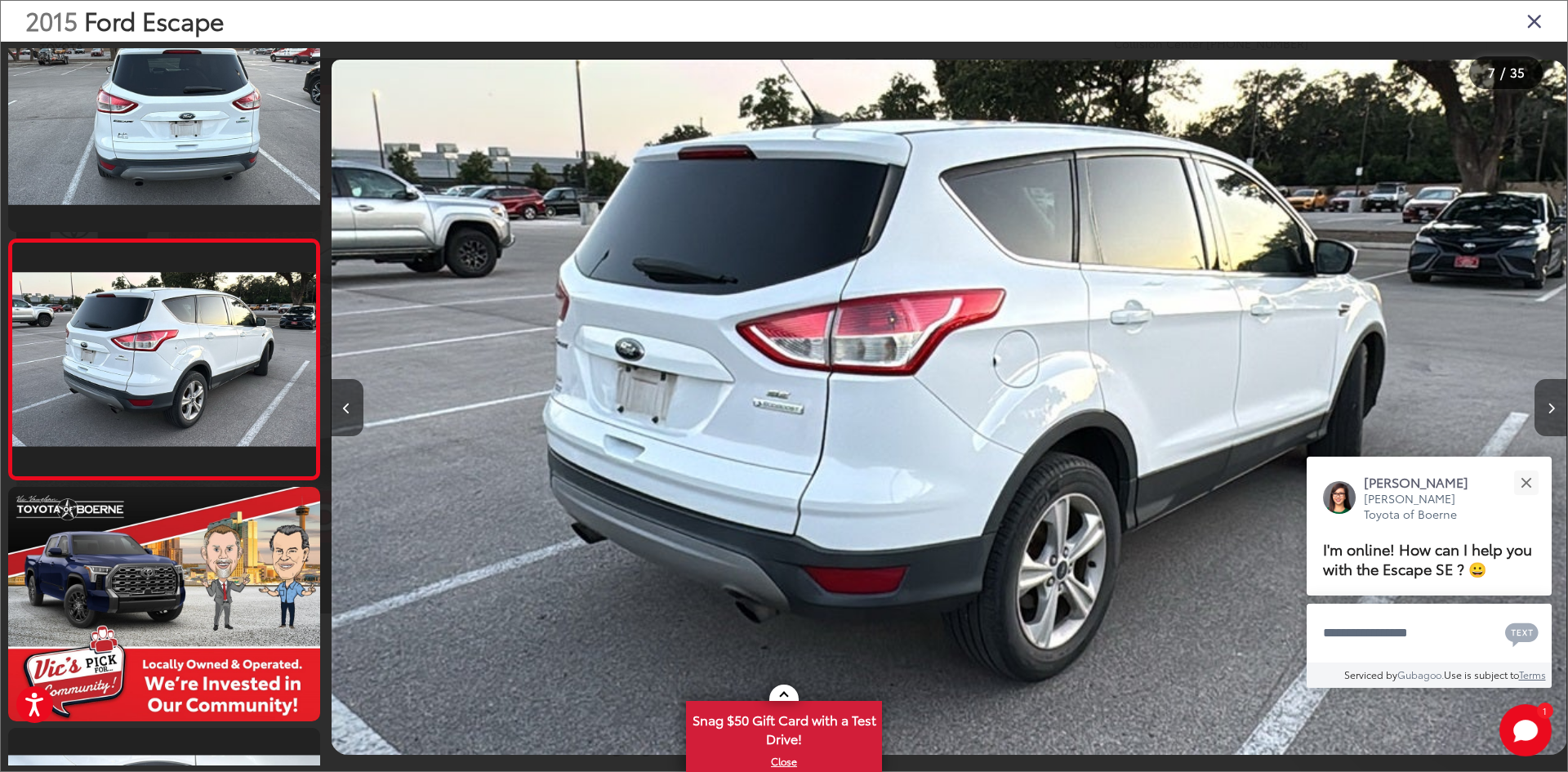
click at [1555, 409] on button "Next image" at bounding box center [1550, 407] width 32 height 57
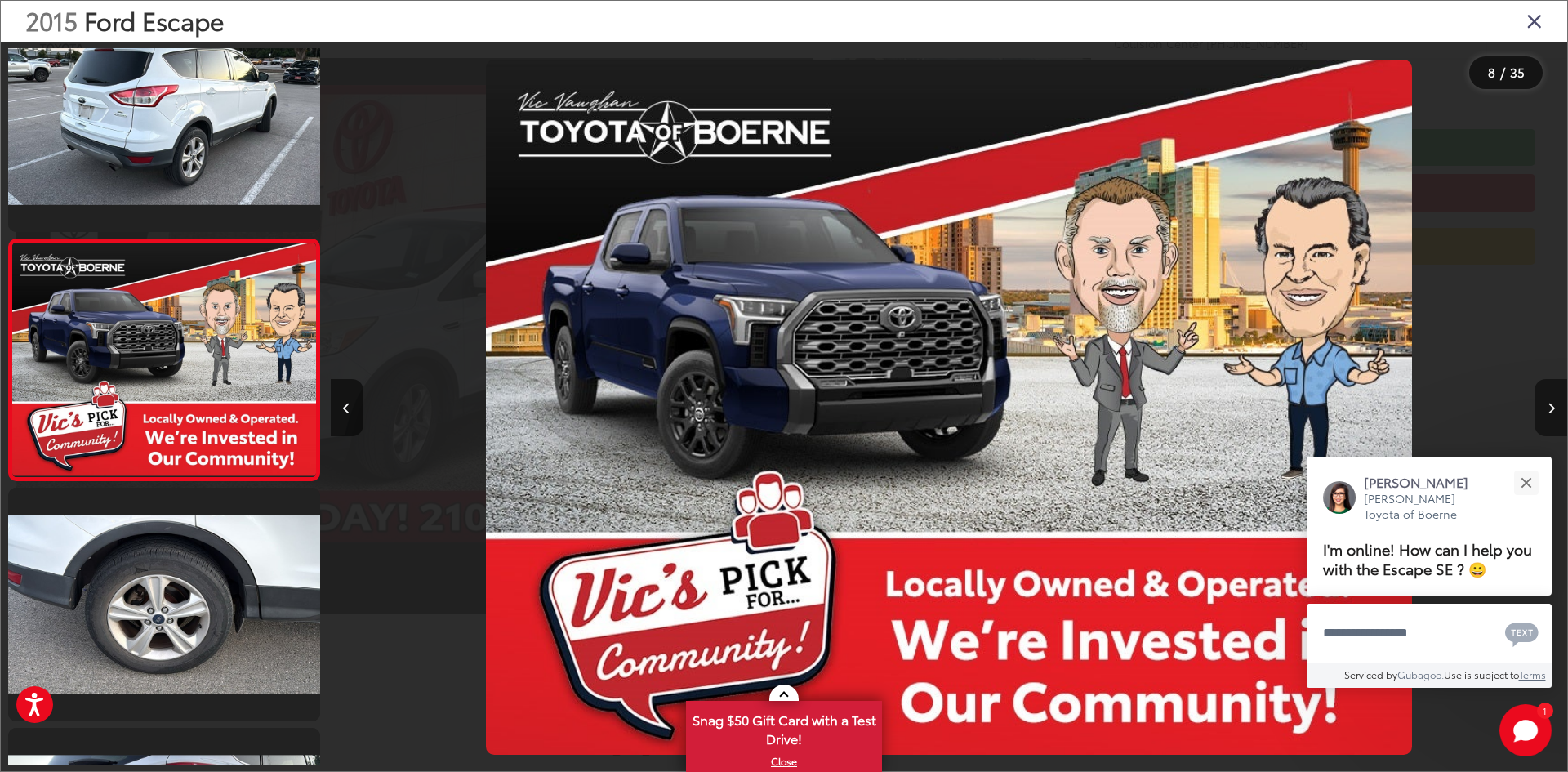
click at [1555, 409] on button "Next image" at bounding box center [1550, 407] width 32 height 57
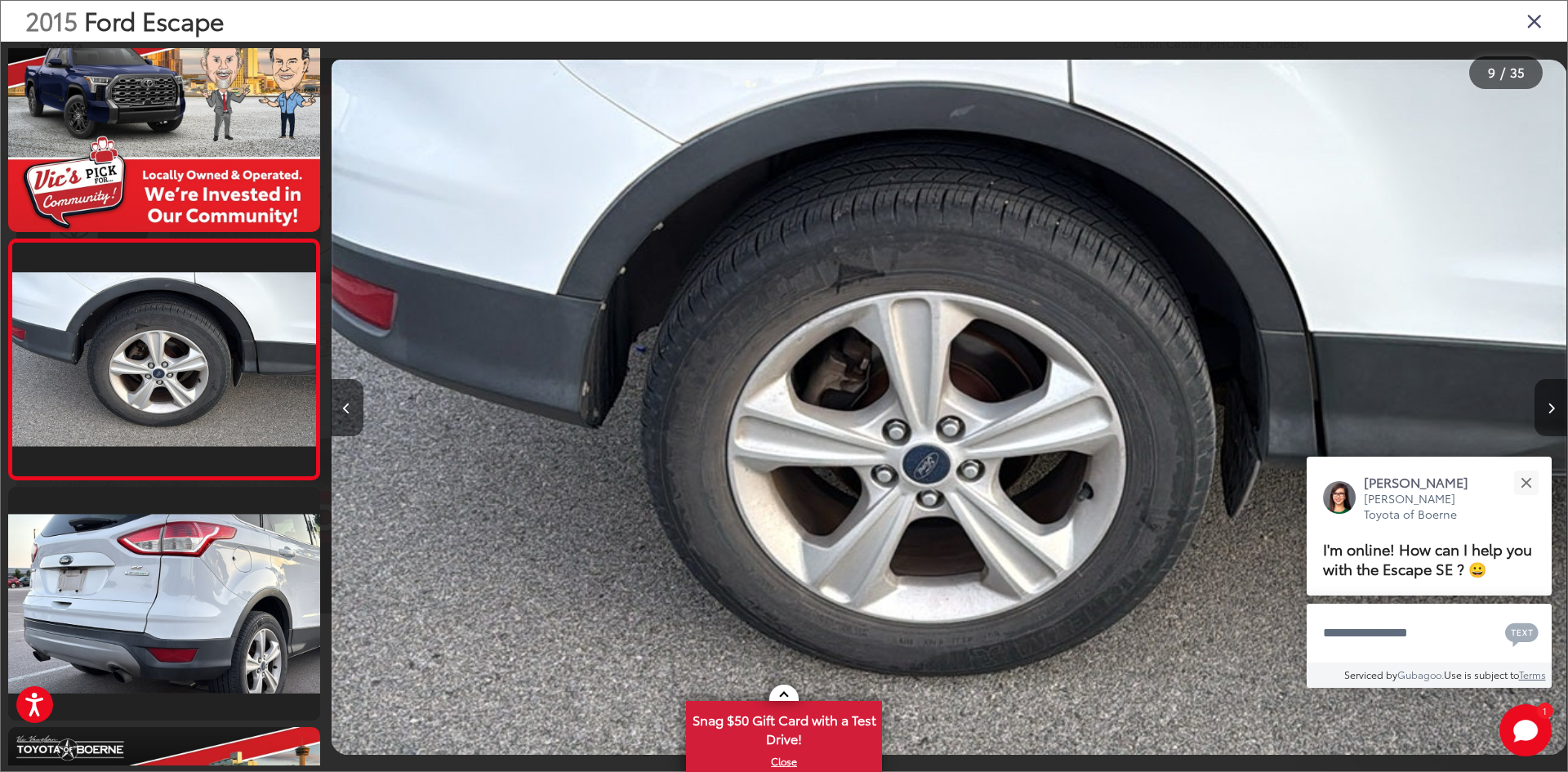
click at [1555, 409] on button "Next image" at bounding box center [1550, 407] width 32 height 57
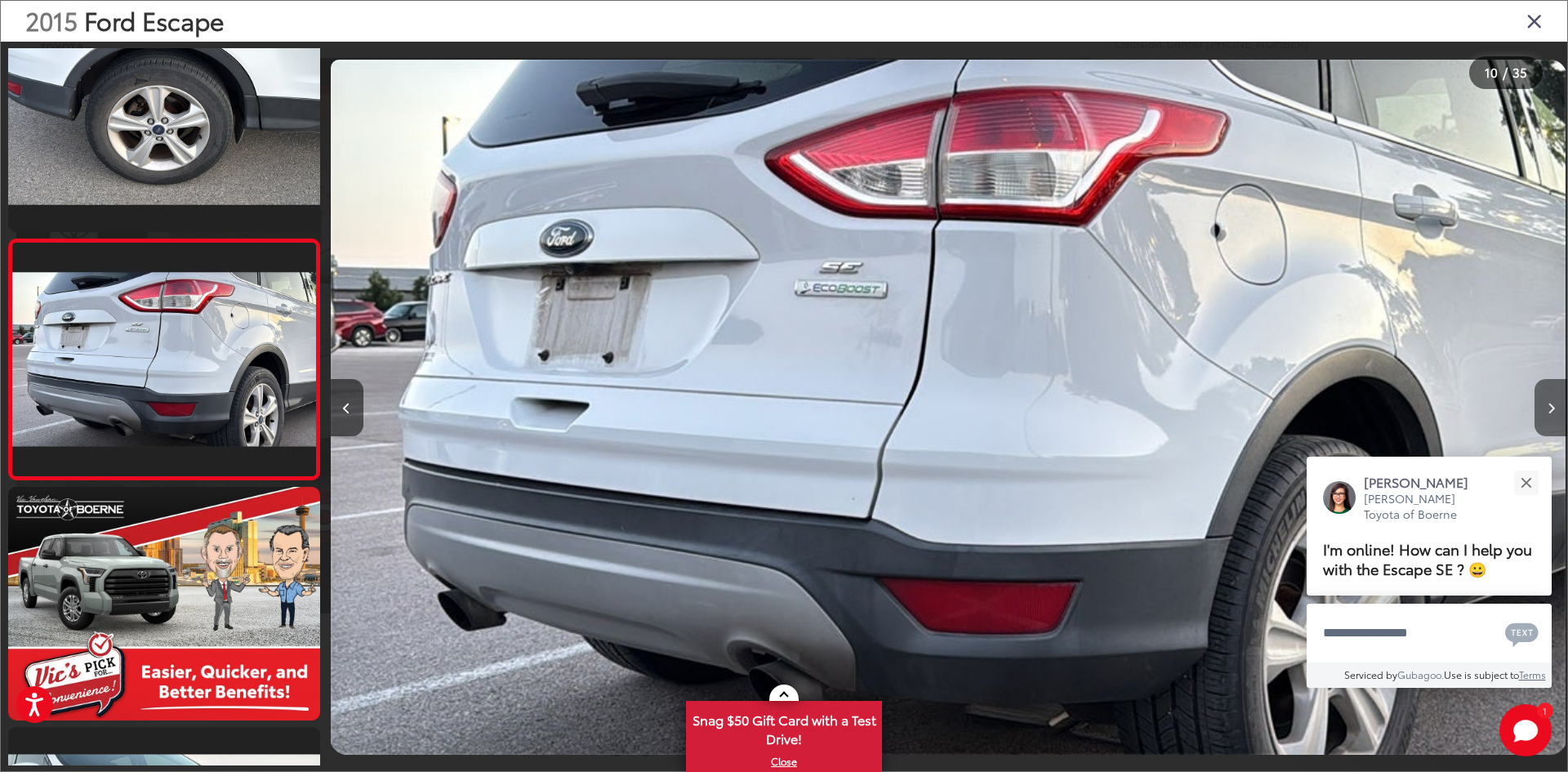
click at [1555, 409] on button "Next image" at bounding box center [1550, 407] width 32 height 57
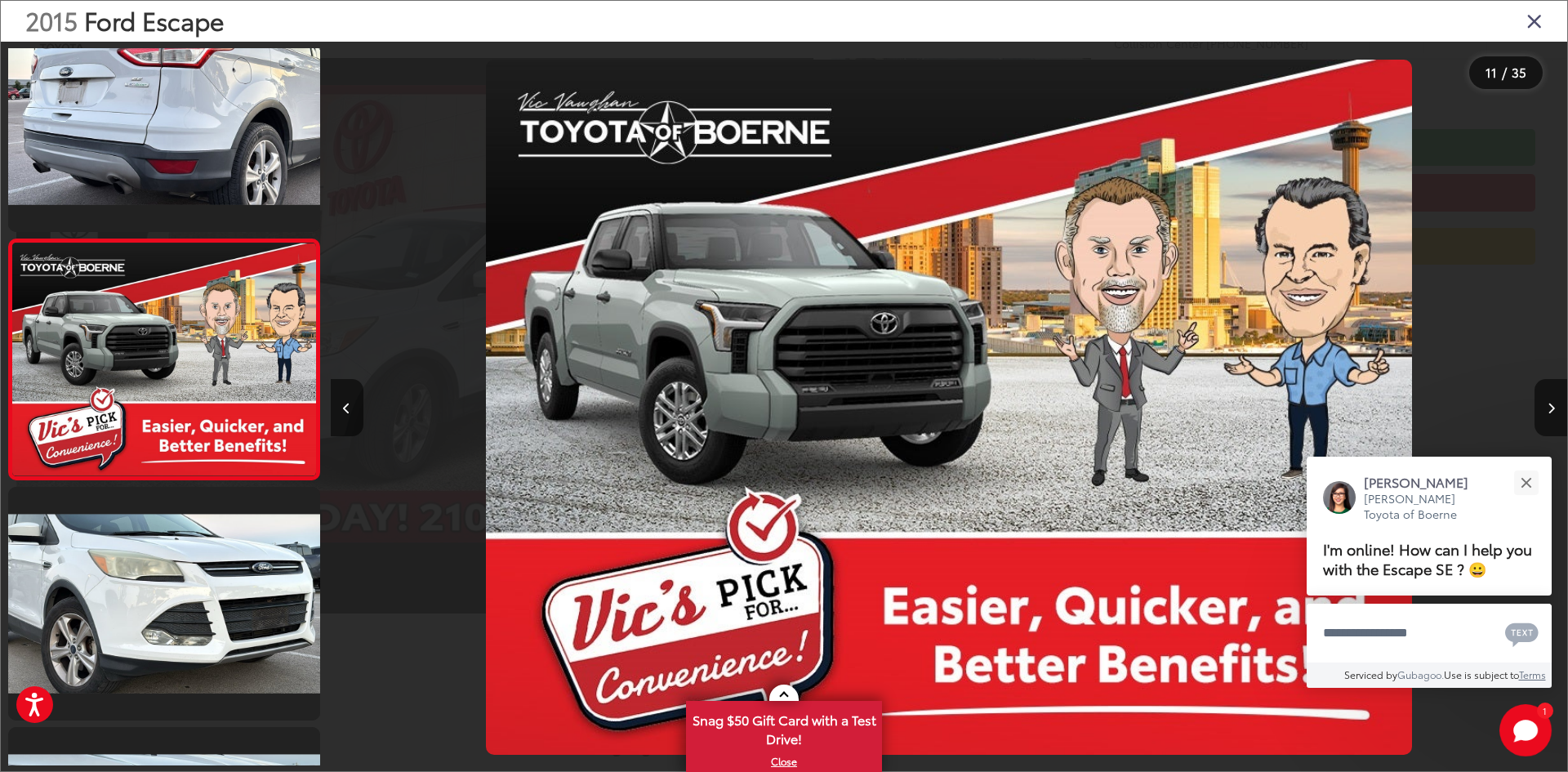
click at [1555, 409] on div "2015 Ford Escape 11 / 35" at bounding box center [784, 386] width 1568 height 772
click at [1548, 17] on div "2015 Ford Escape" at bounding box center [784, 22] width 1567 height 41
click at [1534, 26] on icon "Close gallery" at bounding box center [1535, 21] width 17 height 22
